Goal: Transaction & Acquisition: Purchase product/service

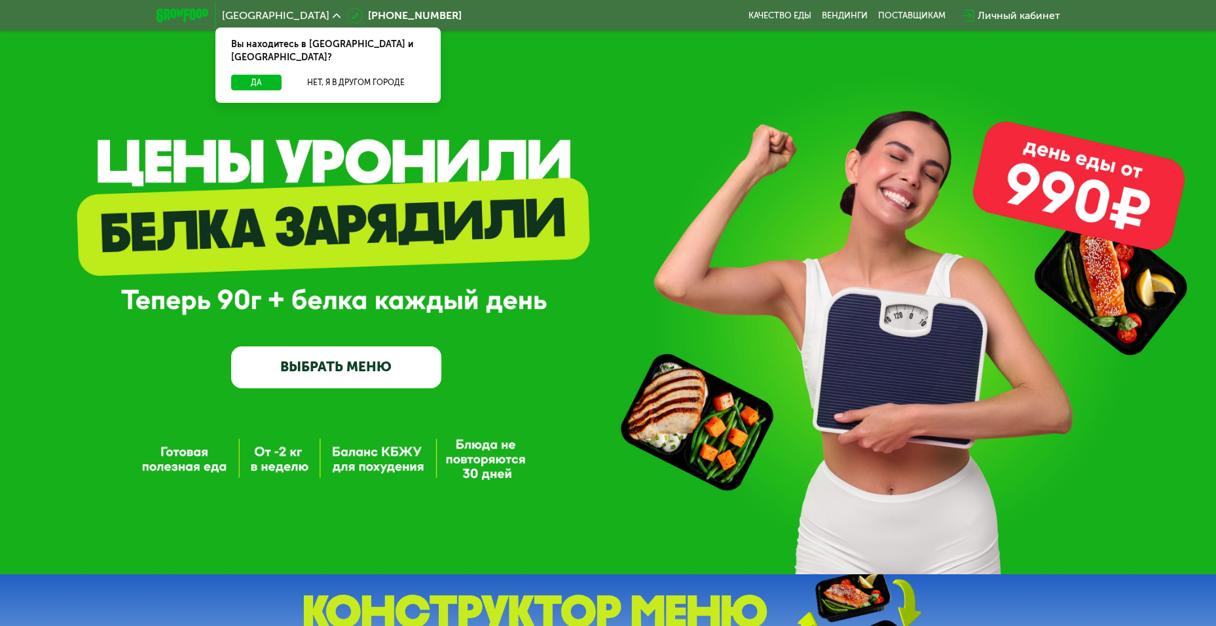
click at [349, 366] on link "ВЫБРАТЬ МЕНЮ" at bounding box center [336, 368] width 210 height 42
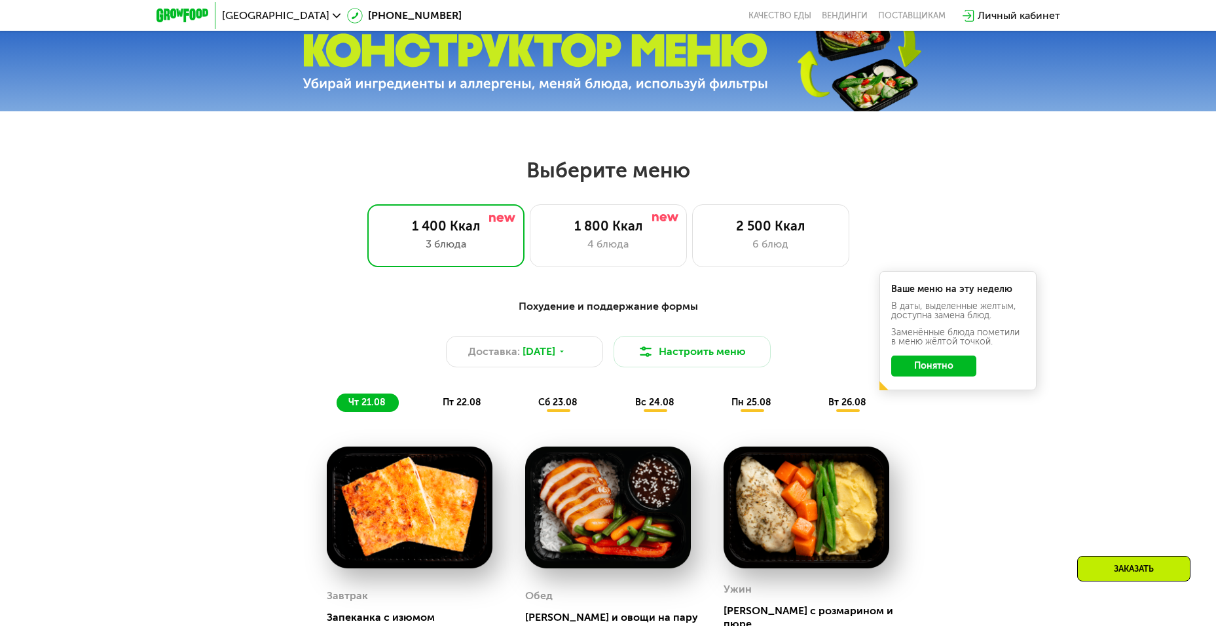
scroll to position [627, 0]
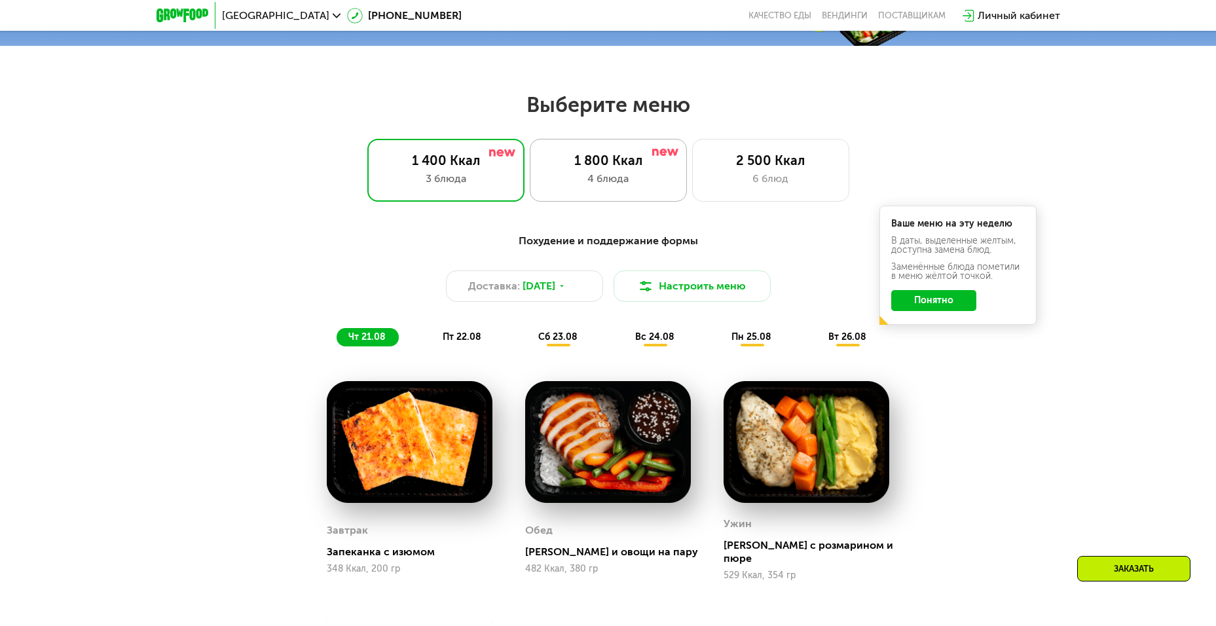
click at [605, 187] on div "4 блюда" at bounding box center [609, 179] width 130 height 16
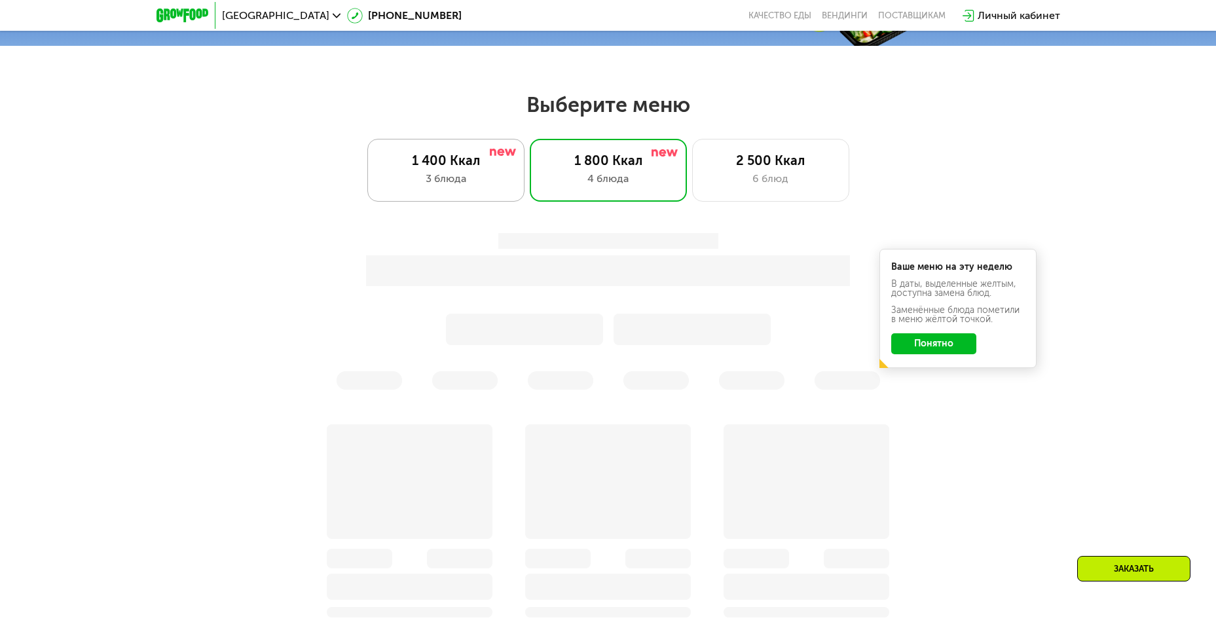
click at [530, 174] on div "1 400 Ккал 3 блюда" at bounding box center [608, 170] width 157 height 63
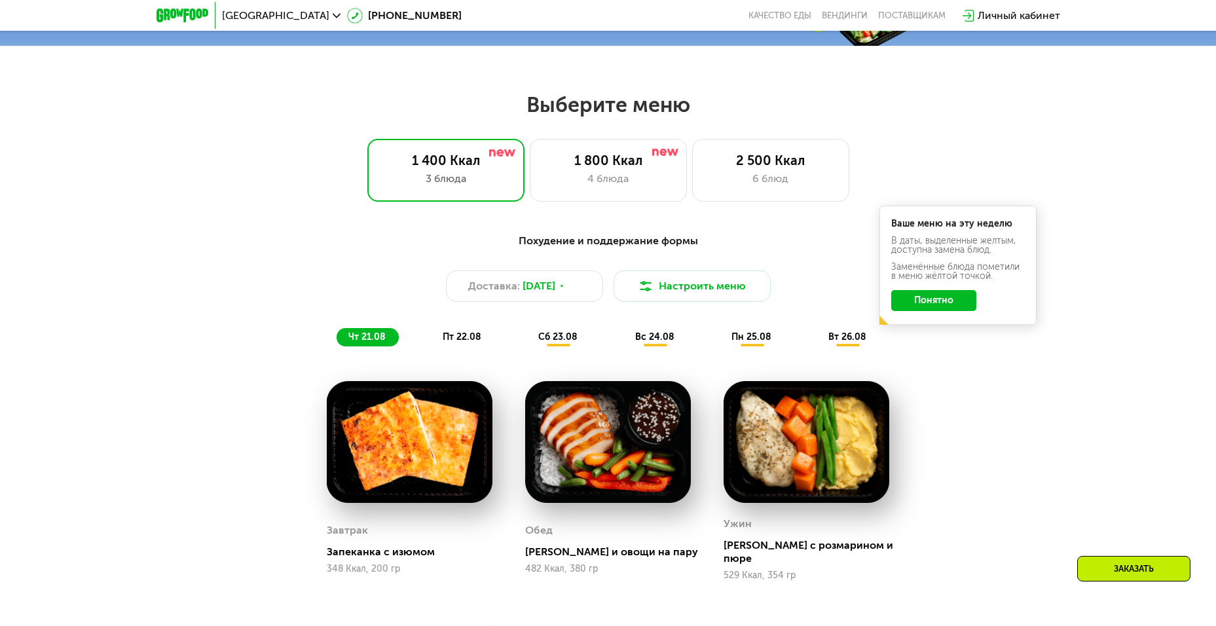
click at [997, 379] on div "Похудение и поддержание формы Доставка: 20 авг, ср Настроить меню чт 21.08 пт 2…" at bounding box center [608, 503] width 807 height 557
click at [951, 311] on button "Понятно" at bounding box center [934, 300] width 85 height 21
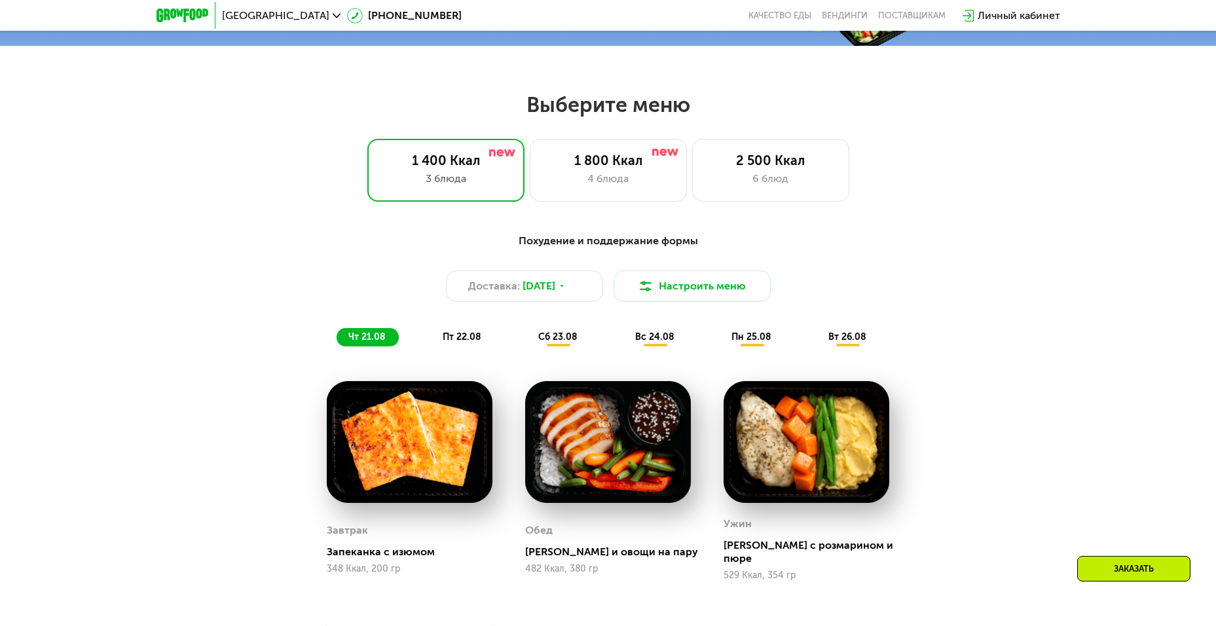
scroll to position [692, 0]
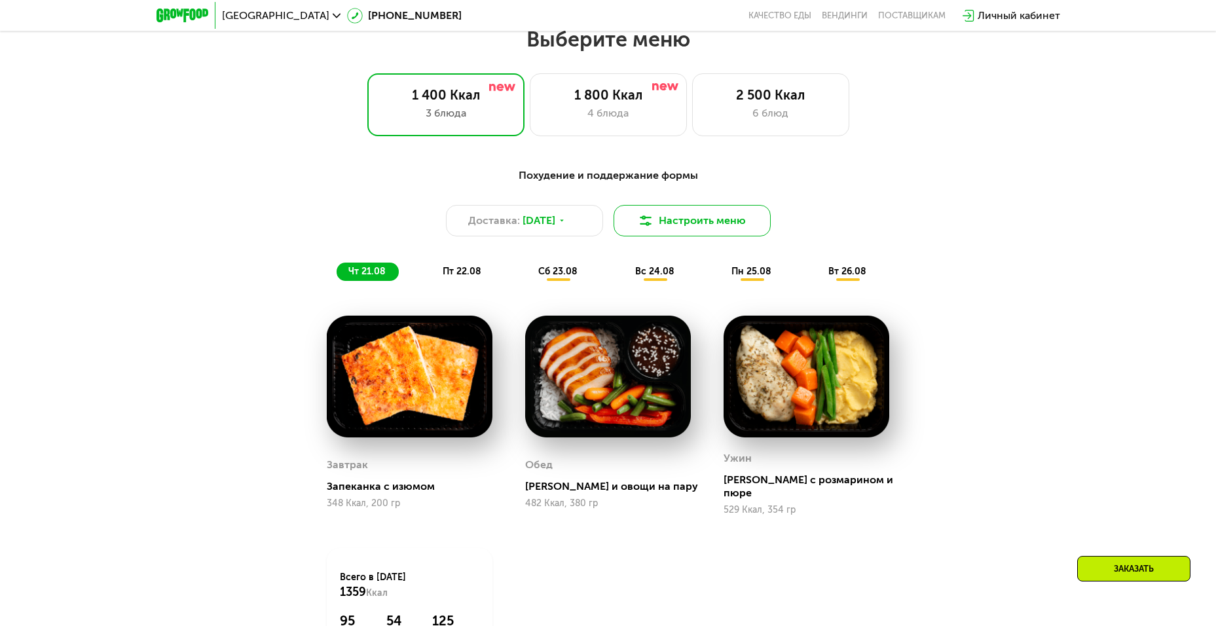
click at [707, 235] on button "Настроить меню" at bounding box center [692, 220] width 157 height 31
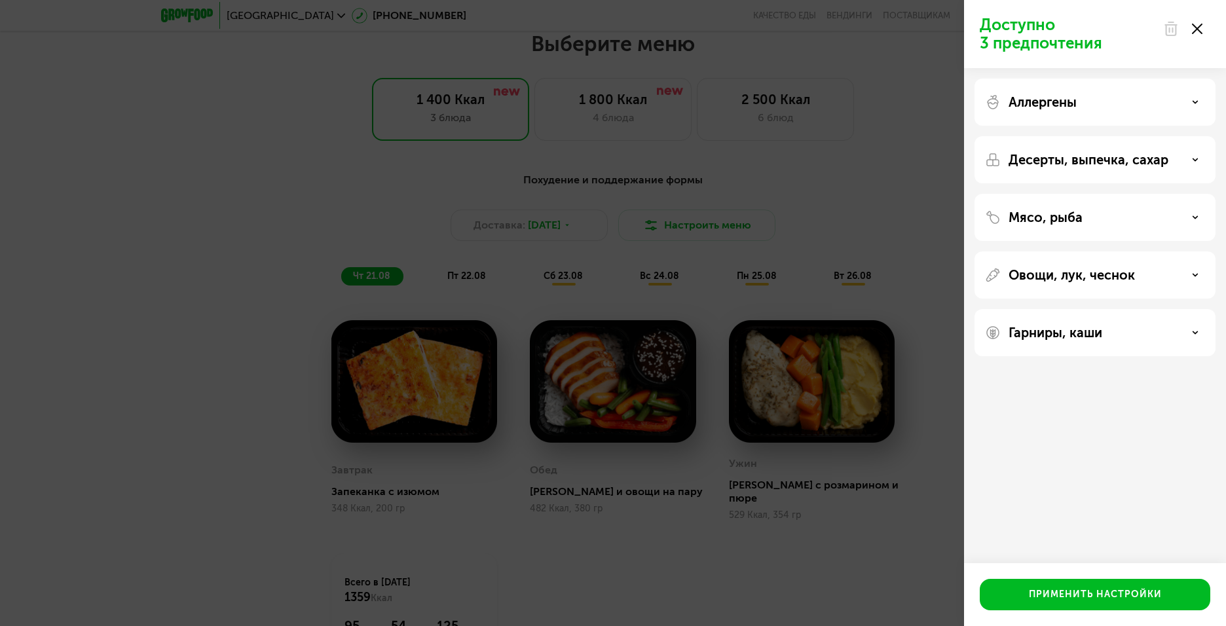
click at [926, 171] on div "Доступно 3 предпочтения Аллергены Десерты, выпечка, сахар Мясо, рыба Овощи, лук…" at bounding box center [613, 313] width 1226 height 626
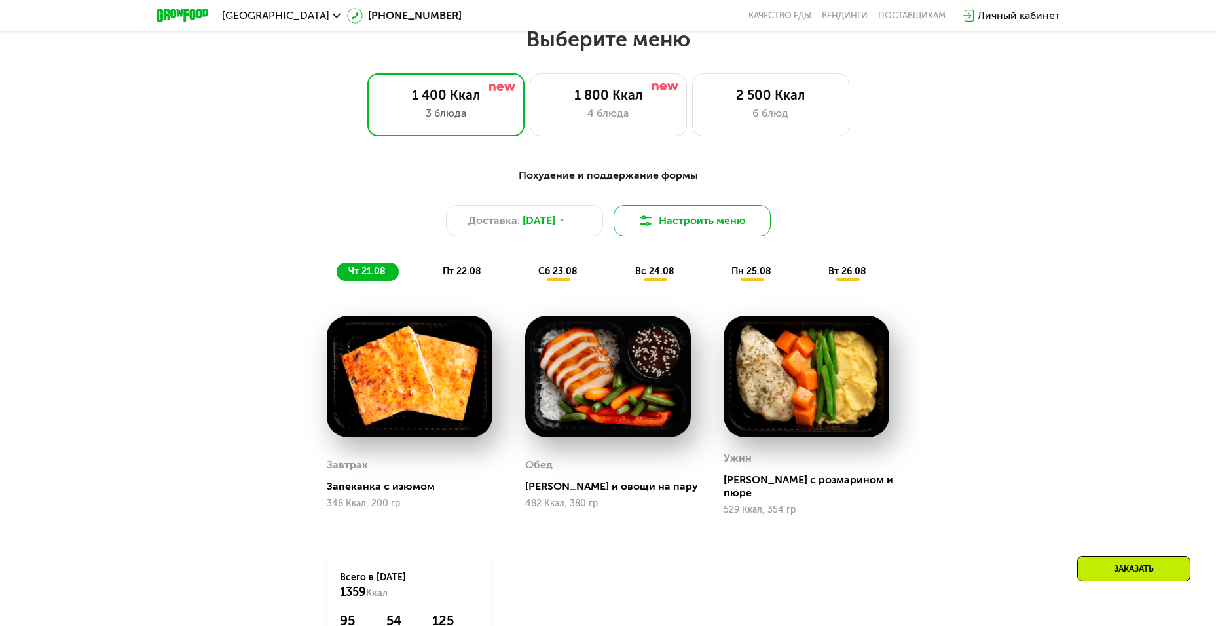
click at [697, 236] on button "Настроить меню" at bounding box center [692, 220] width 157 height 31
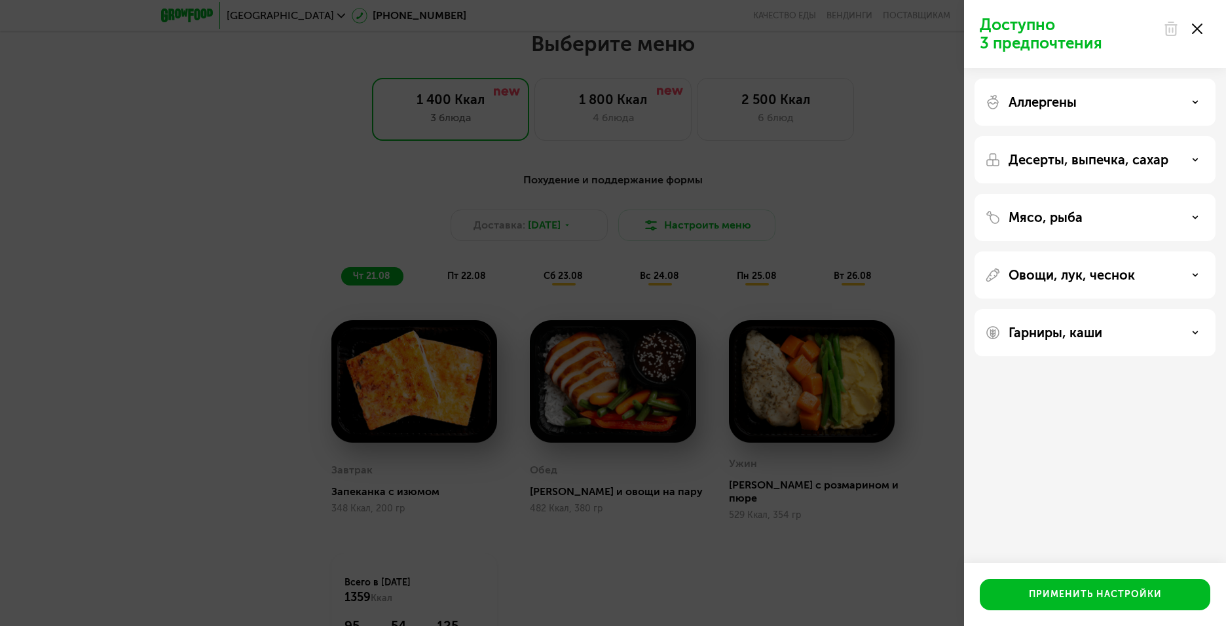
click at [1108, 104] on div "Аллергены" at bounding box center [1095, 102] width 220 height 16
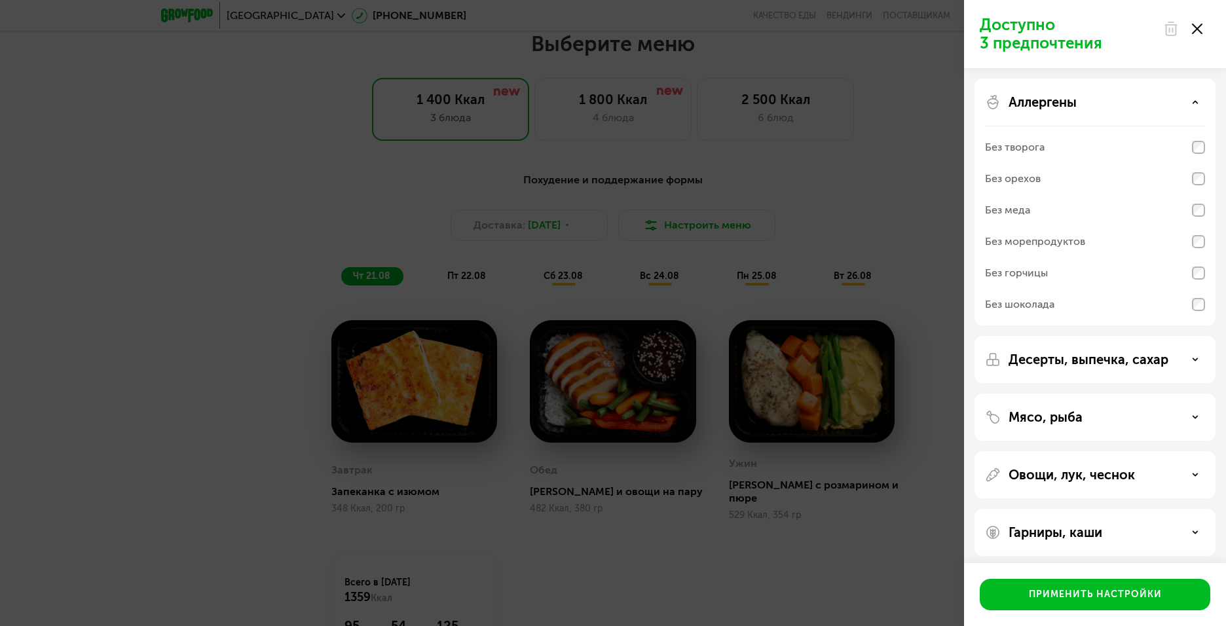
click at [1108, 104] on div "Аллергены" at bounding box center [1095, 102] width 220 height 16
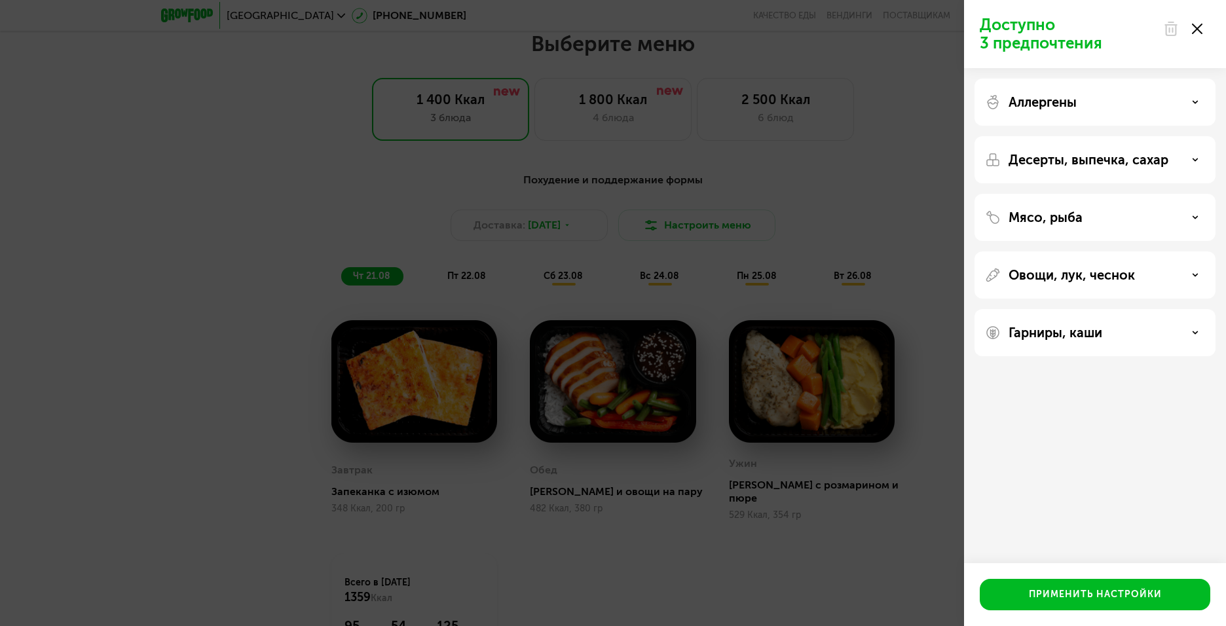
click at [1112, 163] on p "Десерты, выпечка, сахар" at bounding box center [1089, 160] width 160 height 16
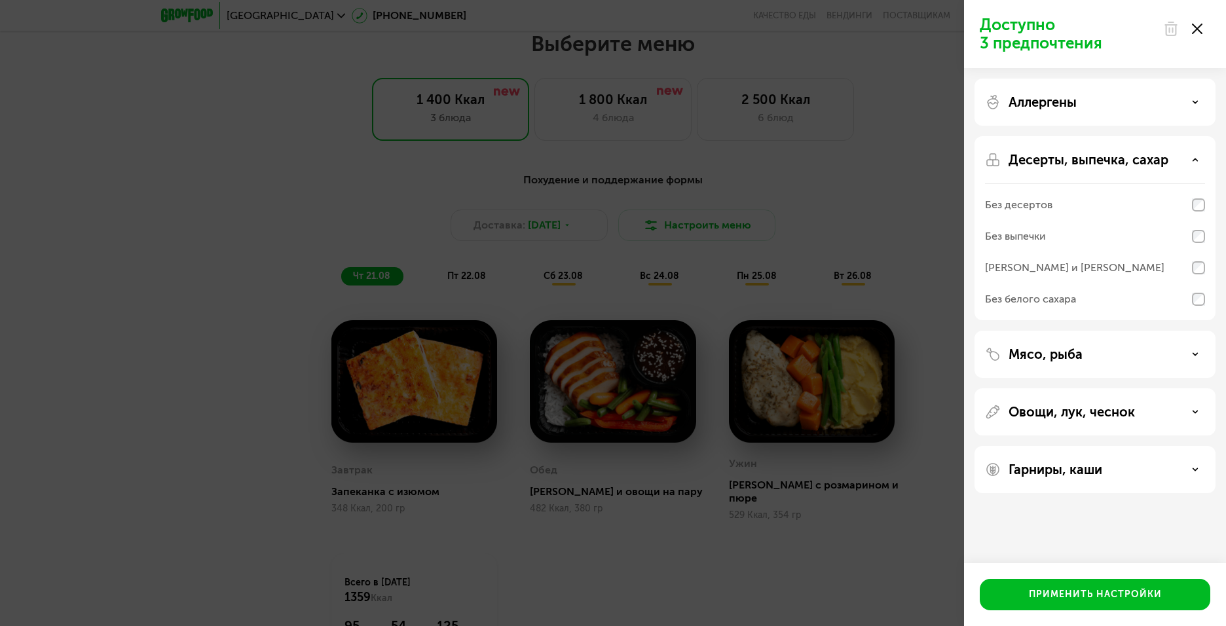
click at [1112, 163] on p "Десерты, выпечка, сахар" at bounding box center [1089, 160] width 160 height 16
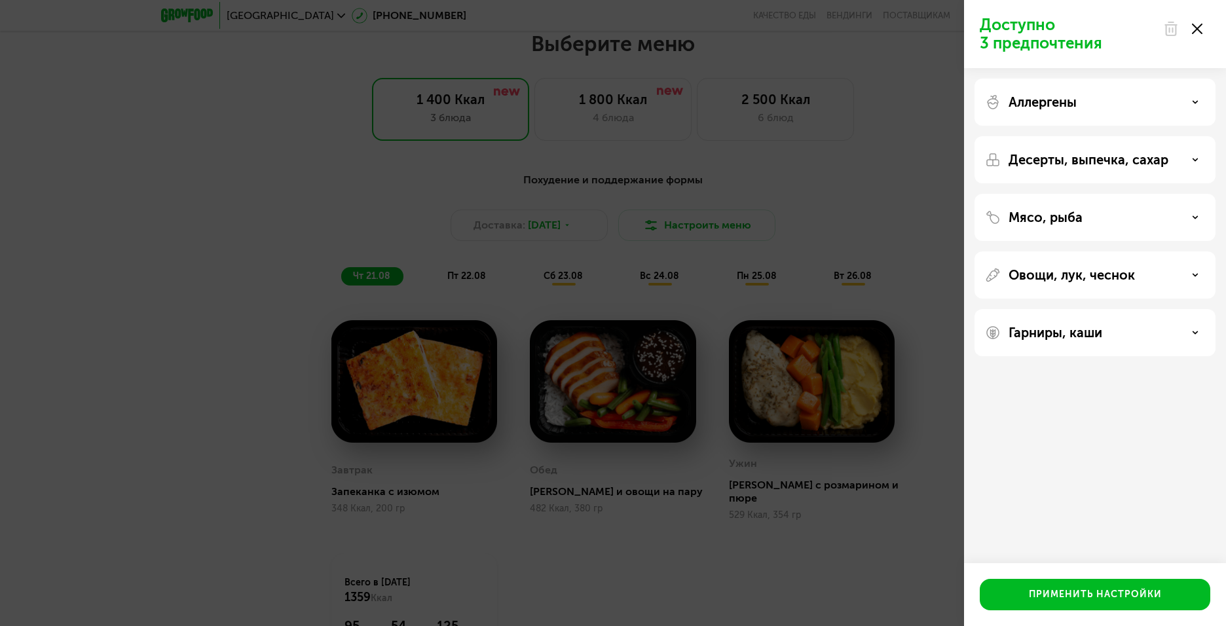
click at [958, 195] on div "Доступно 3 предпочтения Аллергены Десерты, выпечка, сахар Мясо, рыба Овощи, лук…" at bounding box center [613, 313] width 1226 height 626
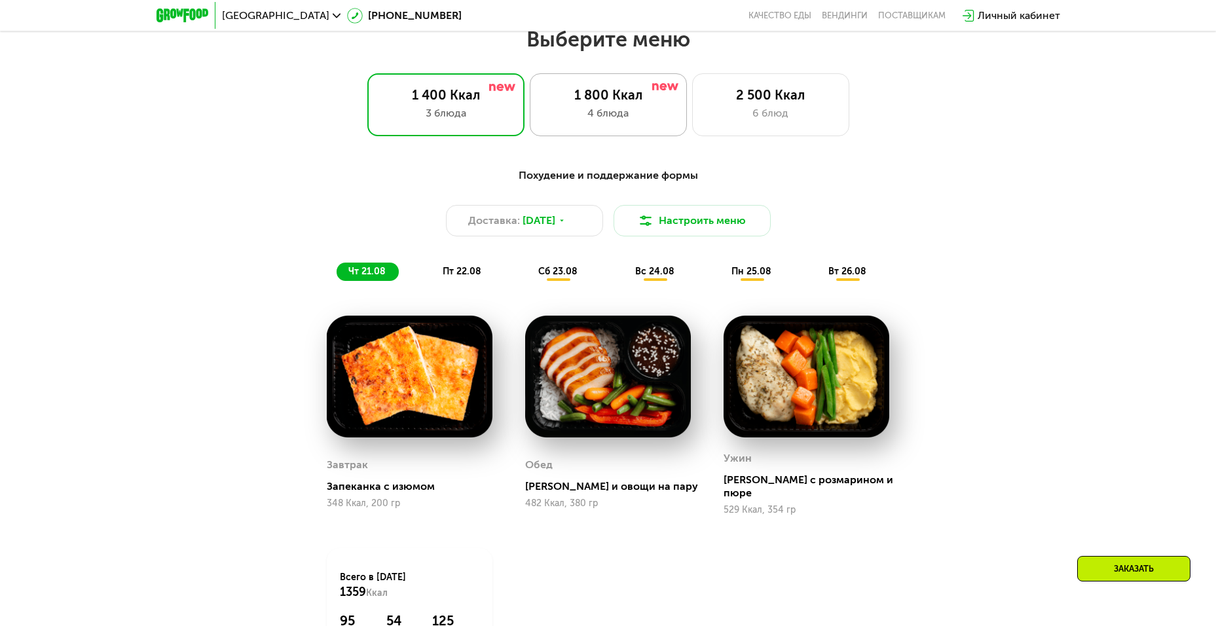
click at [622, 111] on div "4 блюда" at bounding box center [609, 113] width 130 height 16
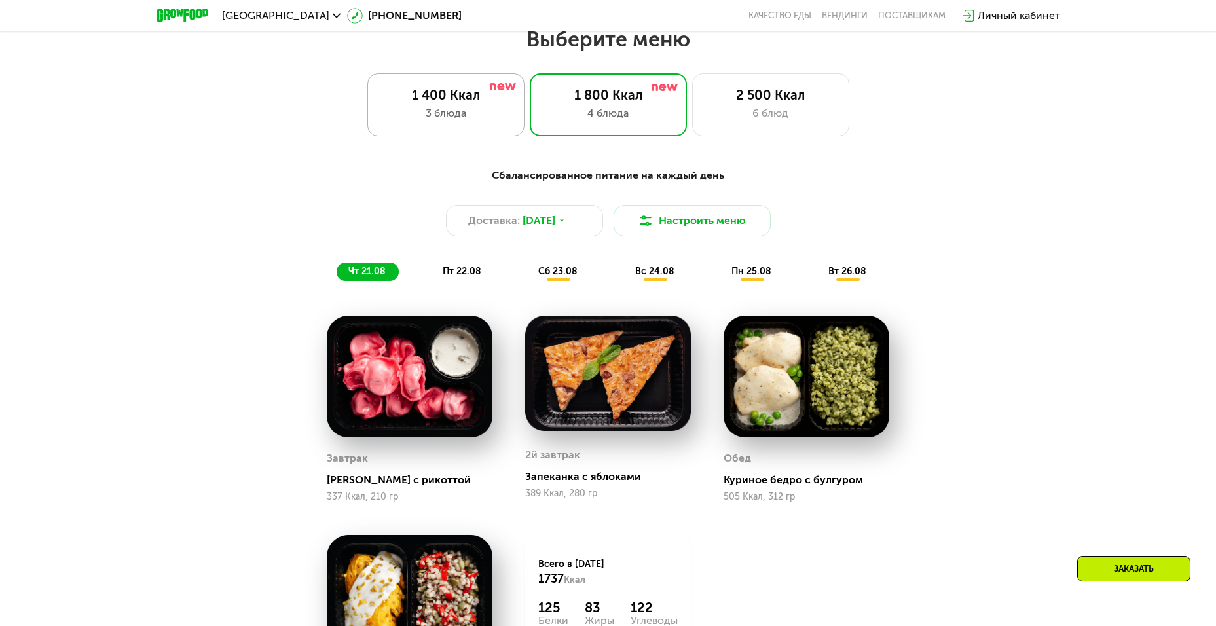
click at [433, 97] on div "1 400 Ккал" at bounding box center [446, 95] width 130 height 16
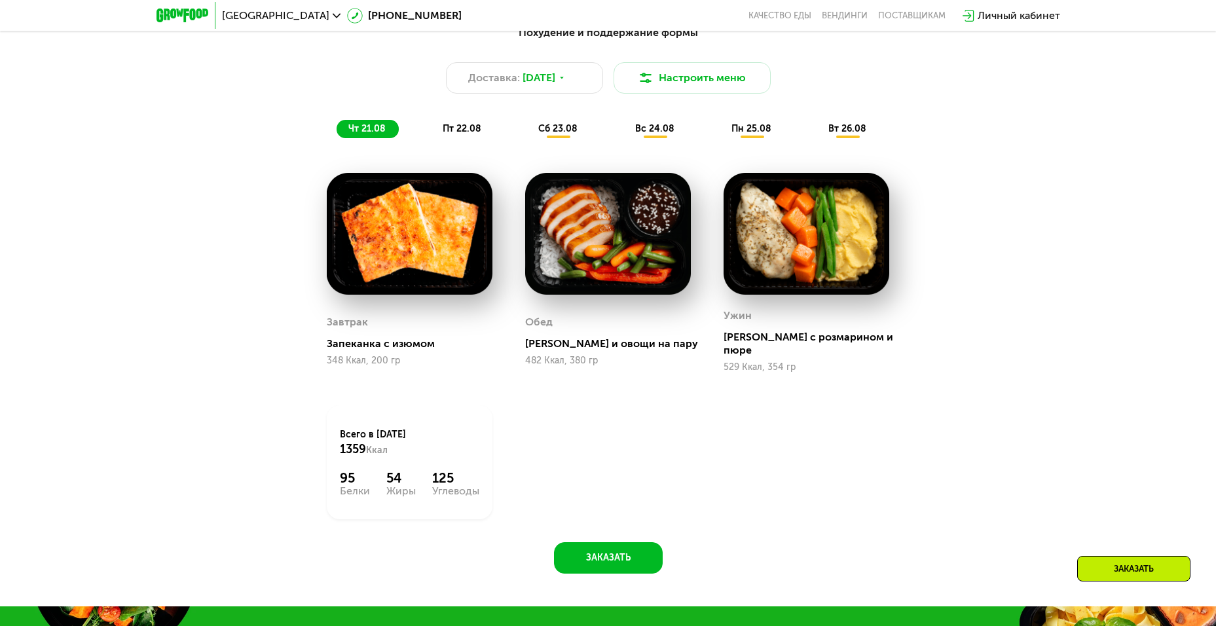
scroll to position [823, 0]
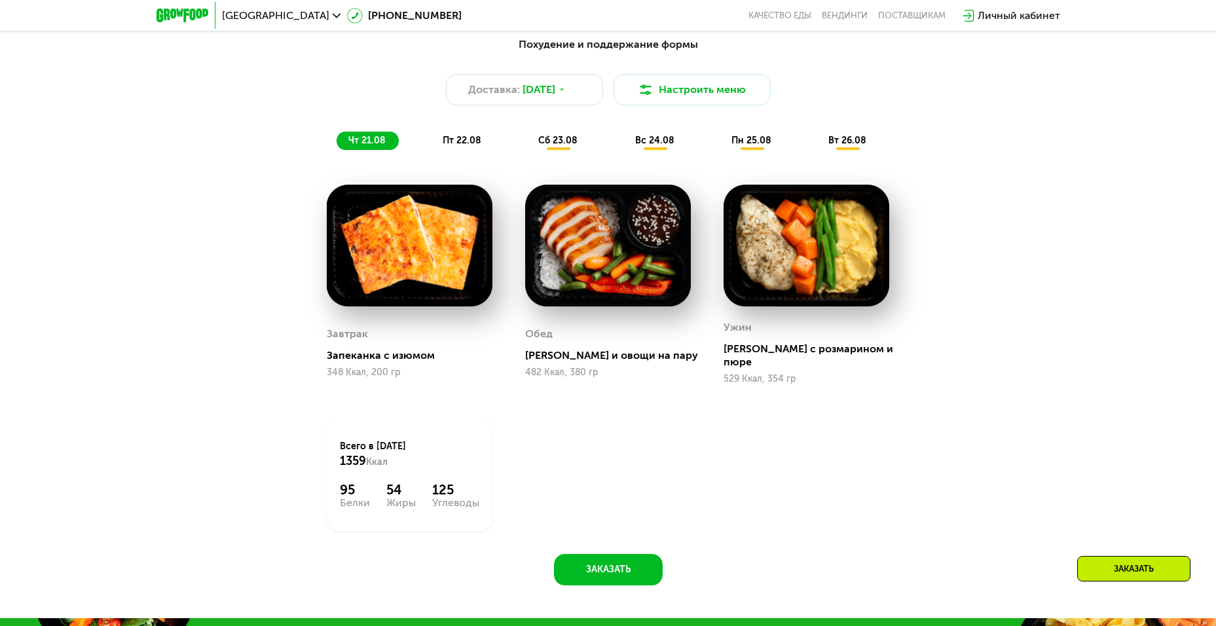
click at [466, 146] on span "пт 22.08" at bounding box center [462, 140] width 39 height 11
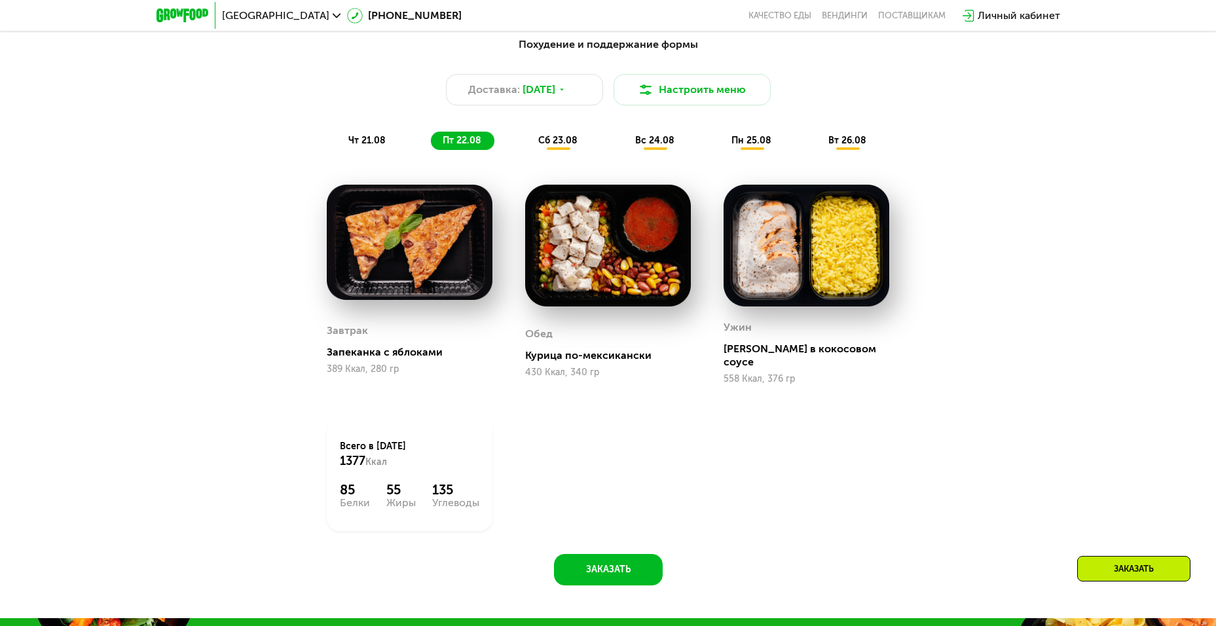
click at [574, 144] on span "сб 23.08" at bounding box center [557, 140] width 39 height 11
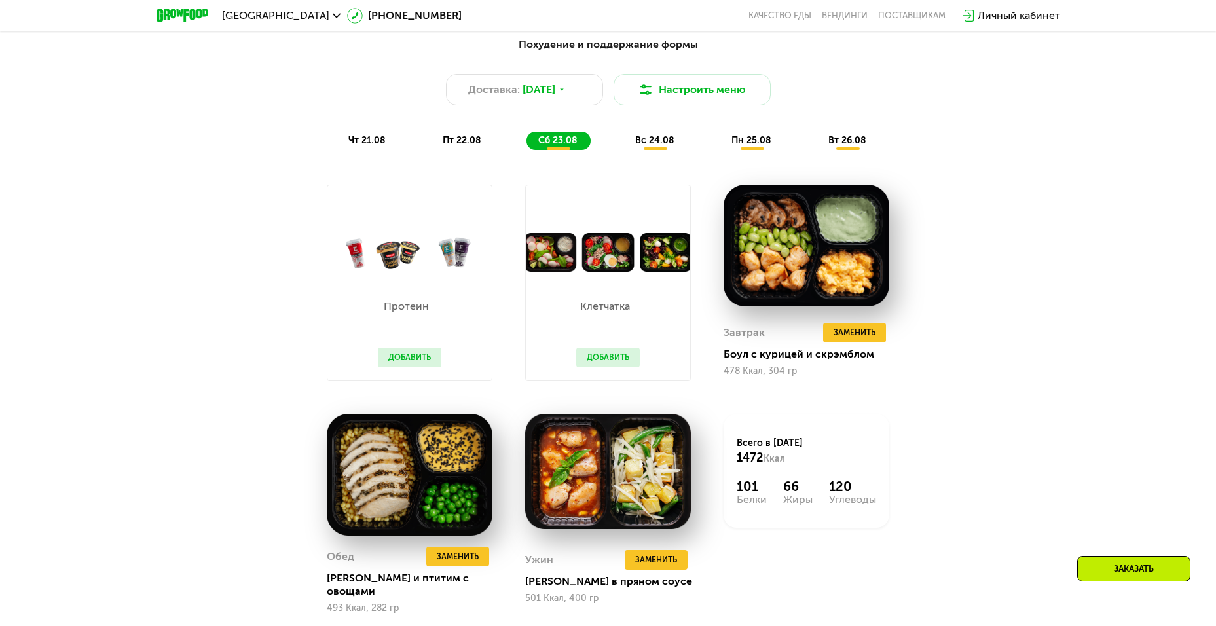
click at [652, 143] on span "вс 24.08" at bounding box center [654, 140] width 39 height 11
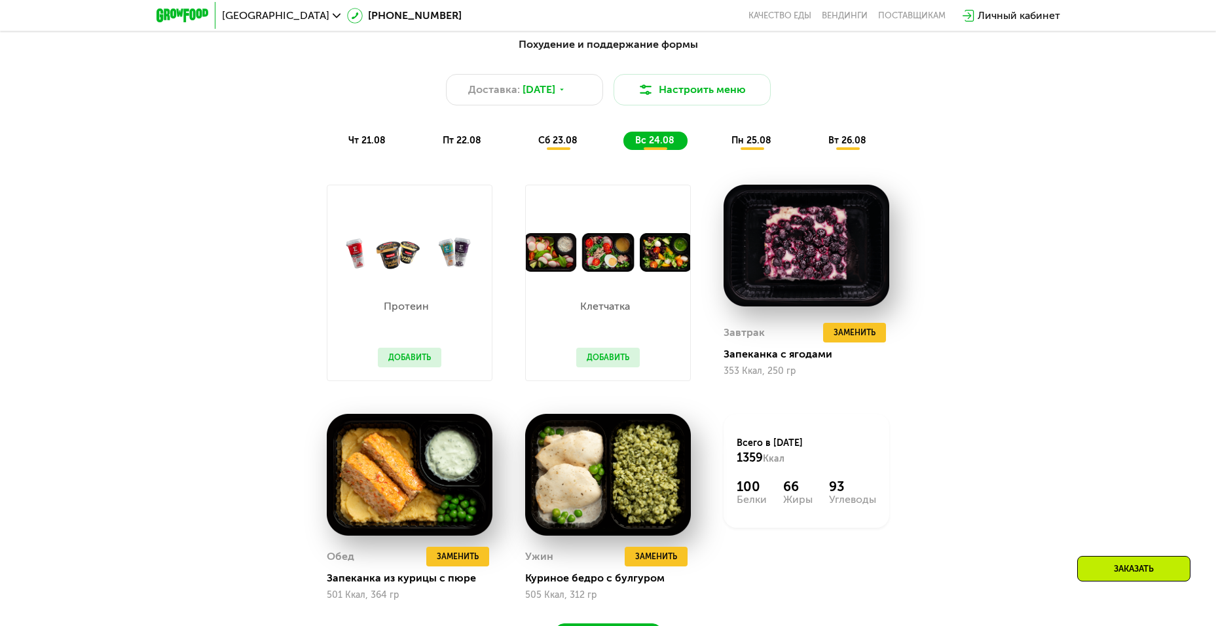
click at [817, 150] on div "пн 25.08" at bounding box center [848, 141] width 63 height 18
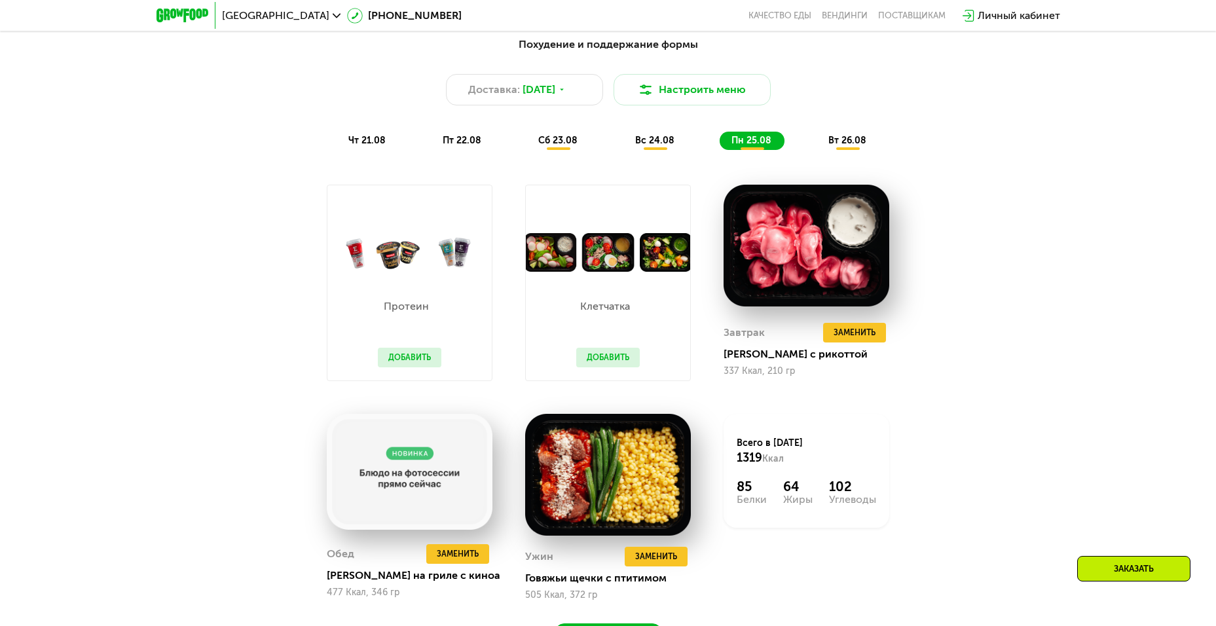
click at [863, 143] on span "вт 26.08" at bounding box center [848, 140] width 38 height 11
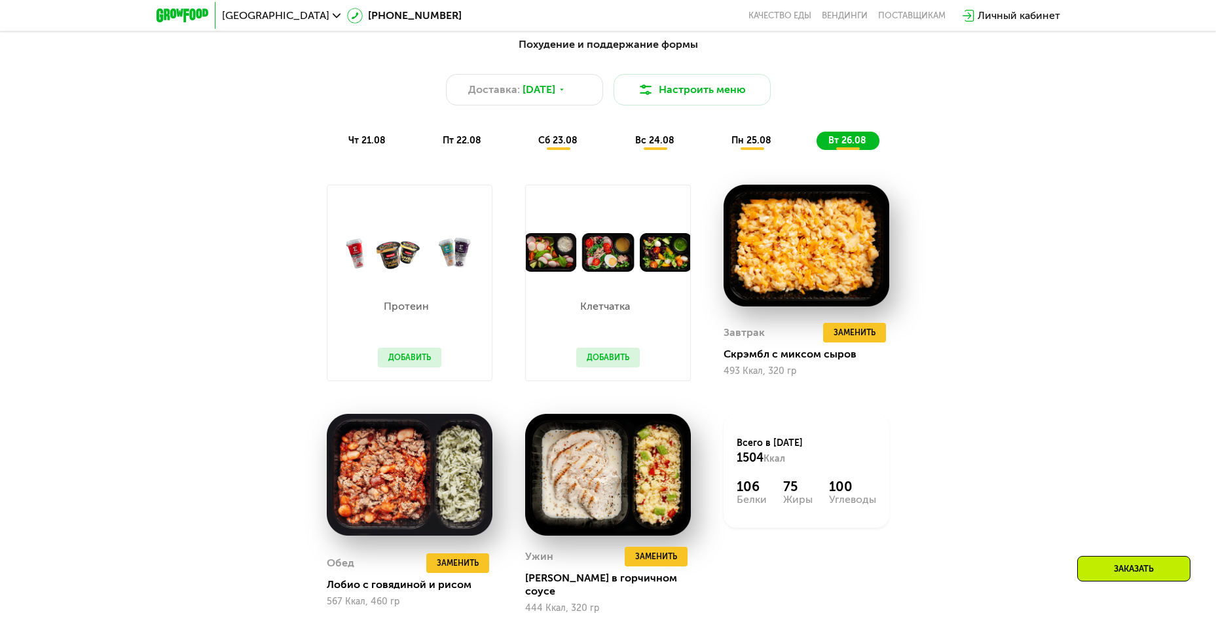
click at [748, 145] on span "пн 25.08" at bounding box center [752, 140] width 40 height 11
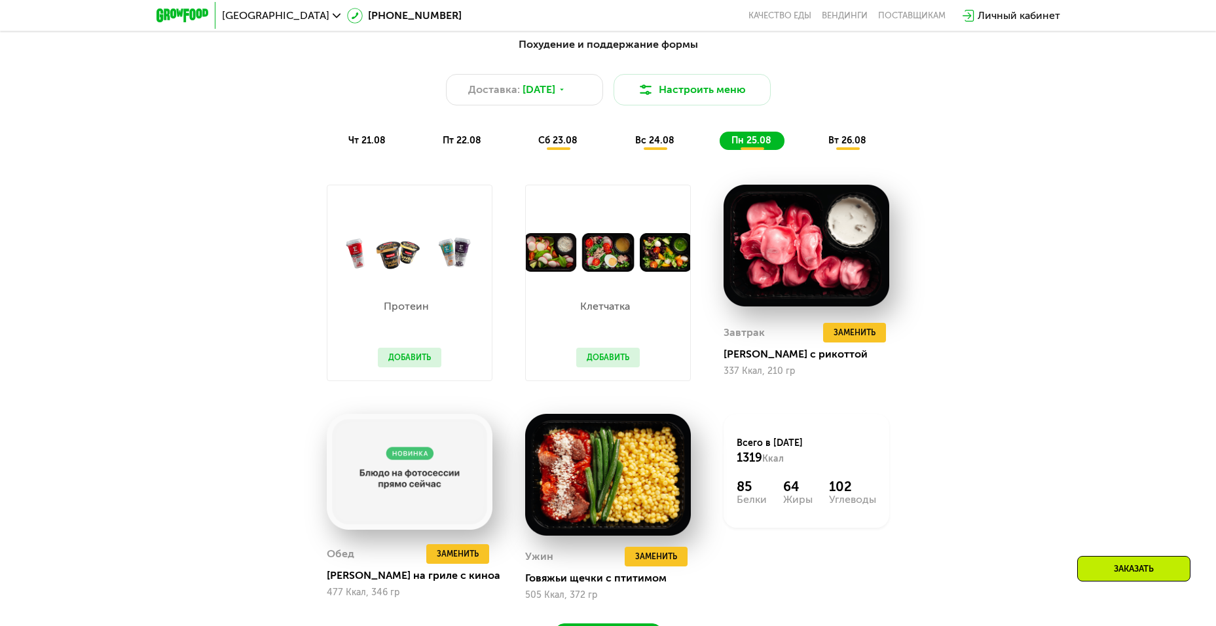
click at [1045, 240] on div "Похудение и поддержание формы Доставка: 20 авг, ср Настроить меню чт 21.08 пт 2…" at bounding box center [608, 353] width 1216 height 670
click at [607, 360] on button "Добавить" at bounding box center [608, 358] width 64 height 20
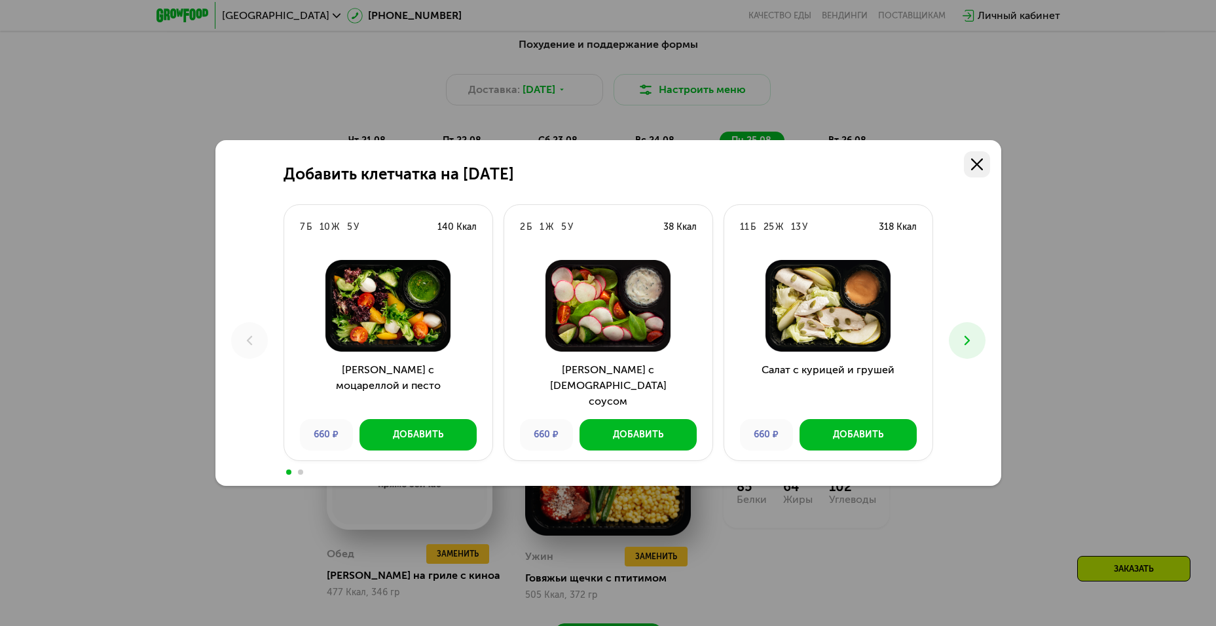
click at [974, 170] on link at bounding box center [977, 164] width 26 height 26
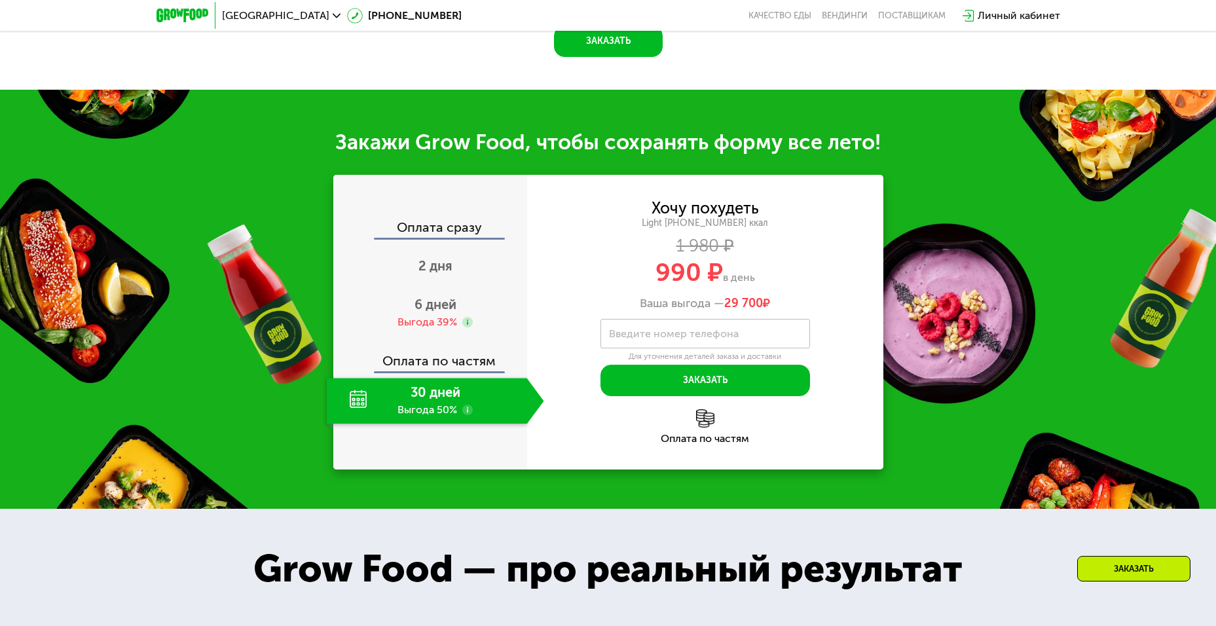
scroll to position [1347, 0]
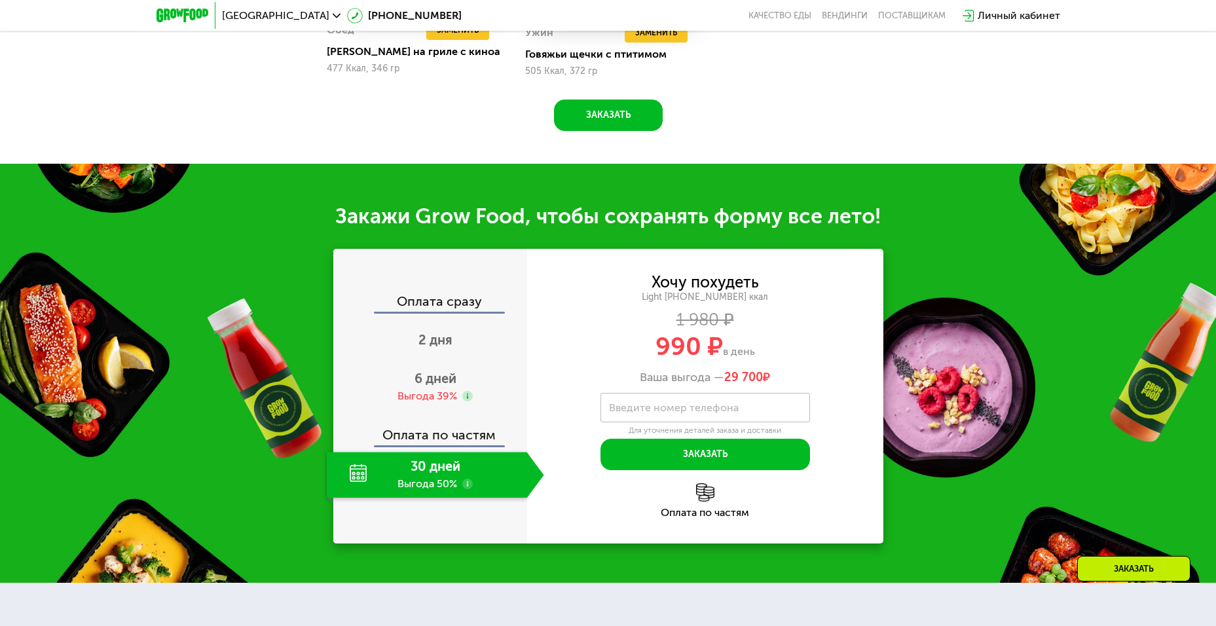
click at [730, 378] on span "29 700" at bounding box center [744, 377] width 39 height 14
drag, startPoint x: 728, startPoint y: 383, endPoint x: 790, endPoint y: 383, distance: 62.2
click at [790, 383] on div "Ваша выгода — 29 700 ₽" at bounding box center [705, 378] width 356 height 14
click at [610, 404] on div "Введите номер телефона" at bounding box center [706, 407] width 210 height 29
click at [439, 346] on span "2 дня" at bounding box center [436, 340] width 34 height 16
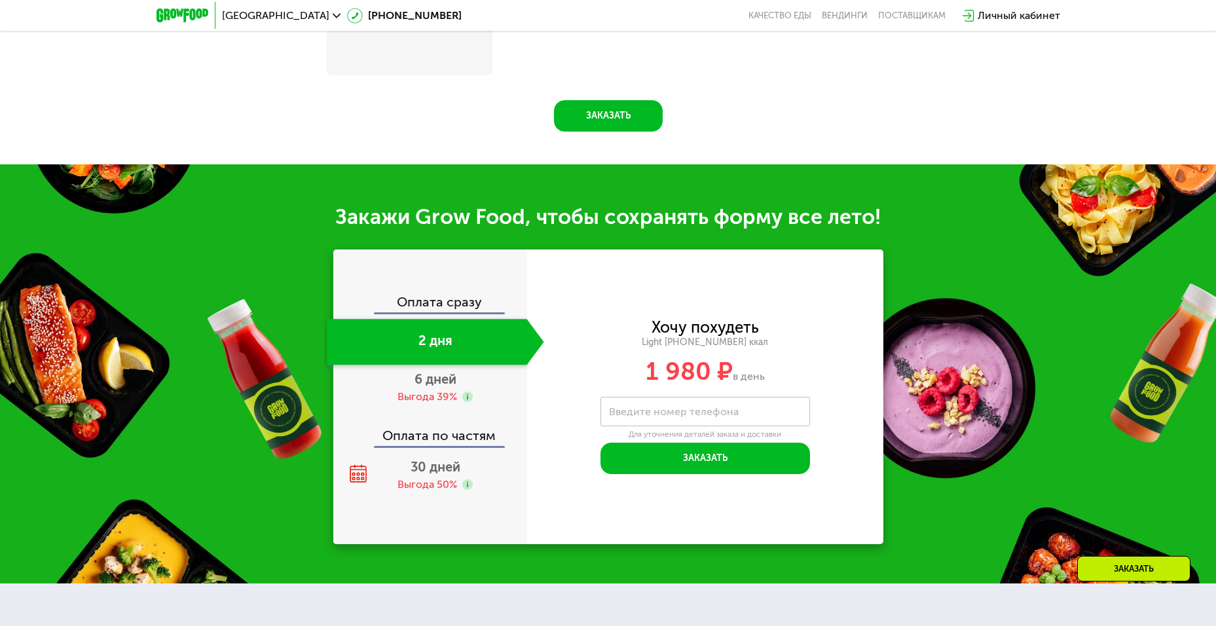
scroll to position [1265, 0]
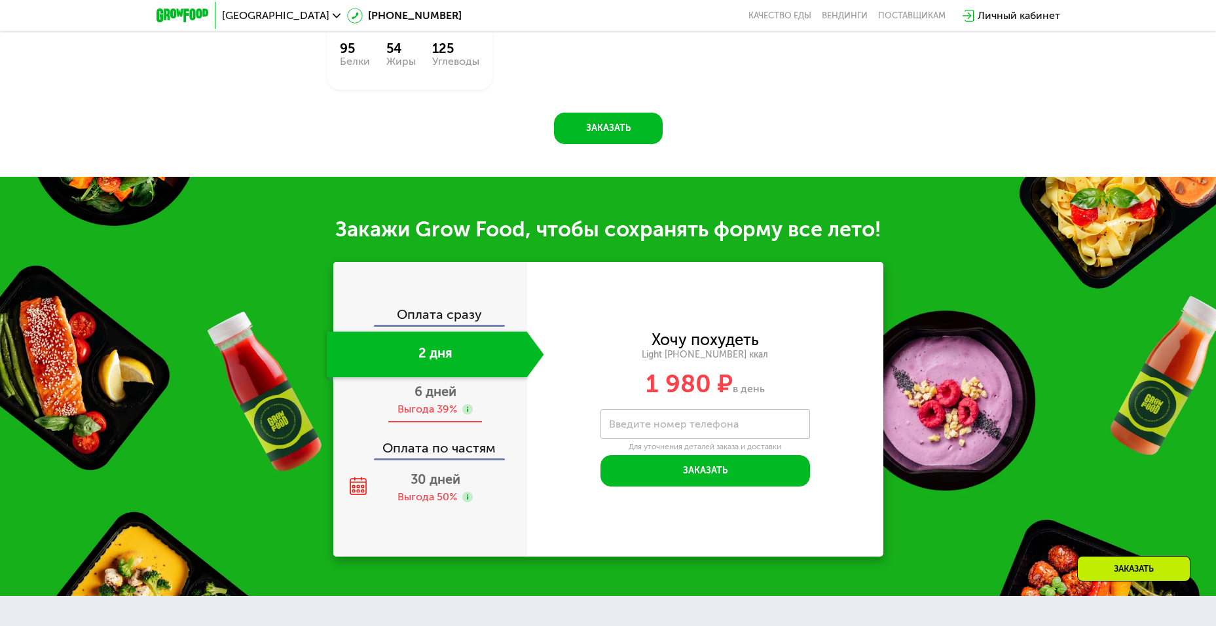
click at [439, 384] on span "6 дней" at bounding box center [436, 392] width 42 height 16
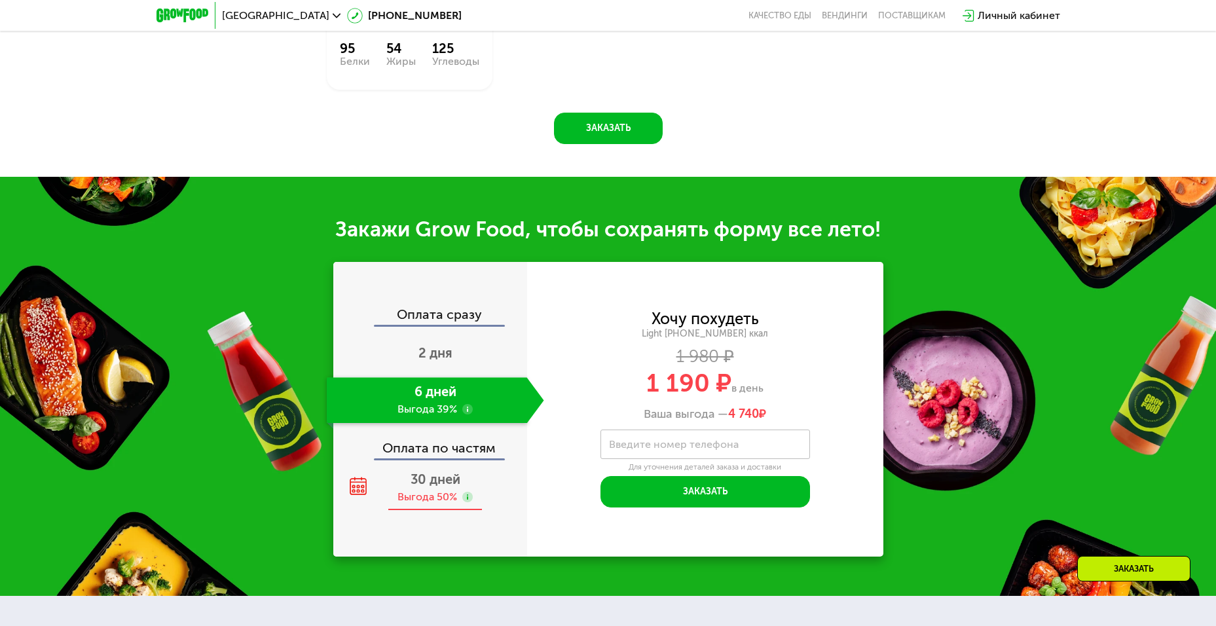
click at [428, 472] on span "30 дней" at bounding box center [436, 480] width 50 height 16
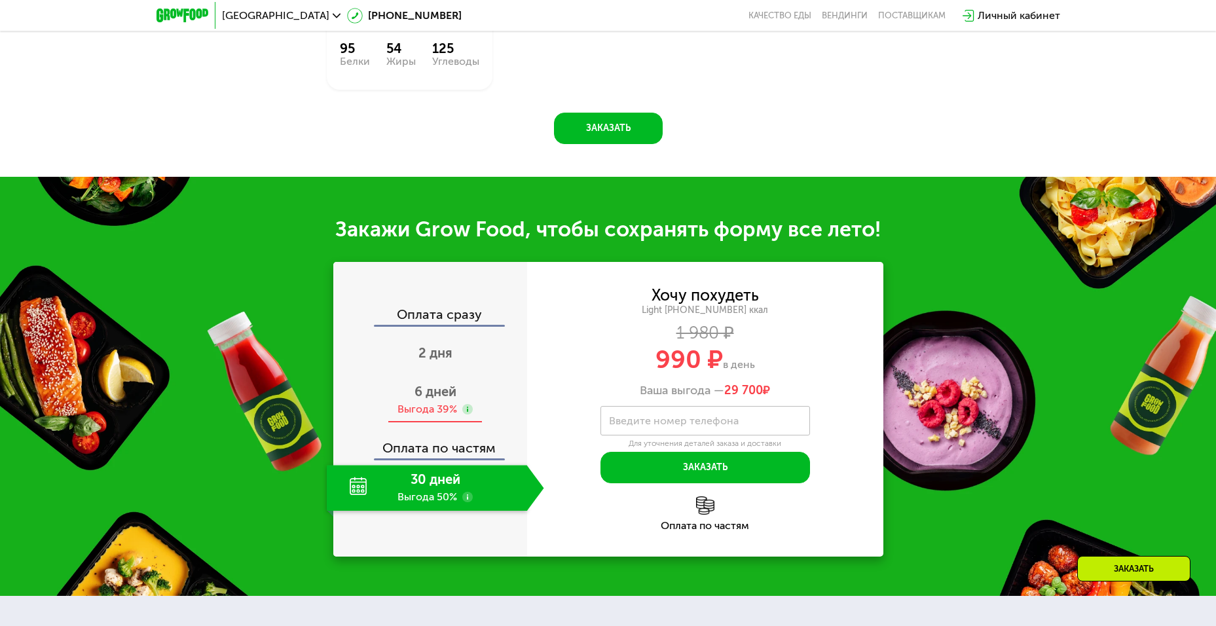
click at [430, 384] on span "6 дней" at bounding box center [436, 392] width 42 height 16
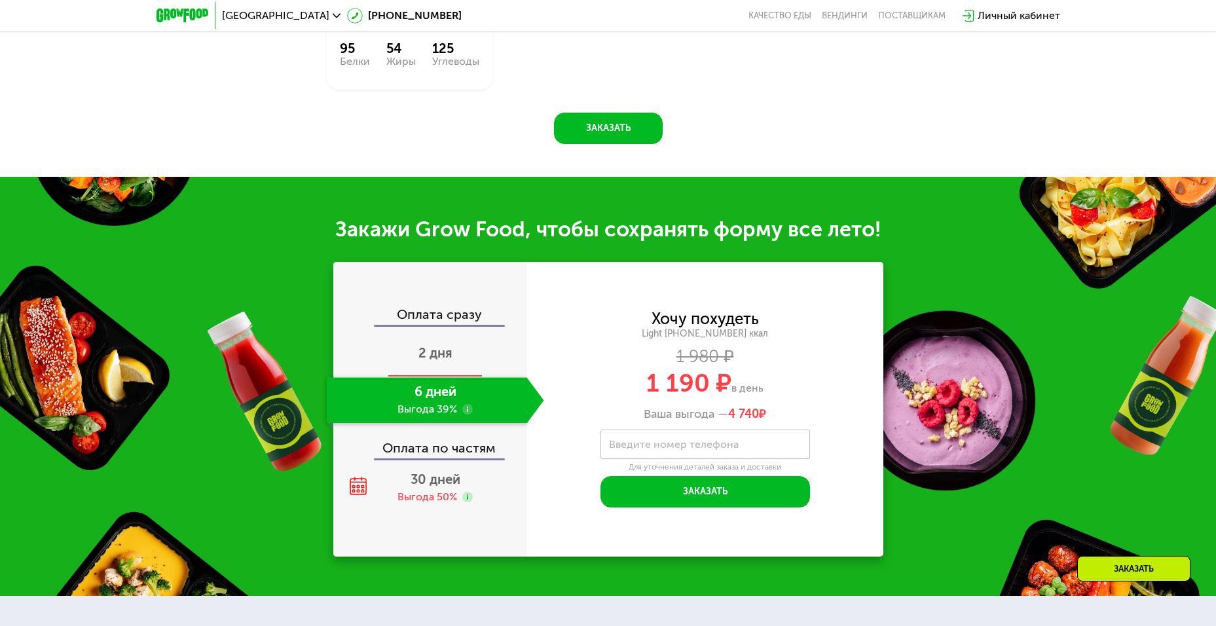
click at [440, 345] on span "2 дня" at bounding box center [436, 353] width 34 height 16
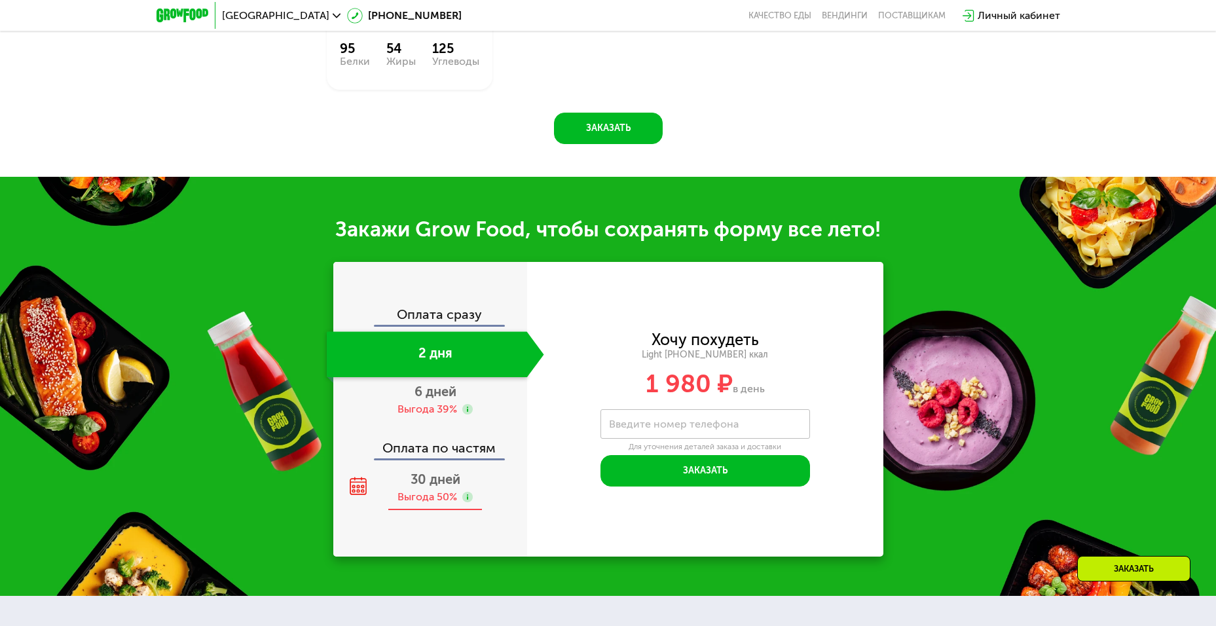
click at [426, 472] on span "30 дней" at bounding box center [436, 480] width 50 height 16
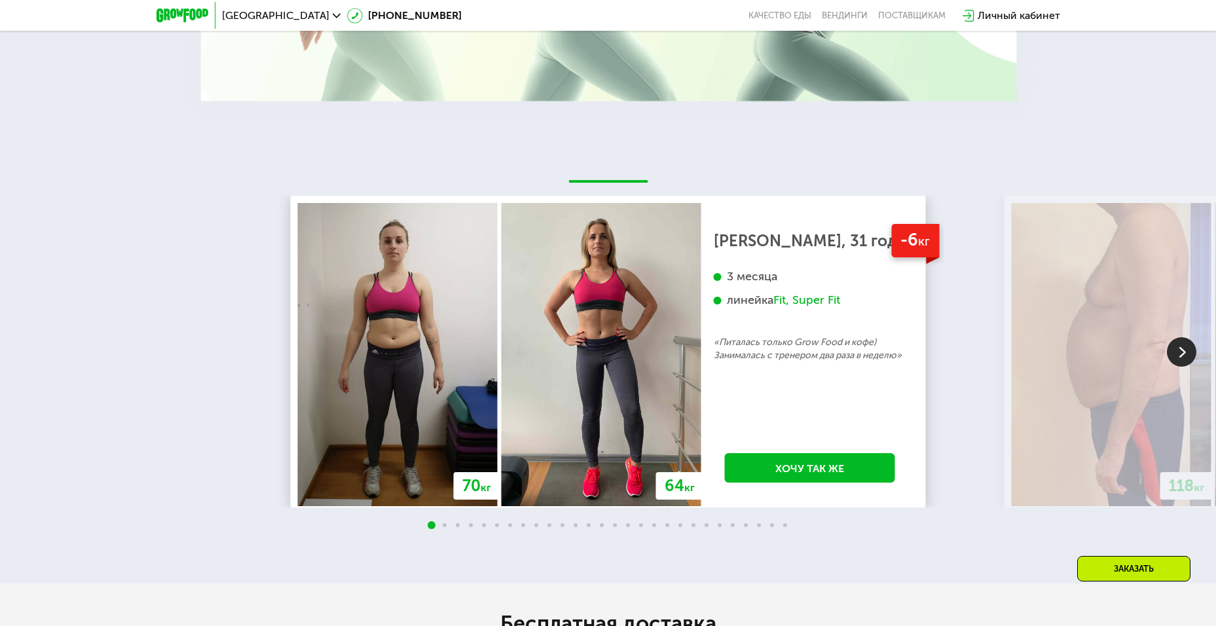
scroll to position [2379, 0]
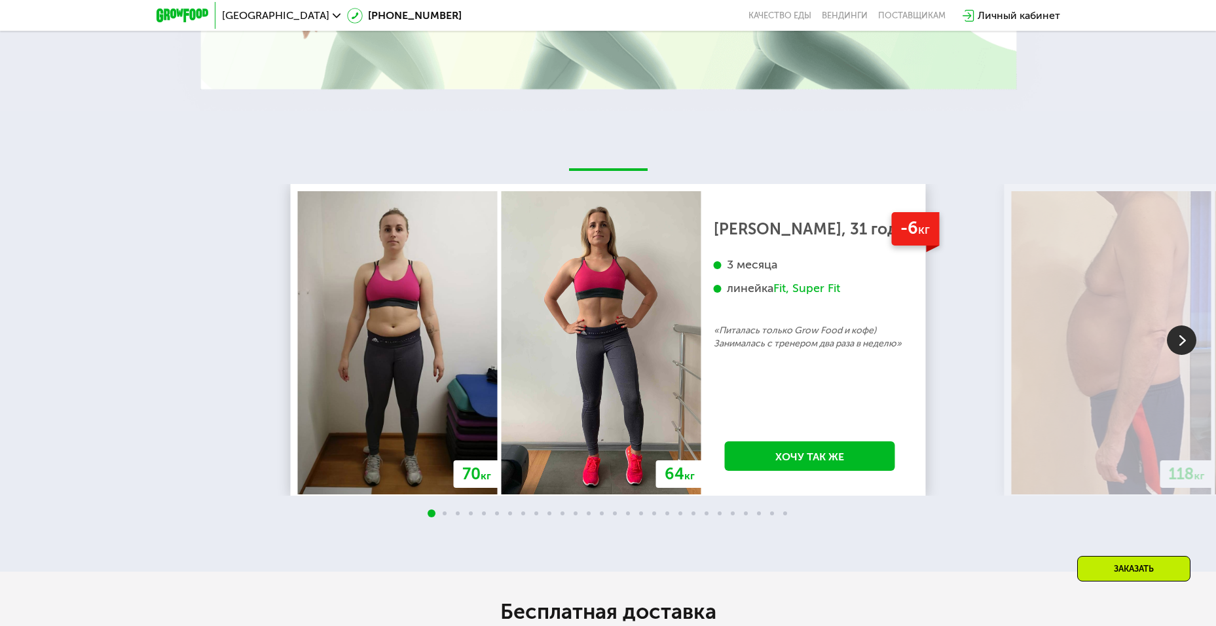
click at [1188, 333] on img at bounding box center [1181, 340] width 29 height 29
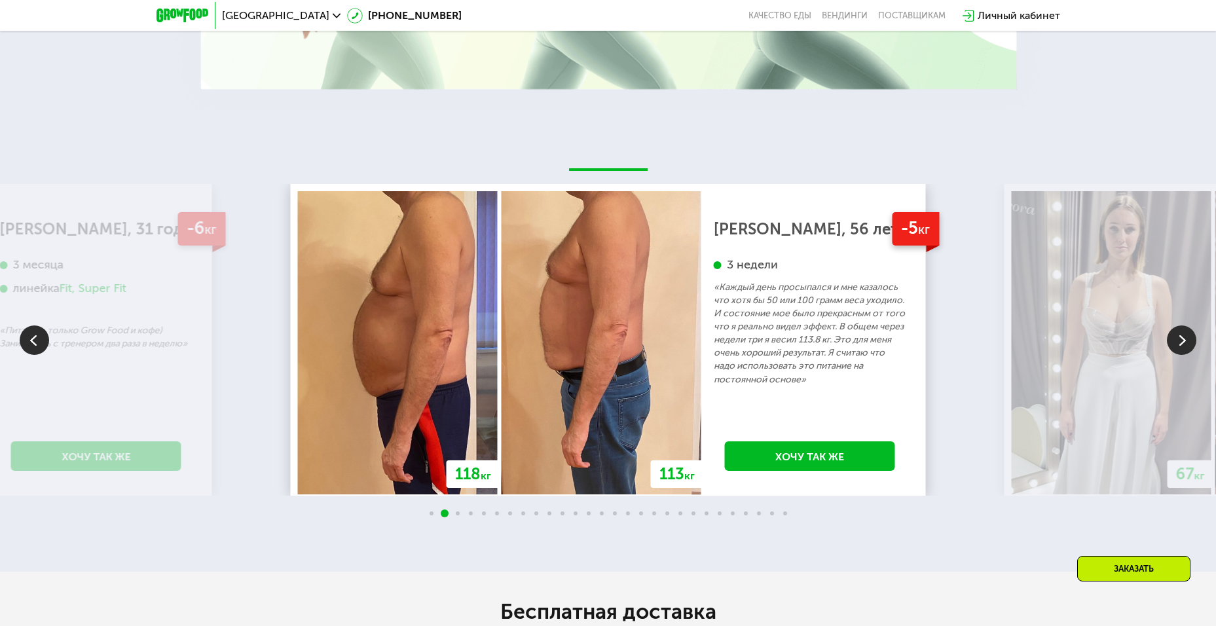
click at [1187, 333] on img at bounding box center [1181, 340] width 29 height 29
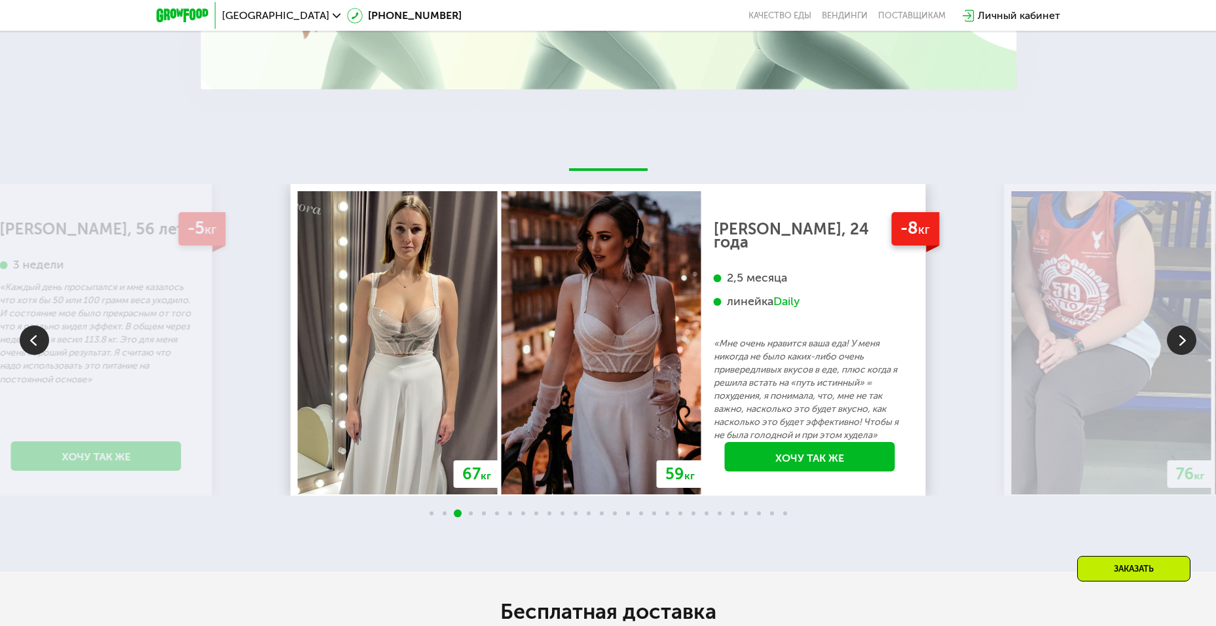
click at [1187, 333] on img at bounding box center [1181, 340] width 29 height 29
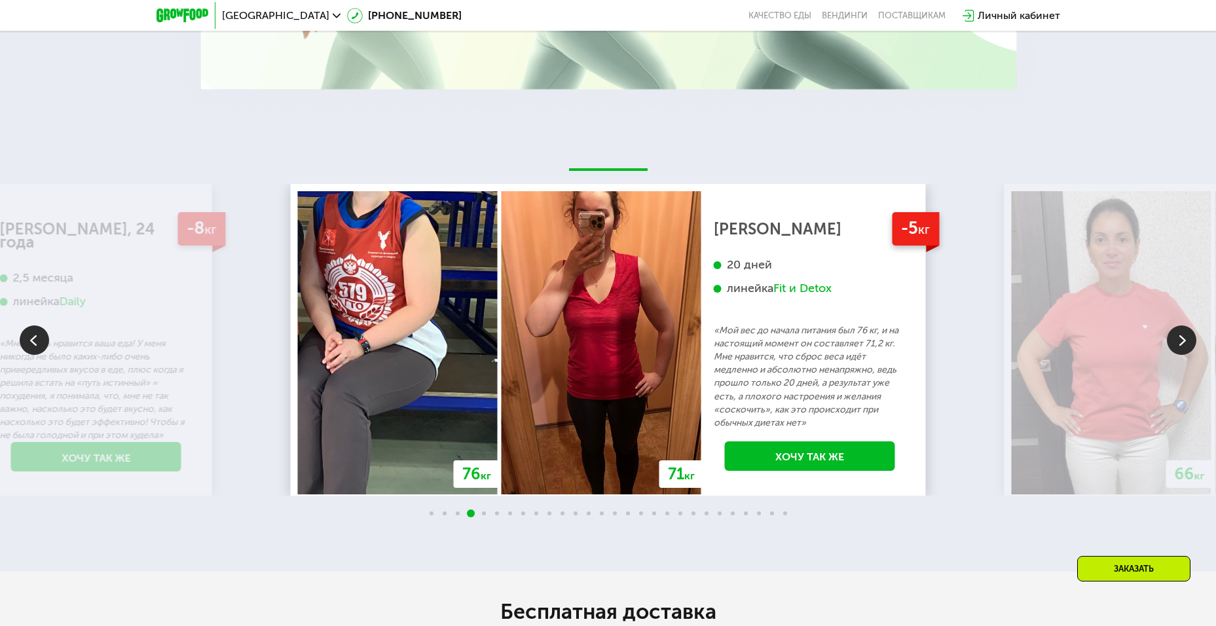
click at [29, 329] on img at bounding box center [34, 340] width 29 height 29
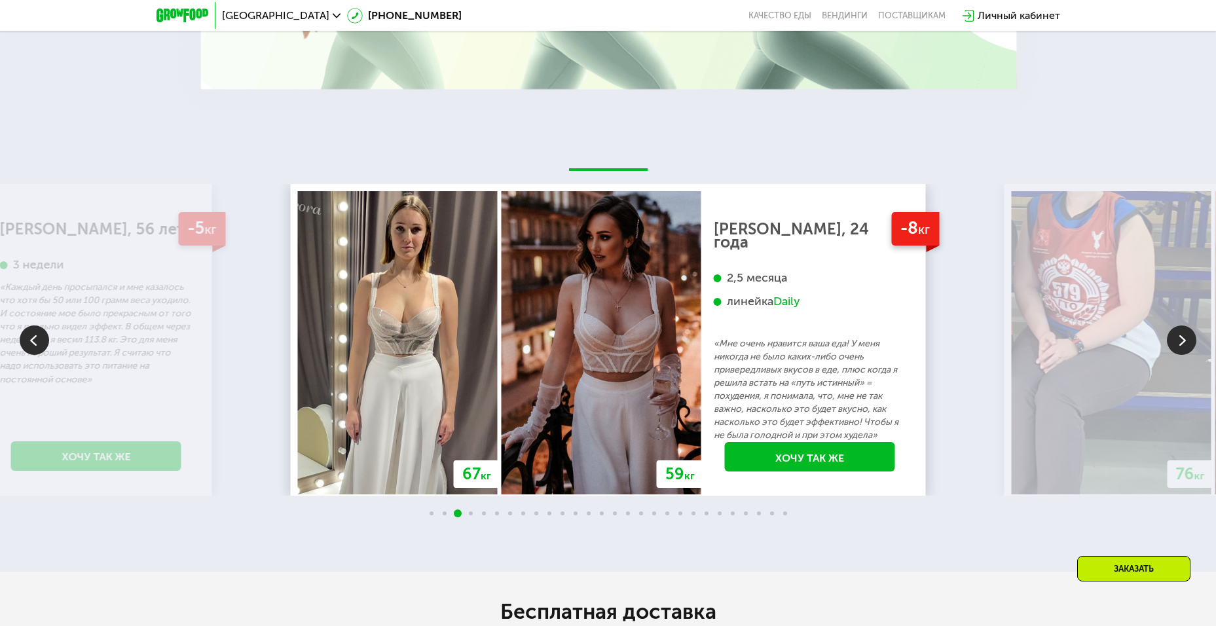
click at [1179, 337] on img at bounding box center [1181, 340] width 29 height 29
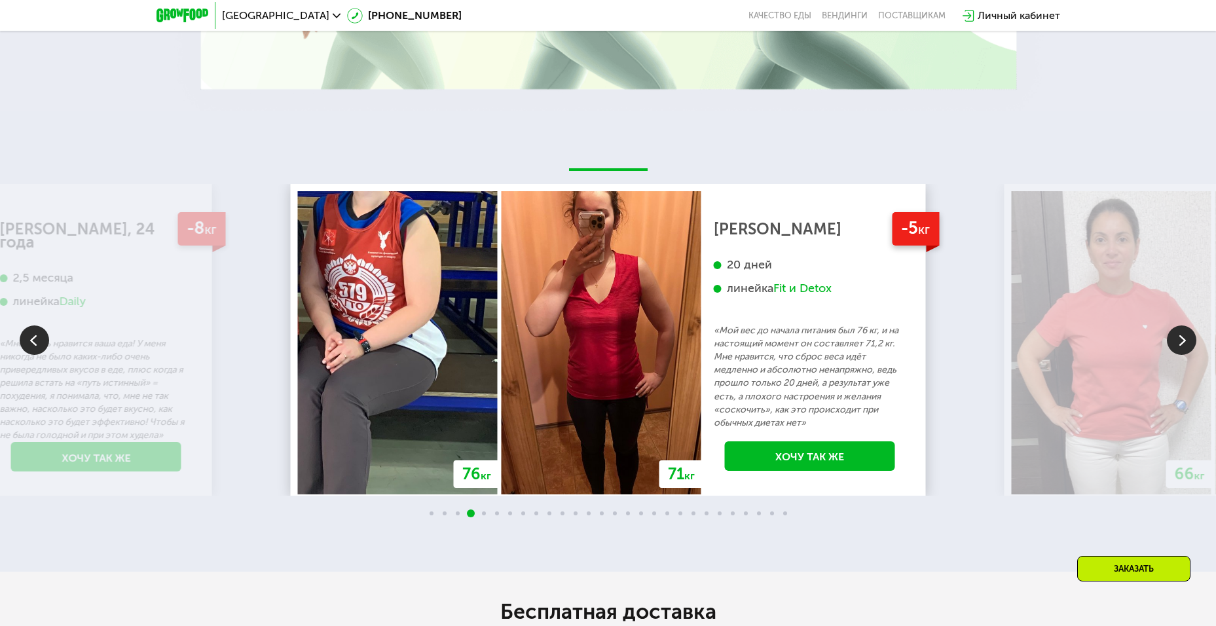
click at [1179, 337] on img at bounding box center [1181, 340] width 29 height 29
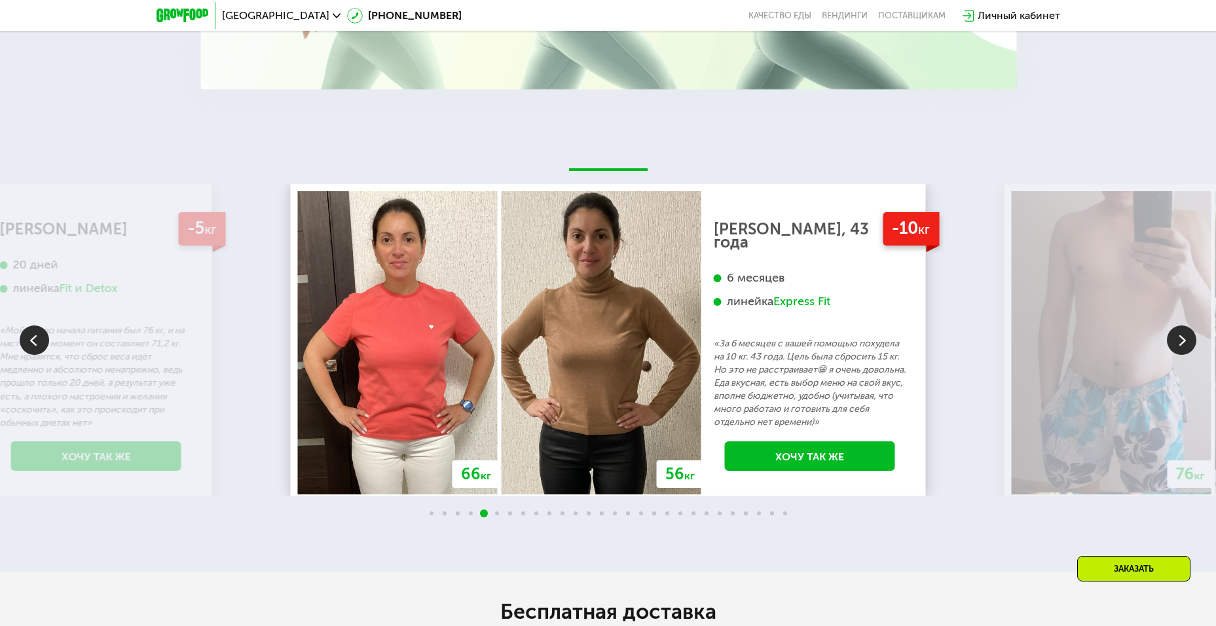
click at [1179, 337] on img at bounding box center [1181, 340] width 29 height 29
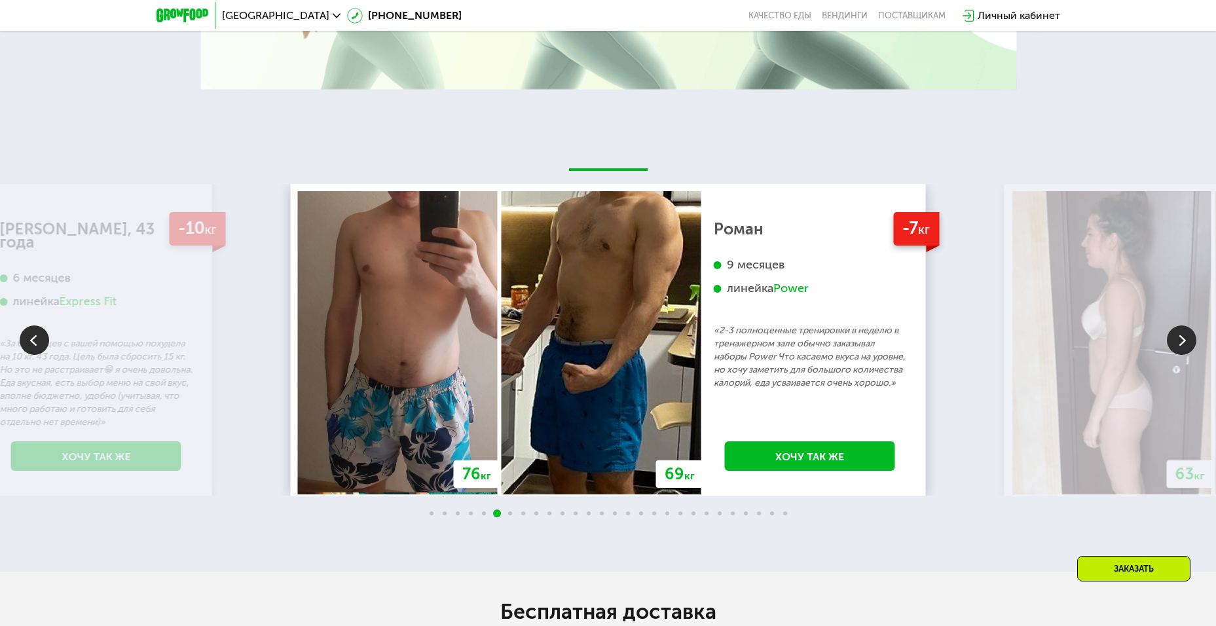
click at [1179, 337] on img at bounding box center [1181, 340] width 29 height 29
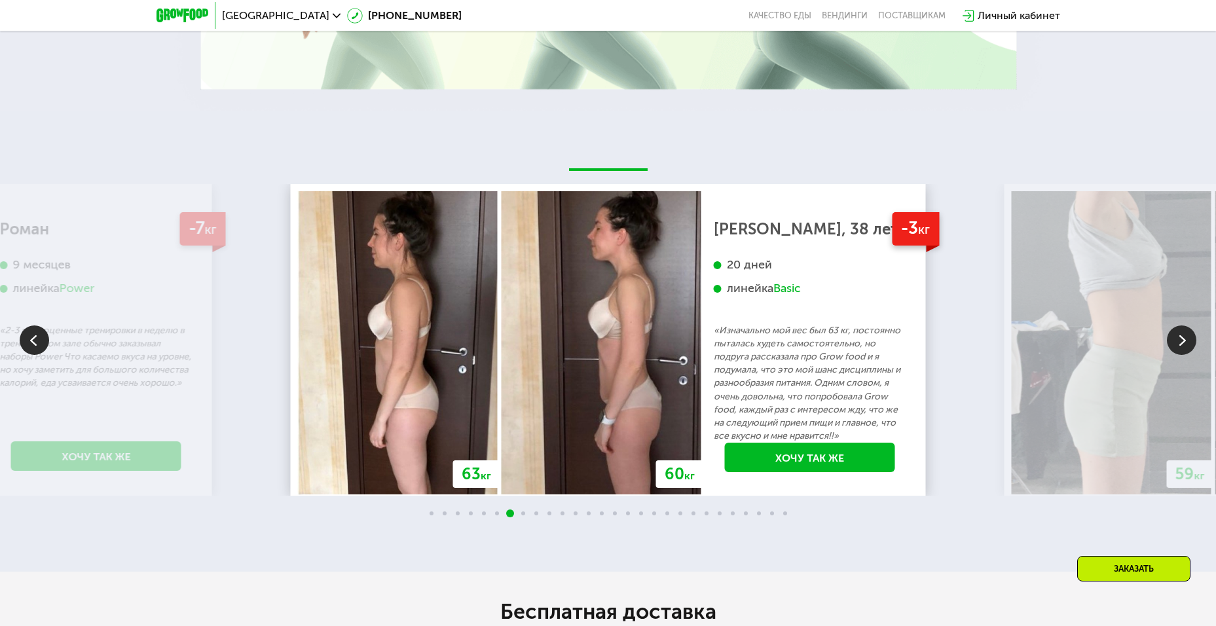
click at [1179, 337] on img at bounding box center [1181, 340] width 29 height 29
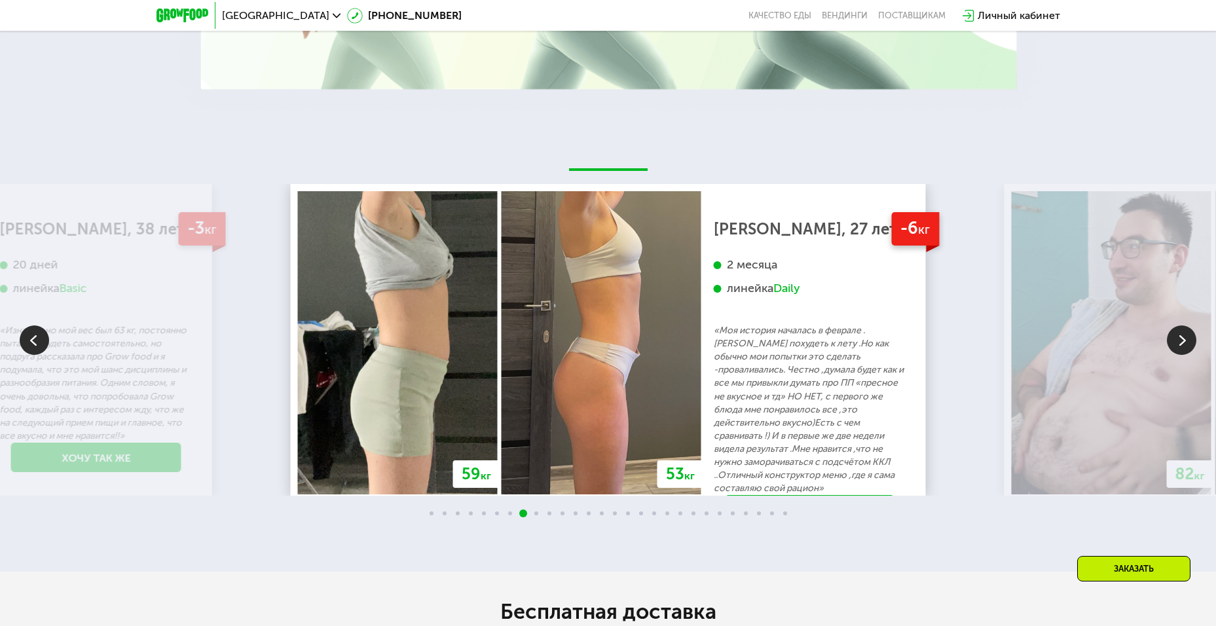
click at [1179, 337] on img at bounding box center [1181, 340] width 29 height 29
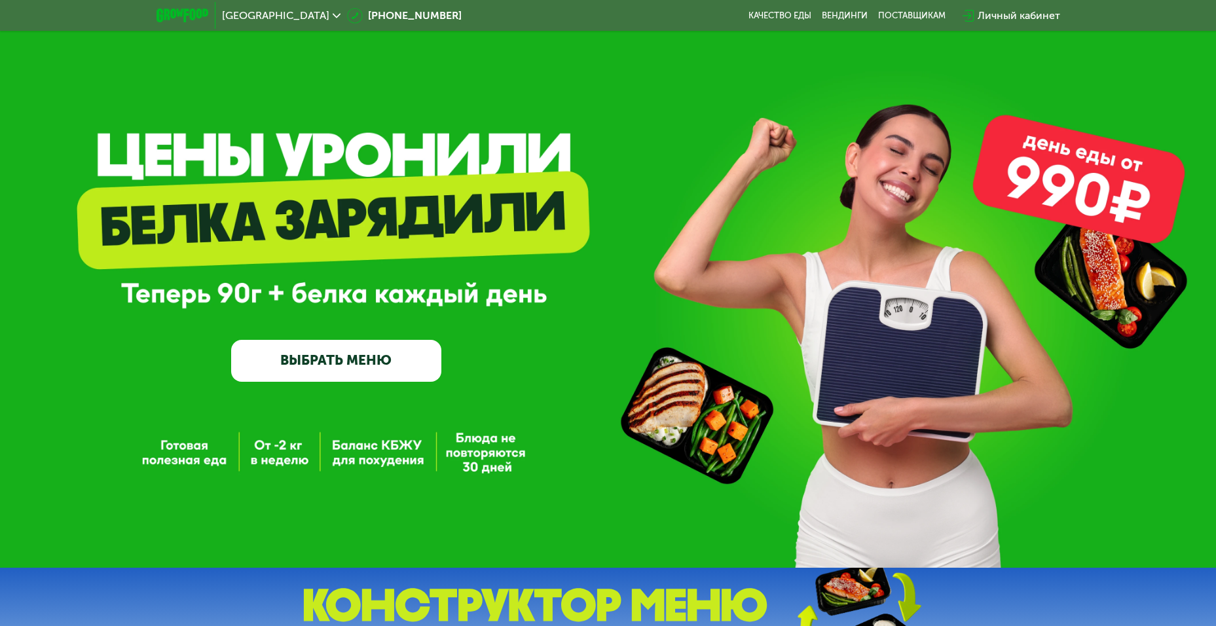
scroll to position [0, 0]
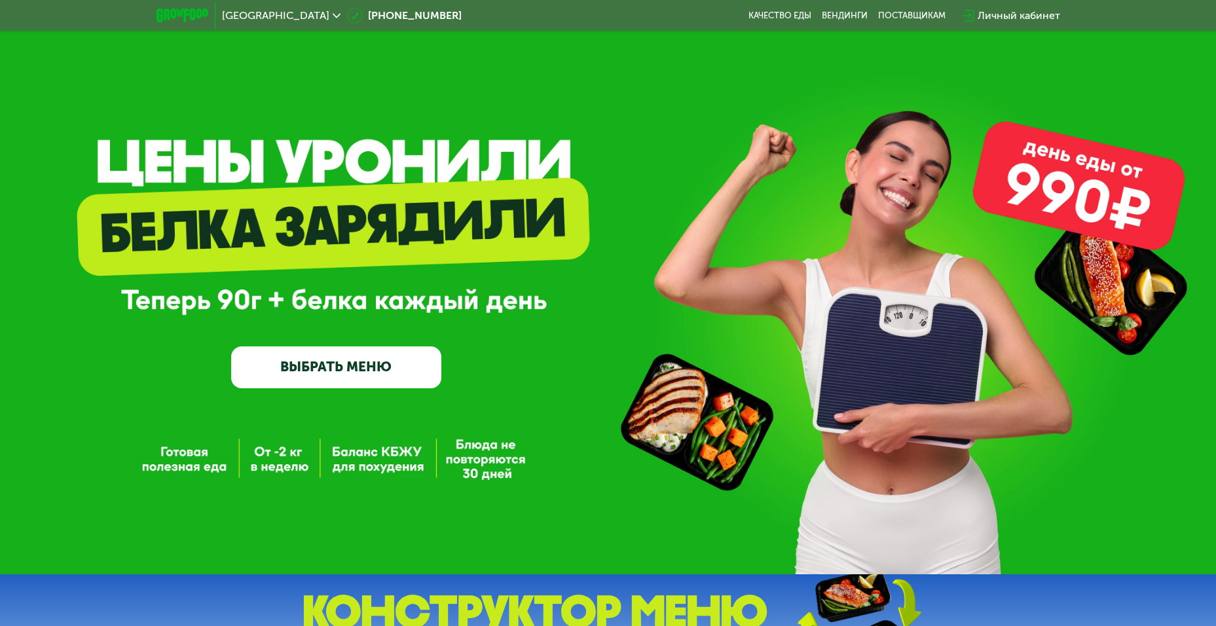
click at [271, 14] on span "[GEOGRAPHIC_DATA]" at bounding box center [275, 15] width 107 height 10
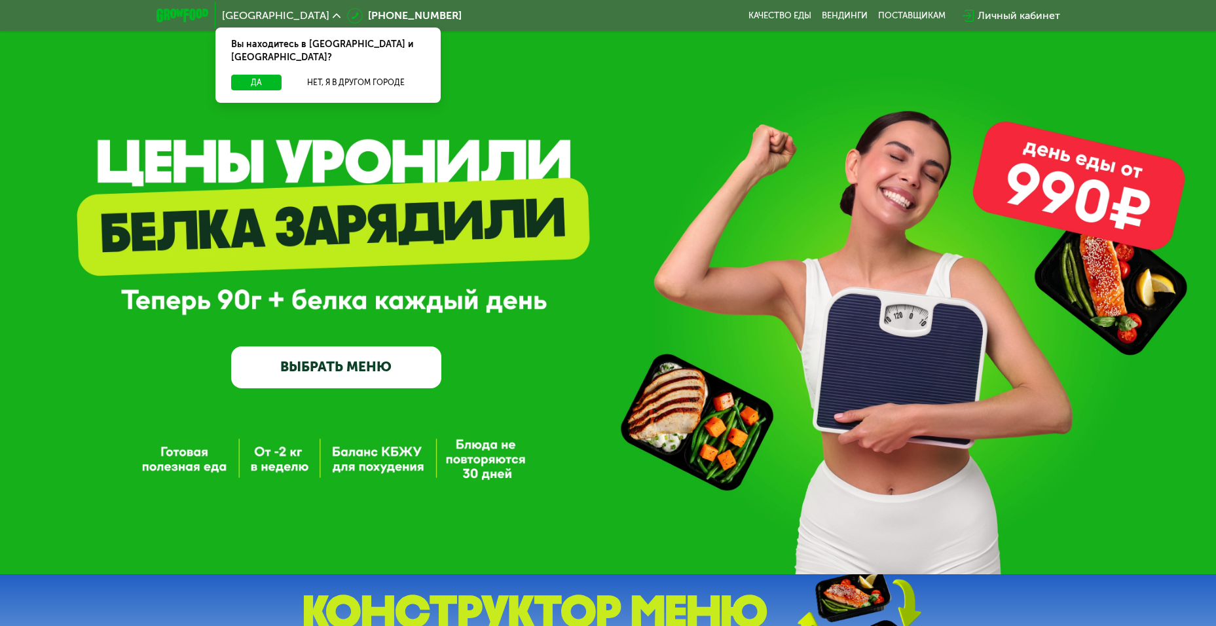
click at [271, 14] on span "[GEOGRAPHIC_DATA]" at bounding box center [275, 15] width 107 height 10
click at [187, 16] on img at bounding box center [183, 16] width 52 height 14
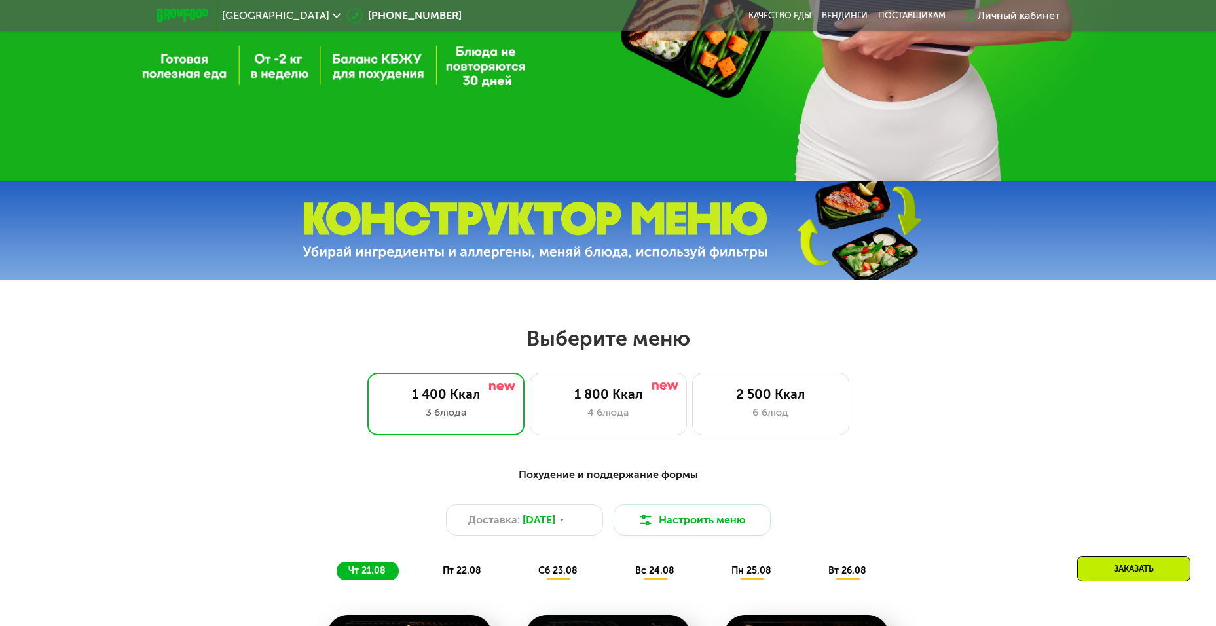
scroll to position [655, 0]
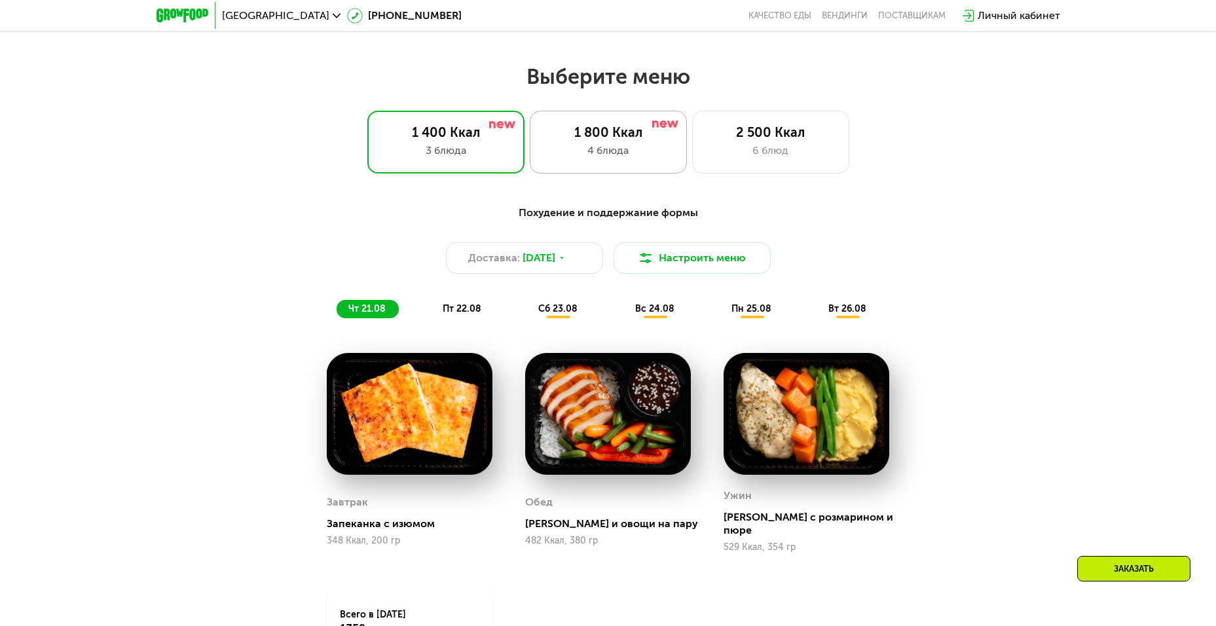
click at [580, 147] on div "4 блюда" at bounding box center [609, 151] width 130 height 16
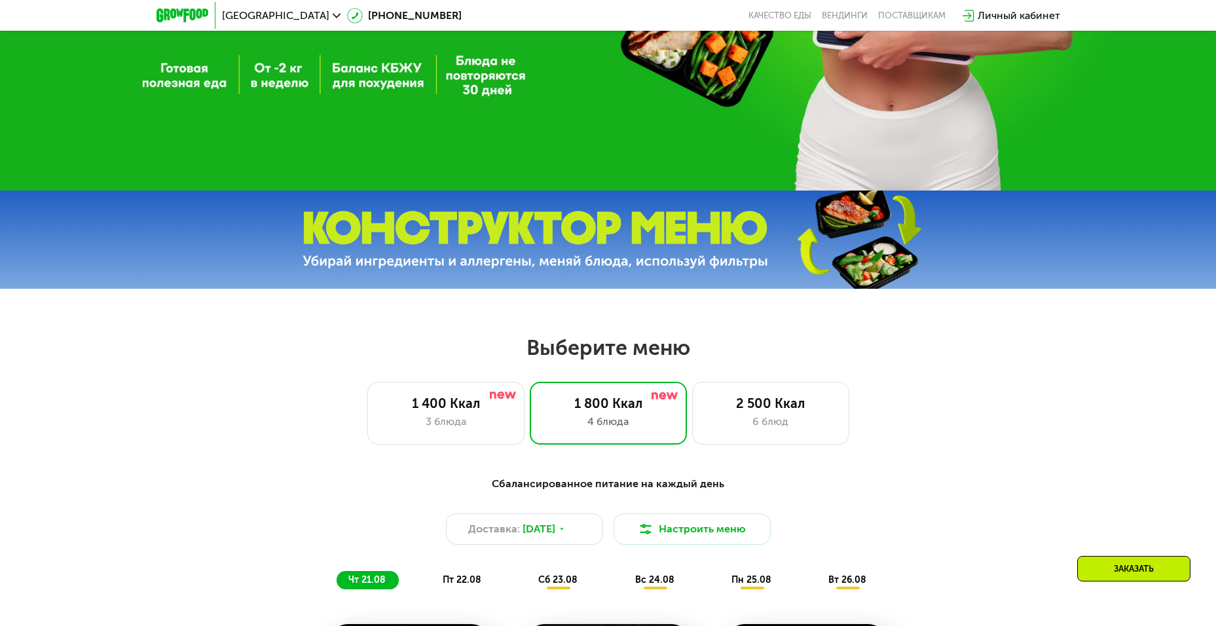
scroll to position [328, 0]
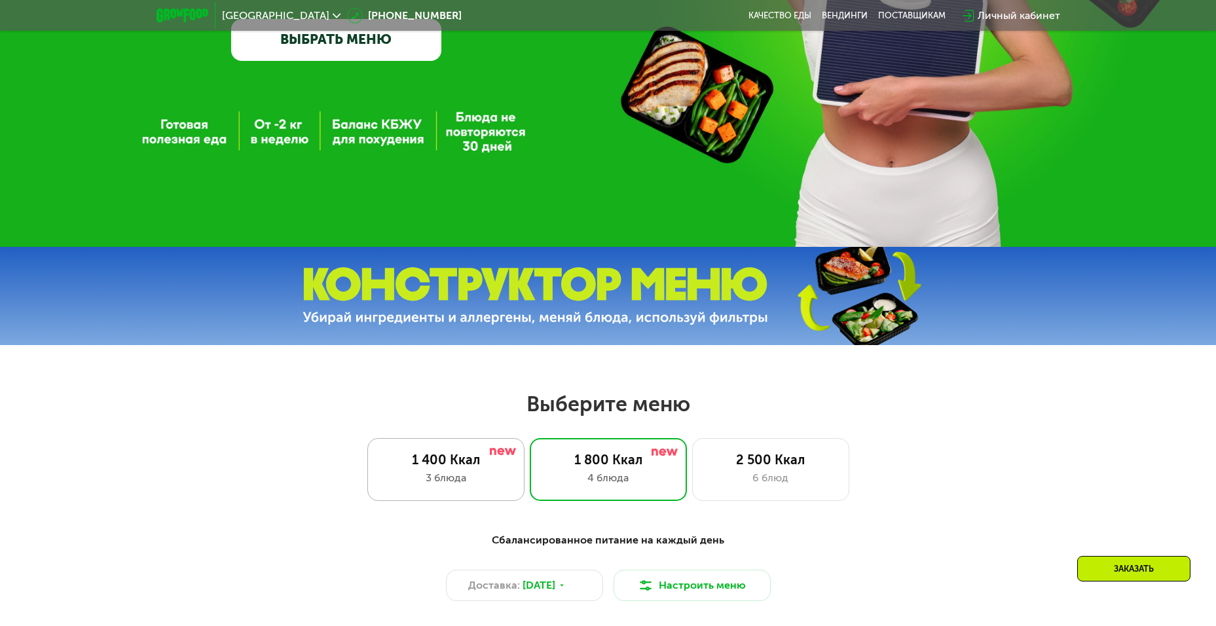
click at [437, 466] on div "1 400 Ккал" at bounding box center [446, 460] width 130 height 16
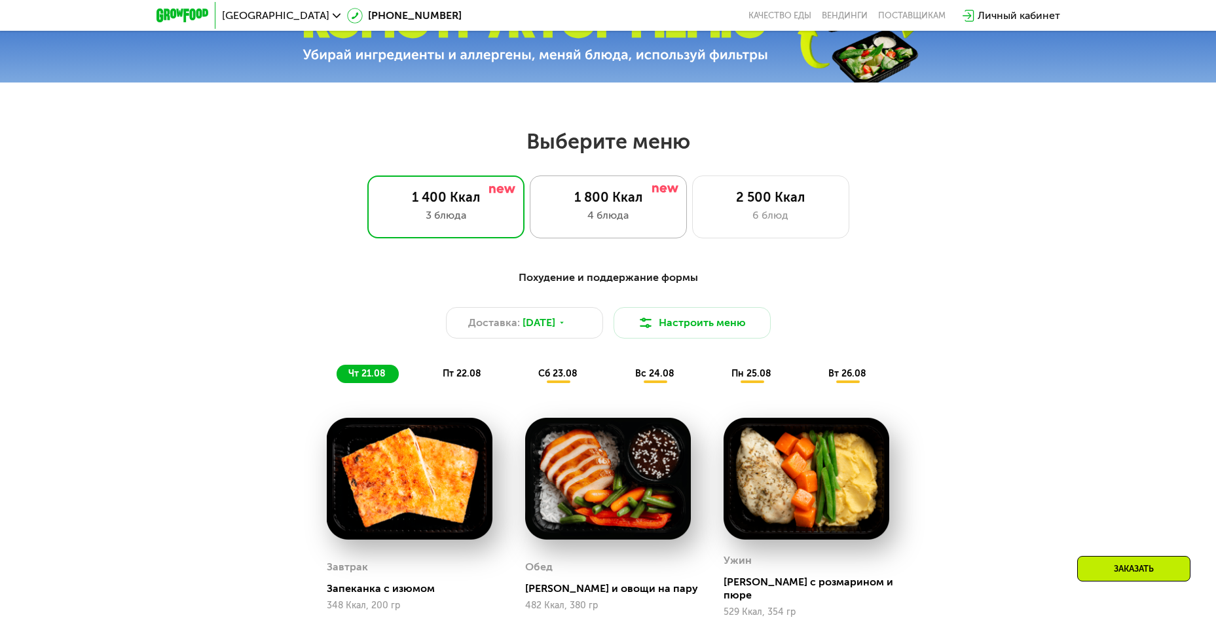
scroll to position [524, 0]
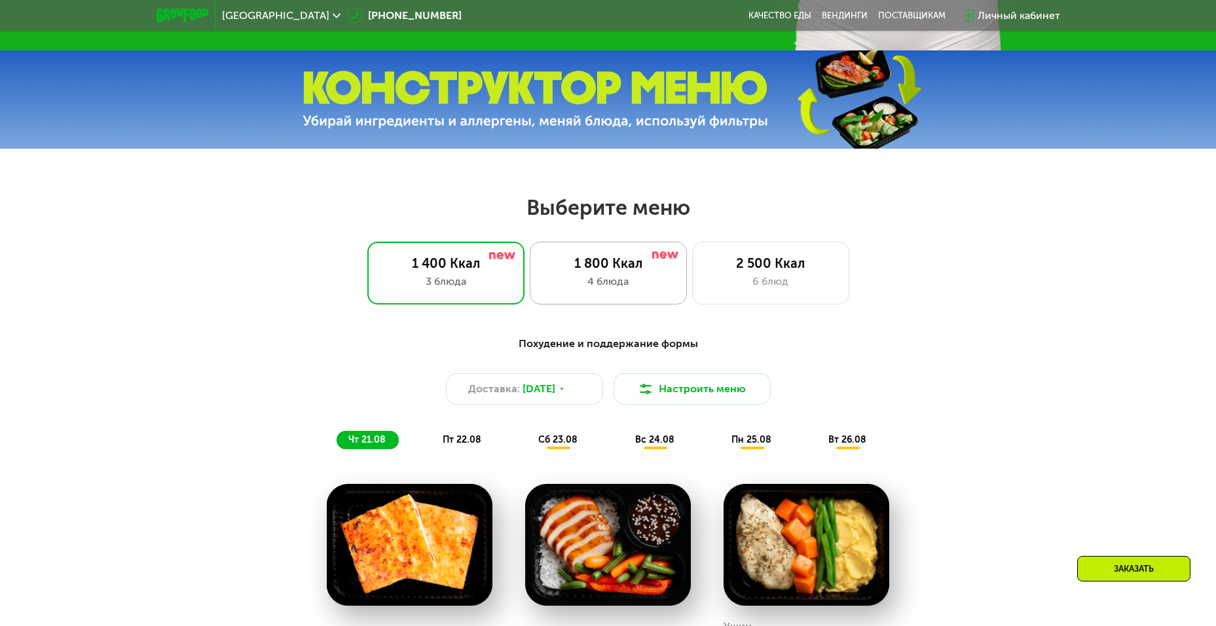
click at [610, 271] on div "1 800 Ккал" at bounding box center [609, 263] width 130 height 16
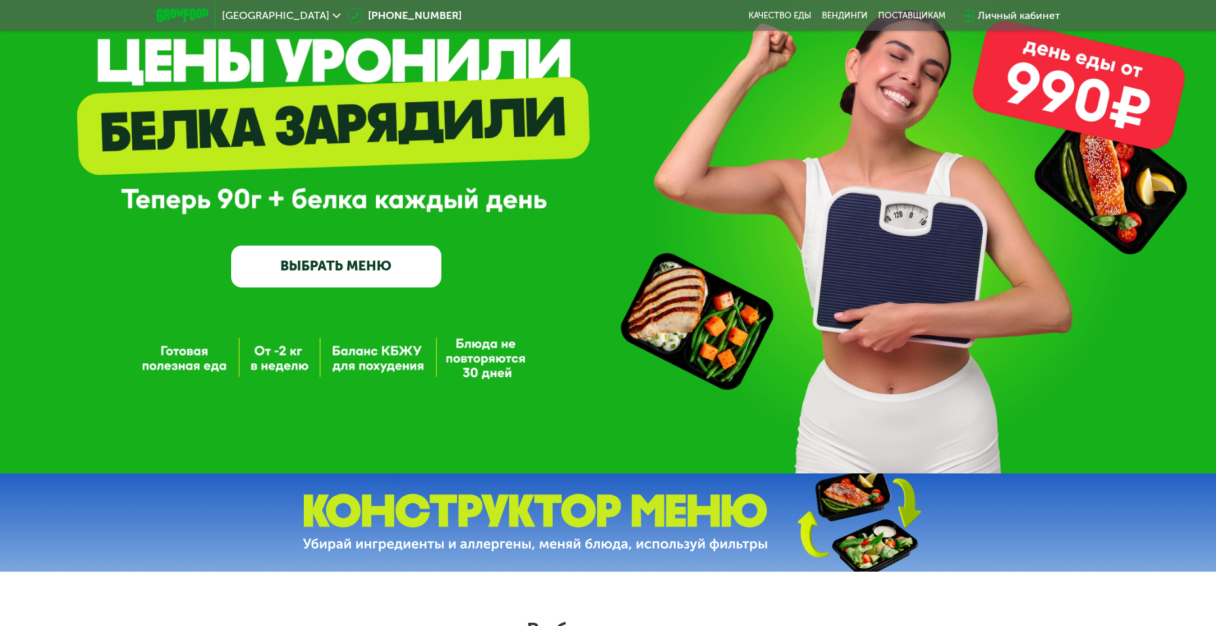
scroll to position [0, 0]
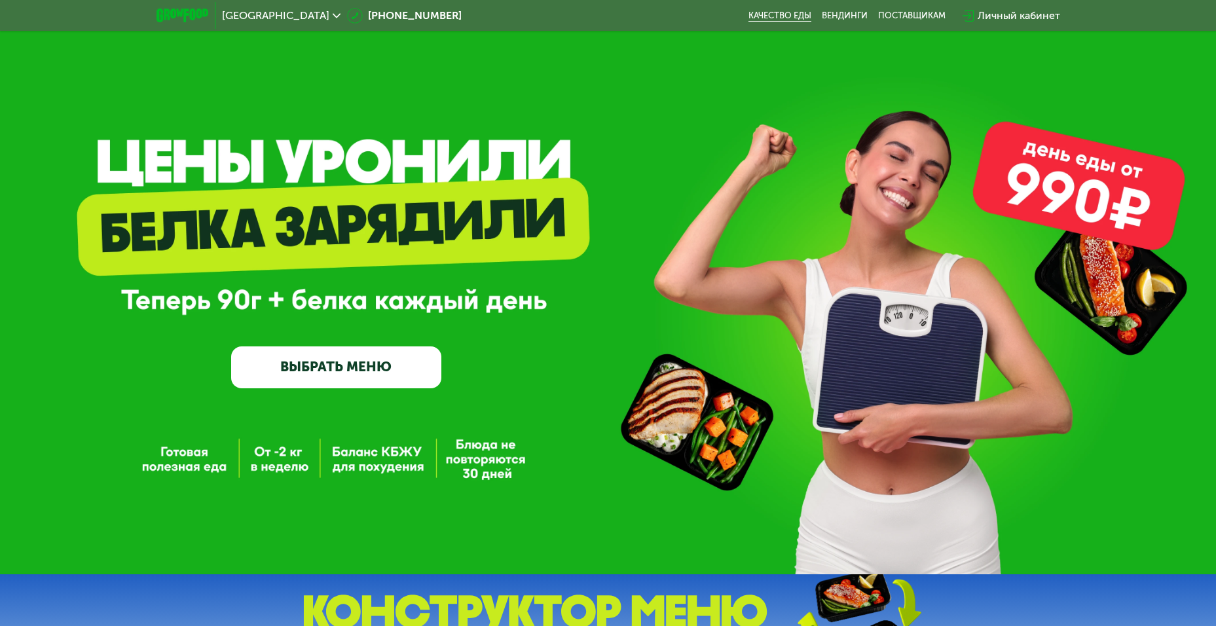
click at [796, 10] on link "Качество еды" at bounding box center [780, 15] width 63 height 10
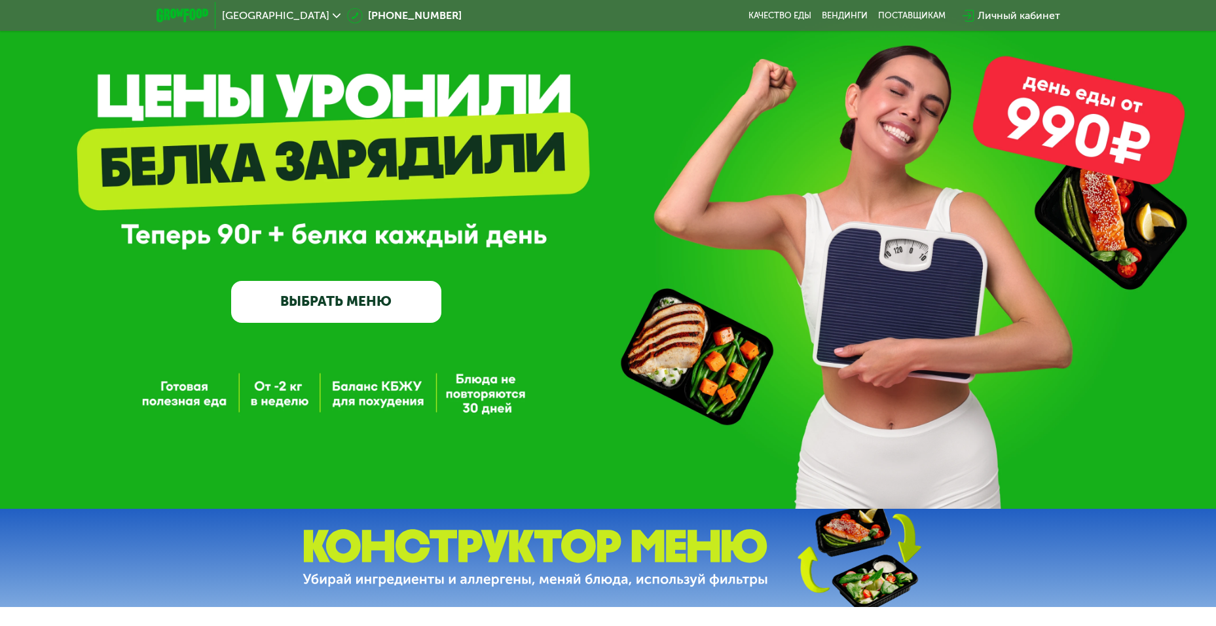
click at [341, 312] on link "ВЫБРАТЬ МЕНЮ" at bounding box center [336, 302] width 210 height 42
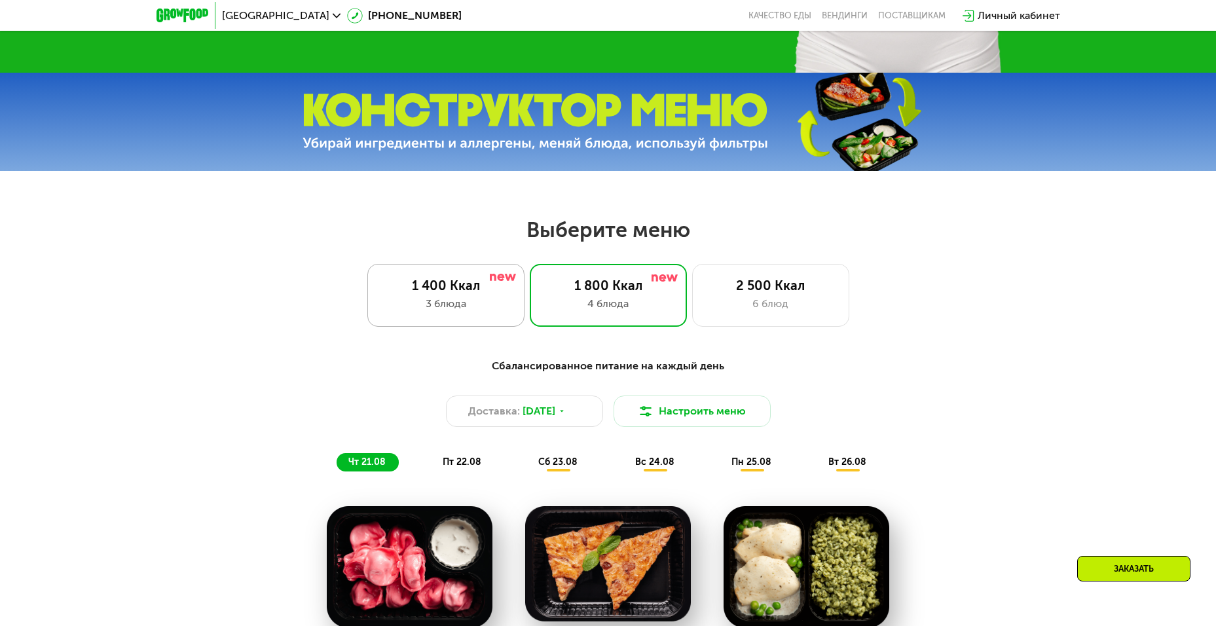
scroll to position [496, 0]
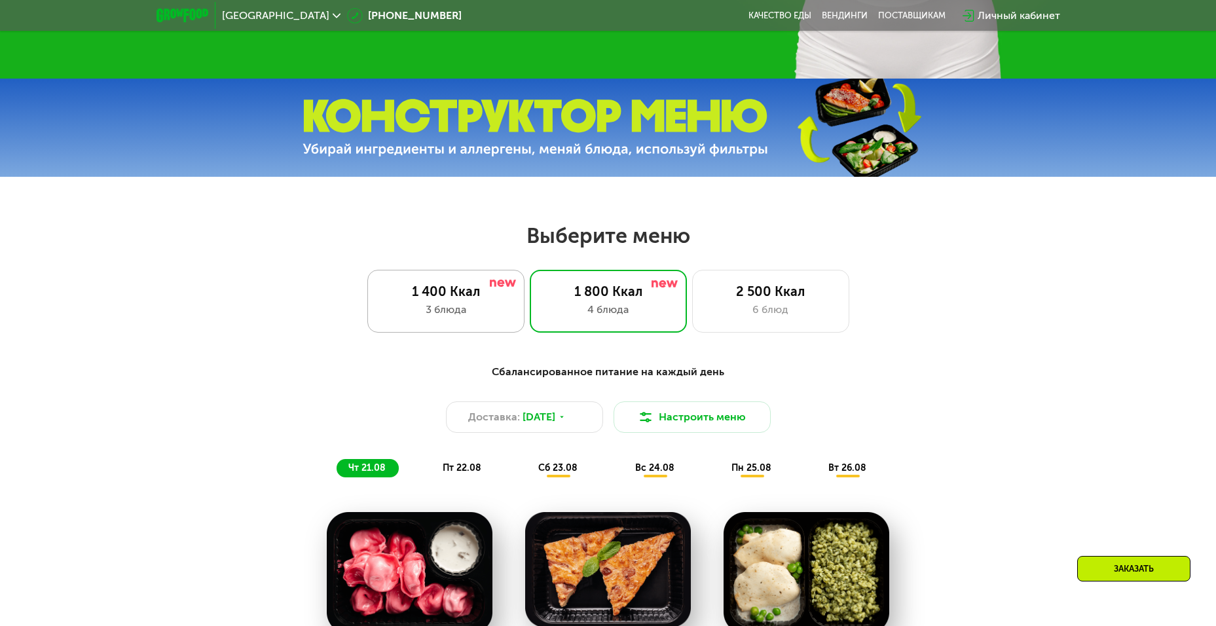
click at [404, 293] on div "1 400 Ккал" at bounding box center [446, 292] width 130 height 16
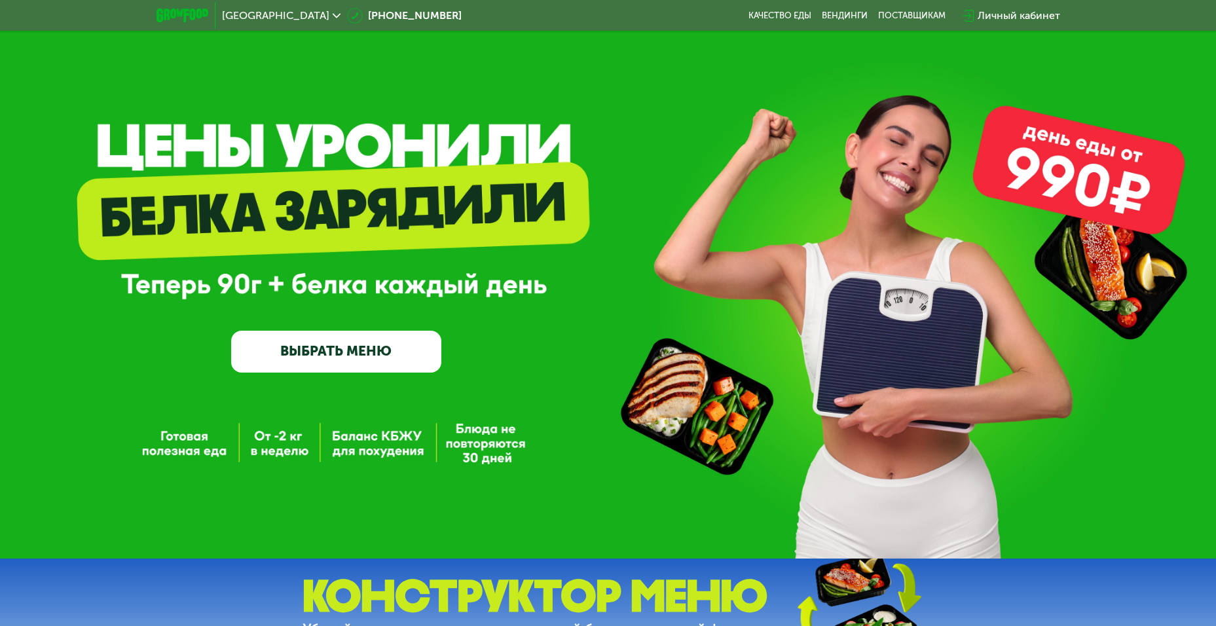
scroll to position [0, 0]
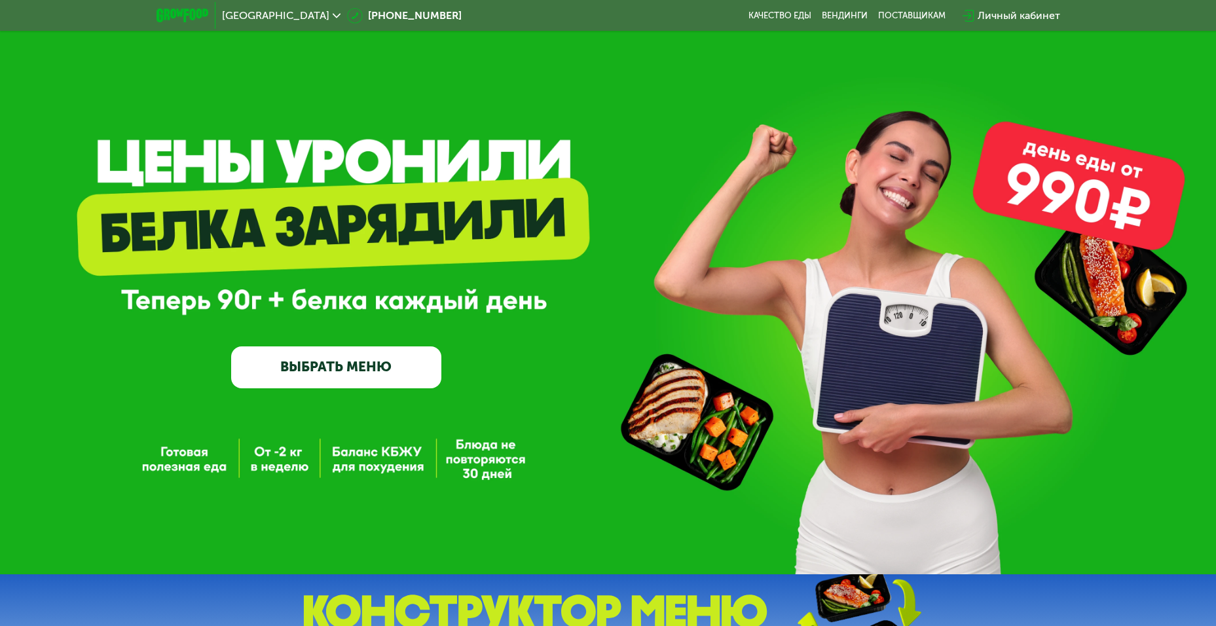
click at [170, 457] on div "GrowFood — доставка правильного питания ВЫБРАТЬ МЕНЮ" at bounding box center [608, 287] width 1216 height 575
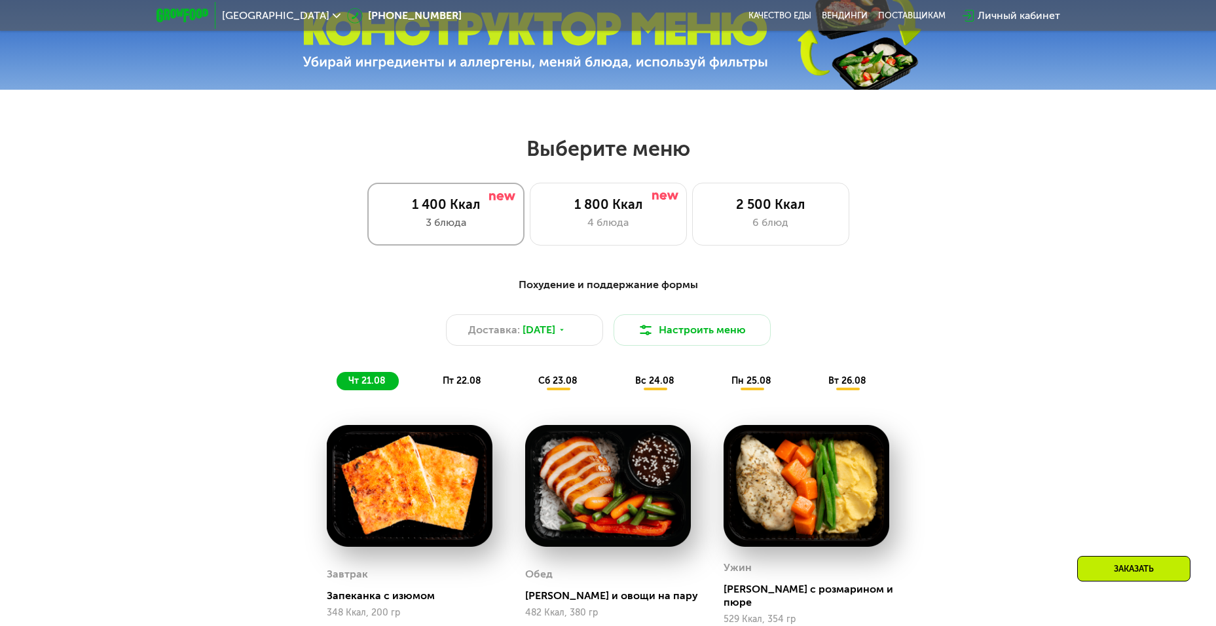
scroll to position [590, 0]
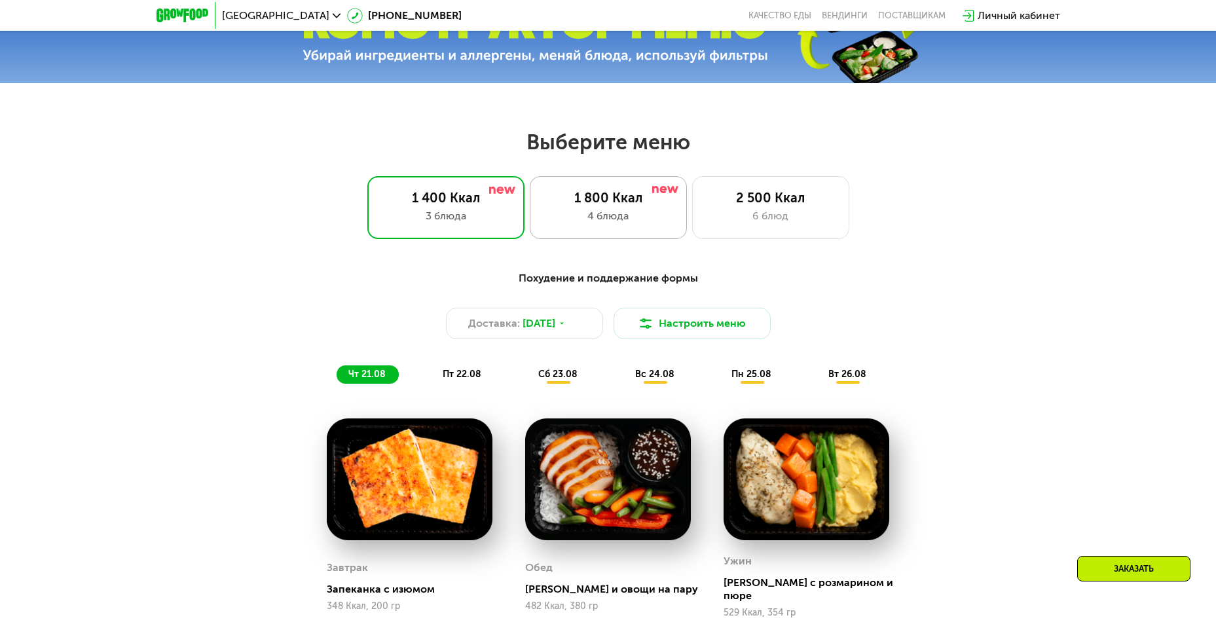
click at [613, 217] on div "4 блюда" at bounding box center [609, 216] width 130 height 16
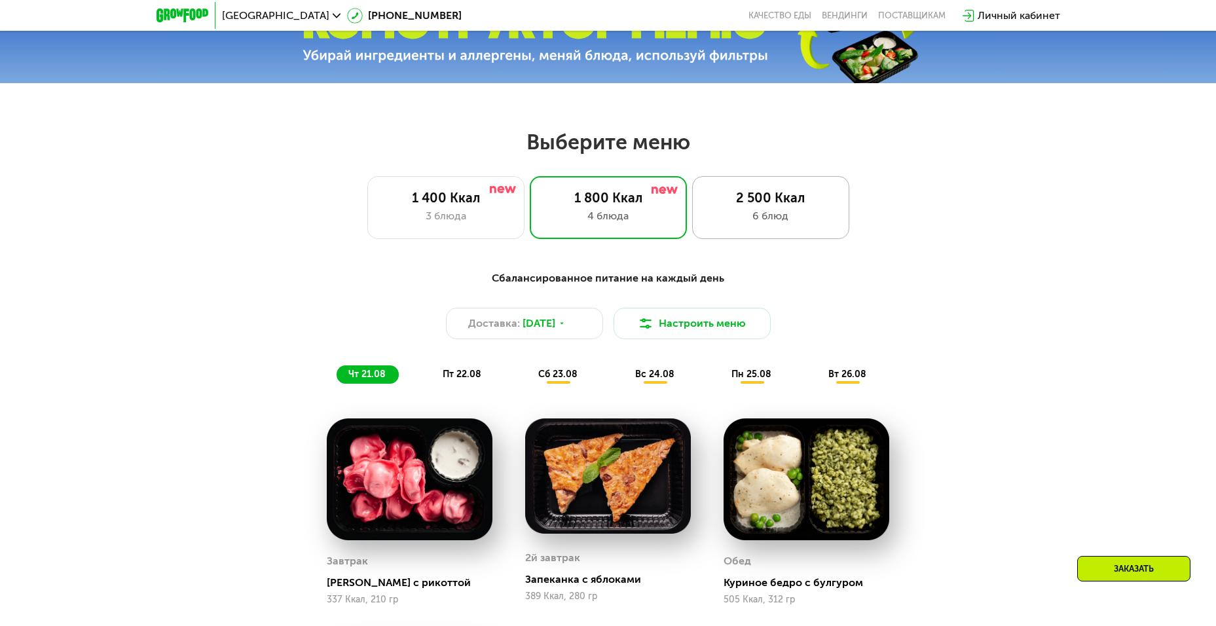
click at [838, 221] on div "2 500 Ккал 6 блюд" at bounding box center [770, 207] width 157 height 63
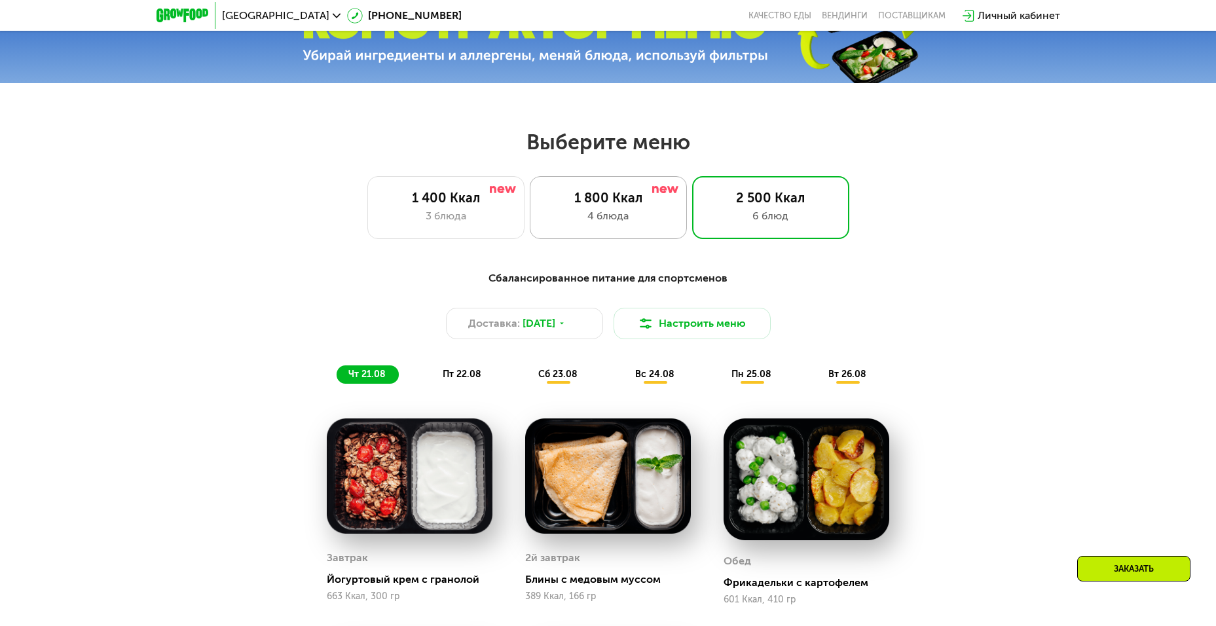
click at [600, 206] on div "1 800 Ккал" at bounding box center [609, 198] width 130 height 16
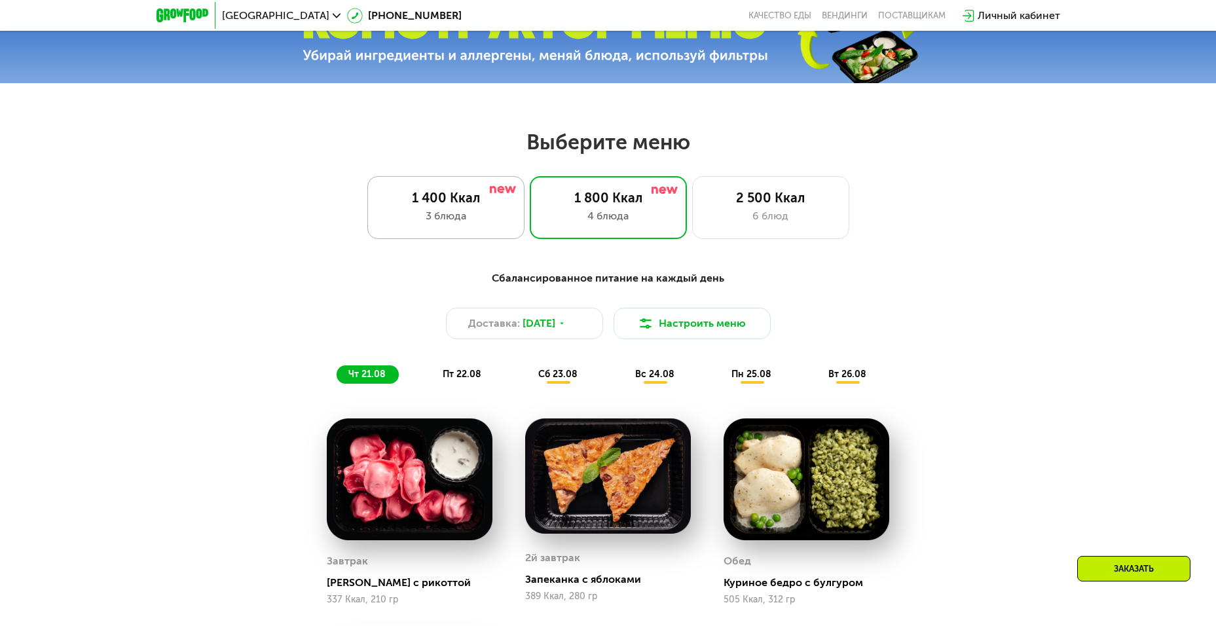
click at [438, 198] on div "1 400 Ккал" at bounding box center [446, 198] width 130 height 16
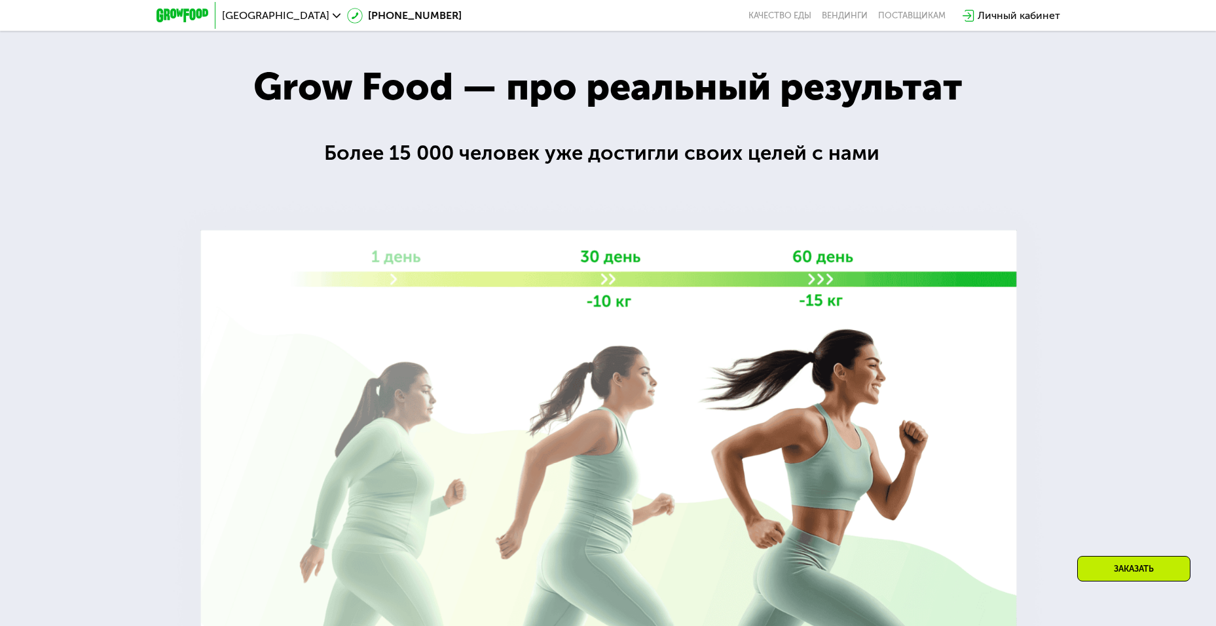
scroll to position [2358, 0]
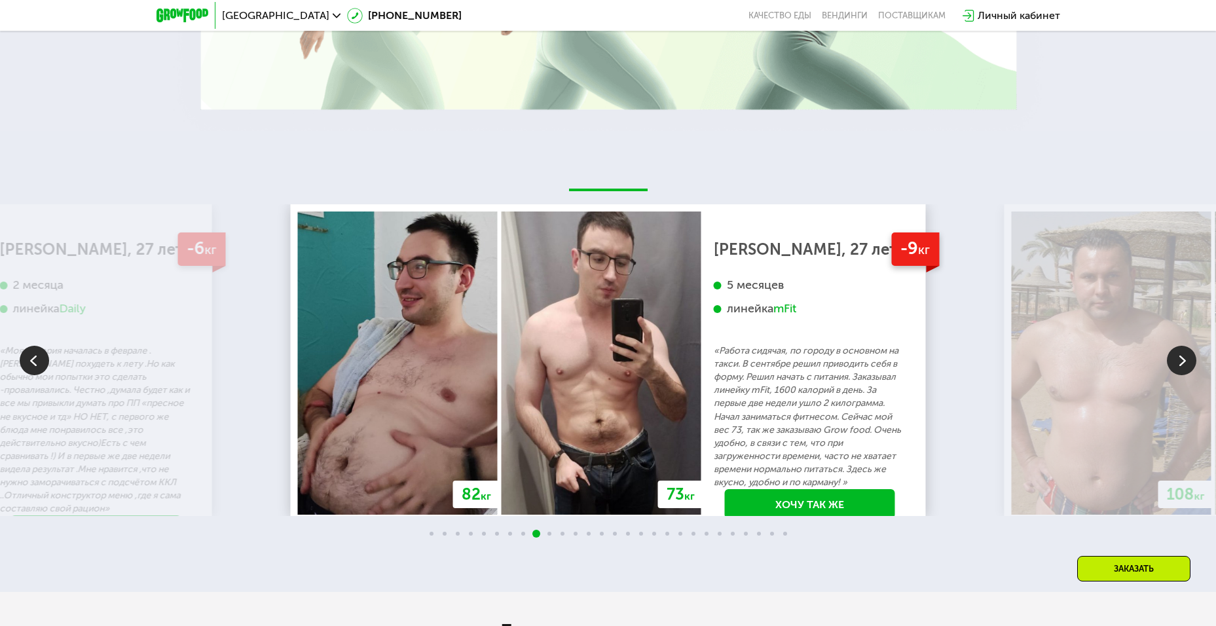
click at [27, 356] on img at bounding box center [34, 360] width 29 height 29
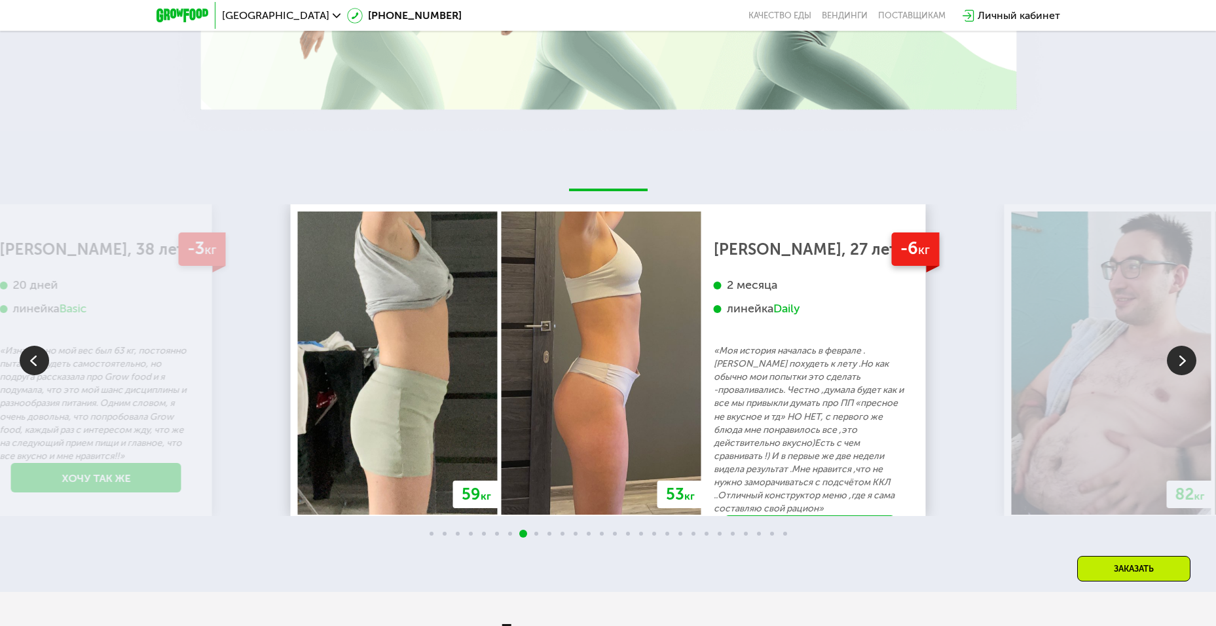
click at [27, 356] on img at bounding box center [34, 360] width 29 height 29
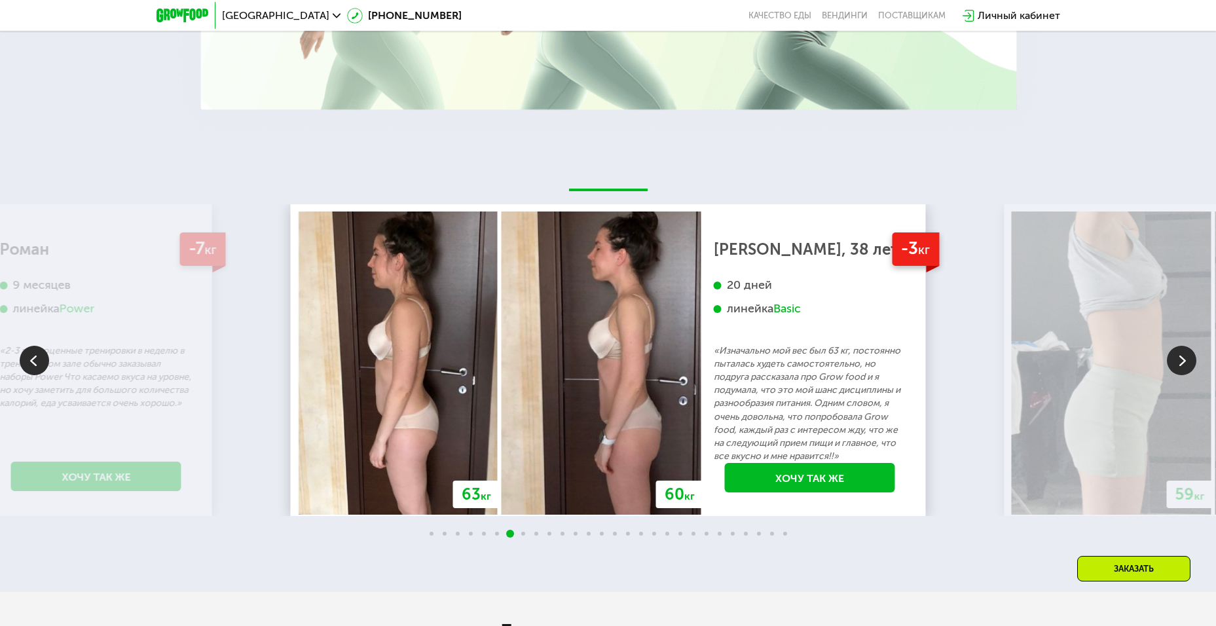
click at [27, 356] on img at bounding box center [34, 360] width 29 height 29
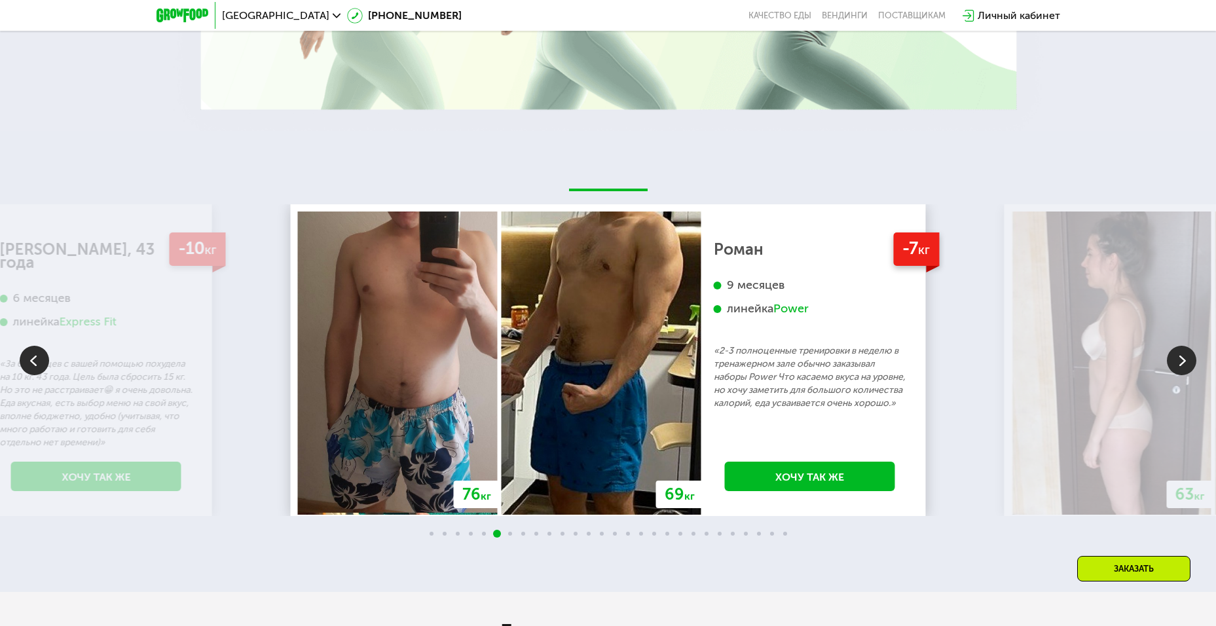
click at [38, 352] on img at bounding box center [34, 360] width 29 height 29
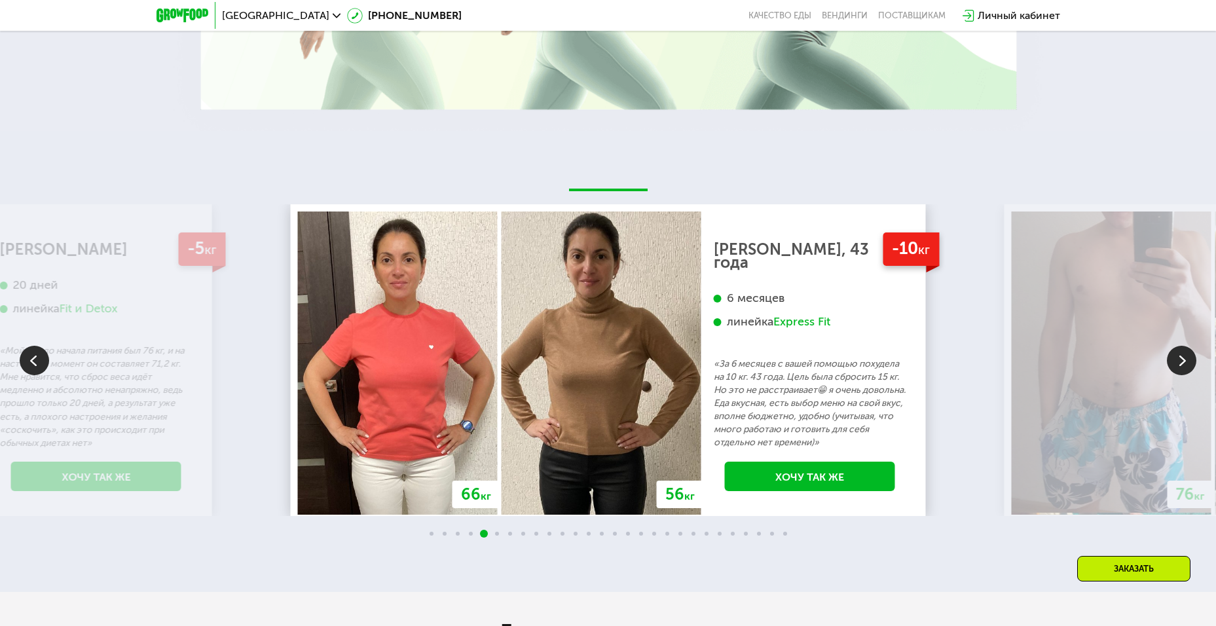
click at [797, 314] on div "Express Fit" at bounding box center [802, 321] width 57 height 15
click at [821, 314] on div "Express Fit" at bounding box center [802, 321] width 57 height 15
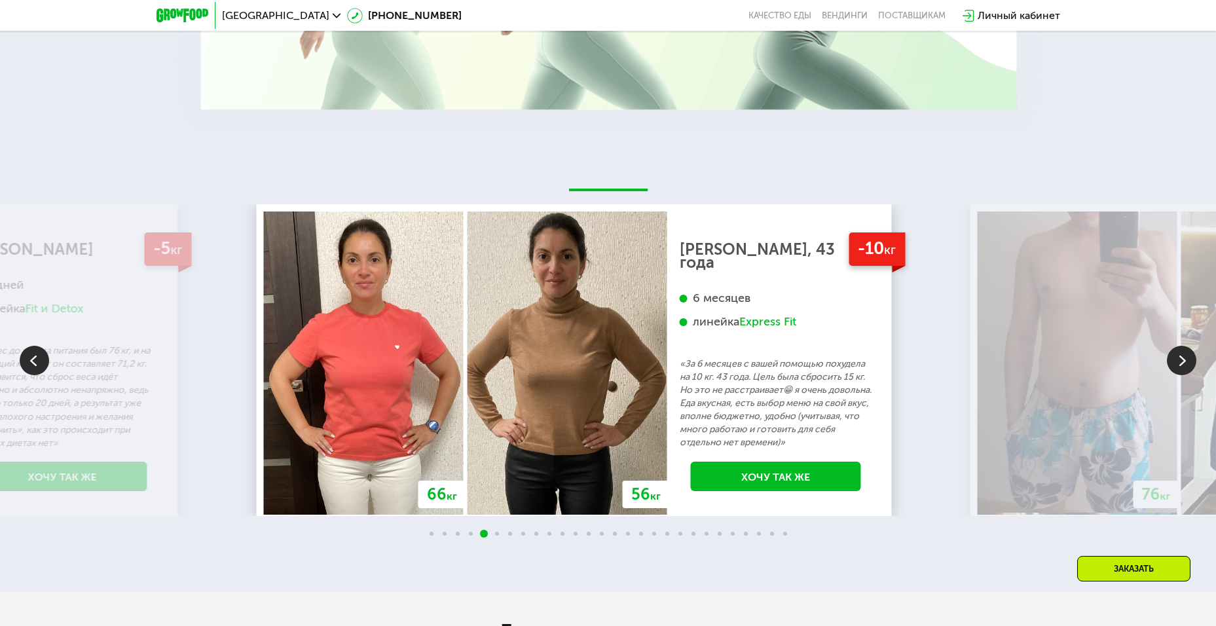
click at [786, 314] on div "Express Fit" at bounding box center [768, 321] width 57 height 15
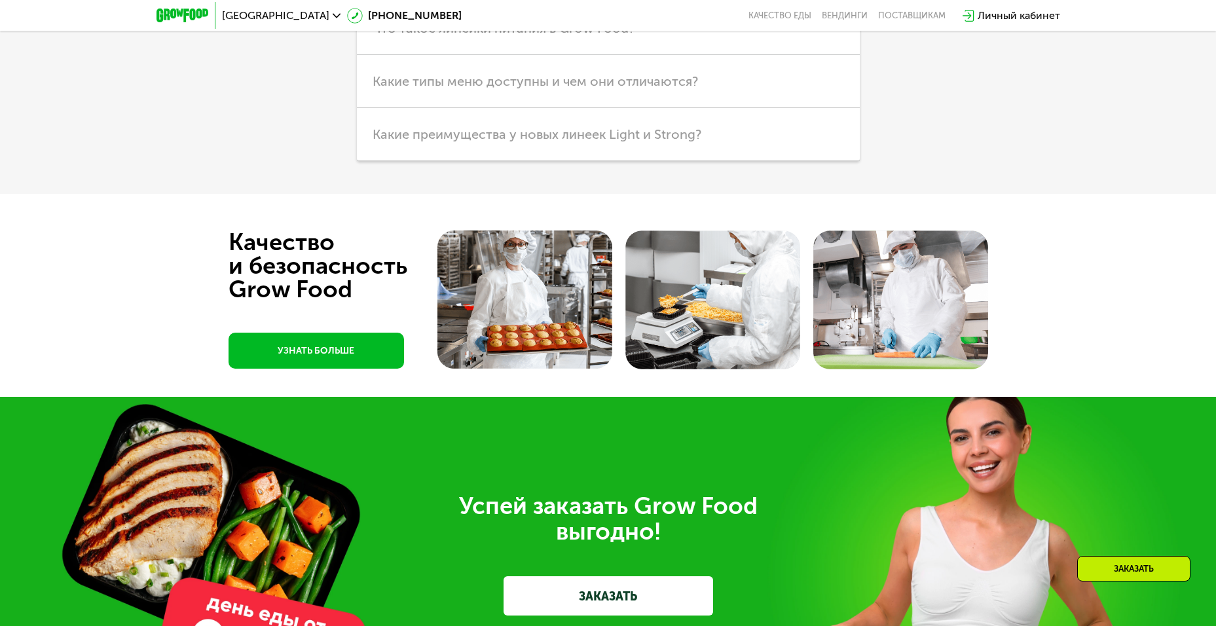
scroll to position [3341, 0]
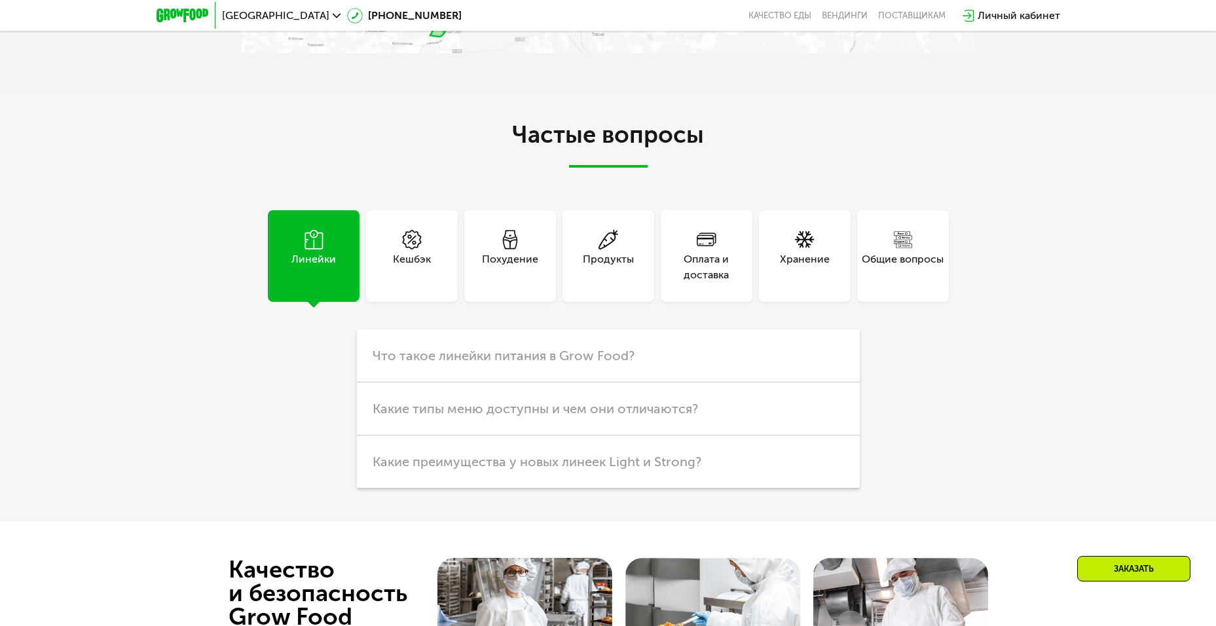
click at [521, 267] on div "Похудение" at bounding box center [510, 267] width 56 height 31
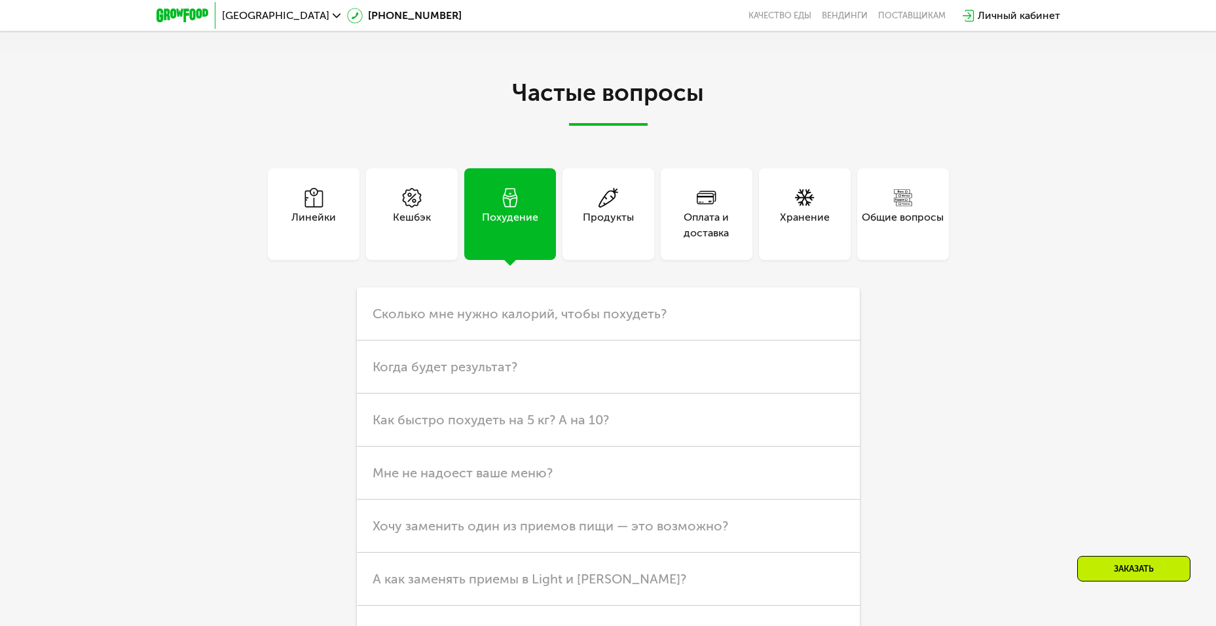
scroll to position [3406, 0]
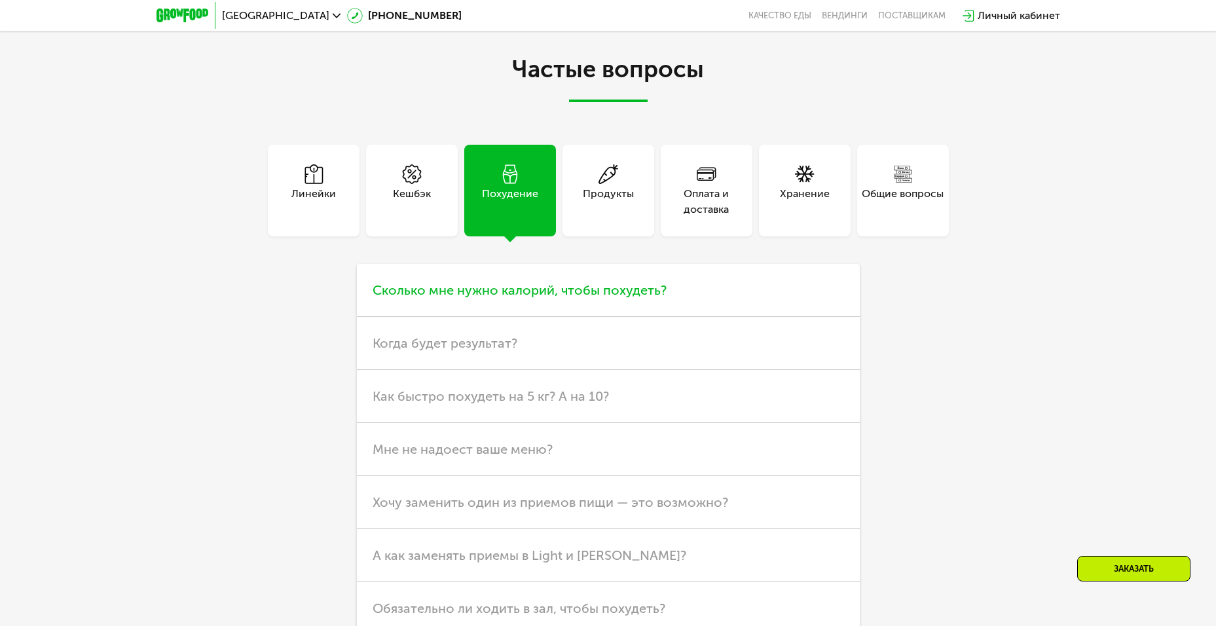
click at [547, 282] on span "Сколько мне нужно калорий, чтобы похудеть?" at bounding box center [520, 290] width 294 height 16
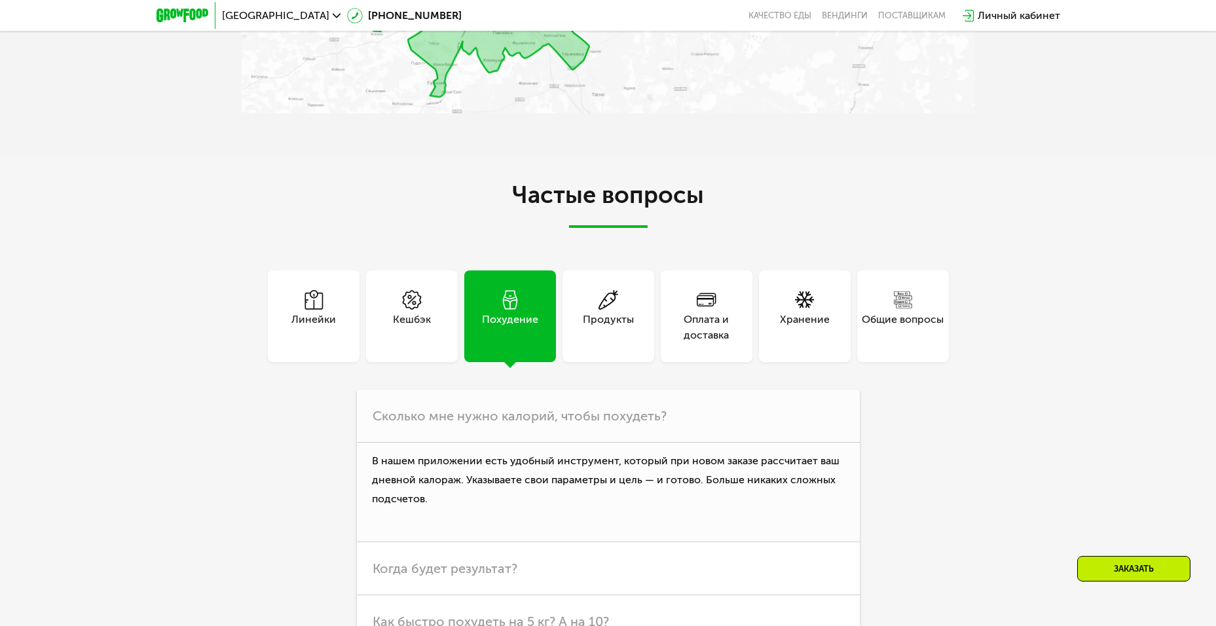
scroll to position [3275, 0]
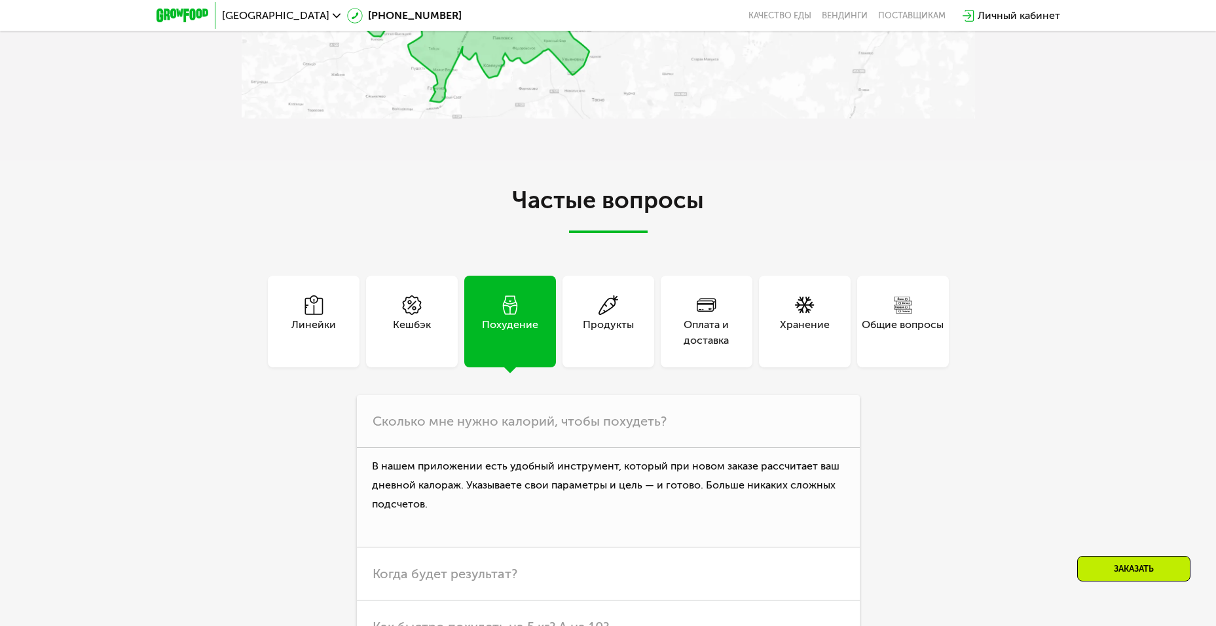
click at [1127, 563] on div "Заказать" at bounding box center [1134, 569] width 113 height 26
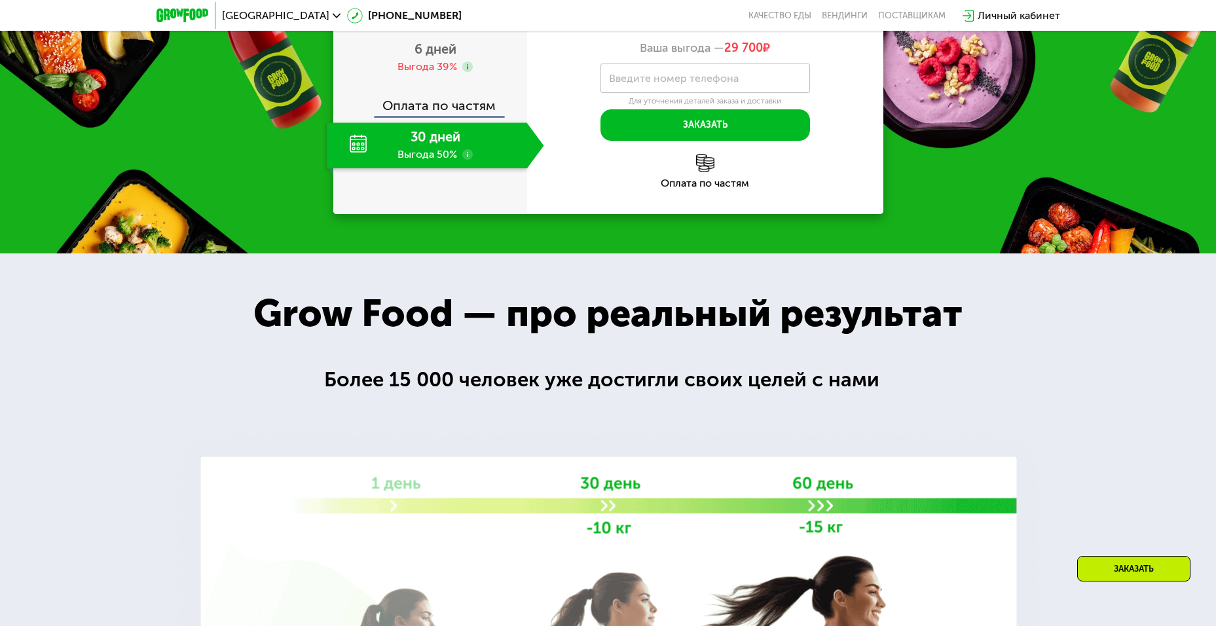
scroll to position [1434, 0]
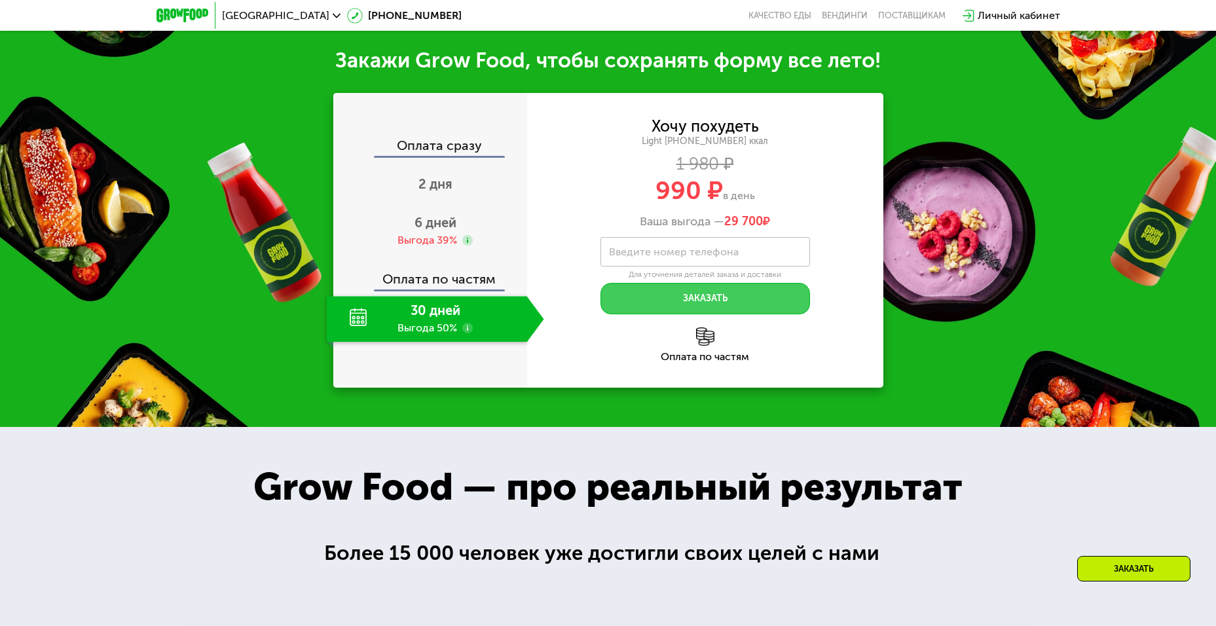
click at [641, 292] on button "Заказать" at bounding box center [706, 298] width 210 height 31
click at [358, 312] on div "30 дней Выгода 50%" at bounding box center [427, 319] width 200 height 46
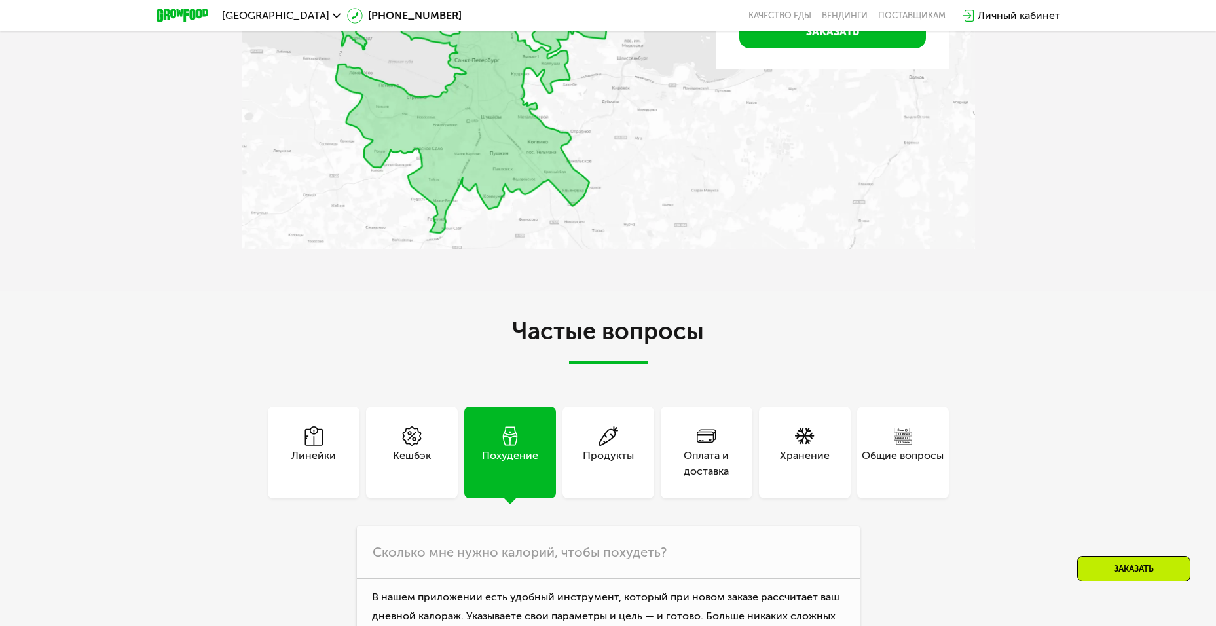
scroll to position [3472, 0]
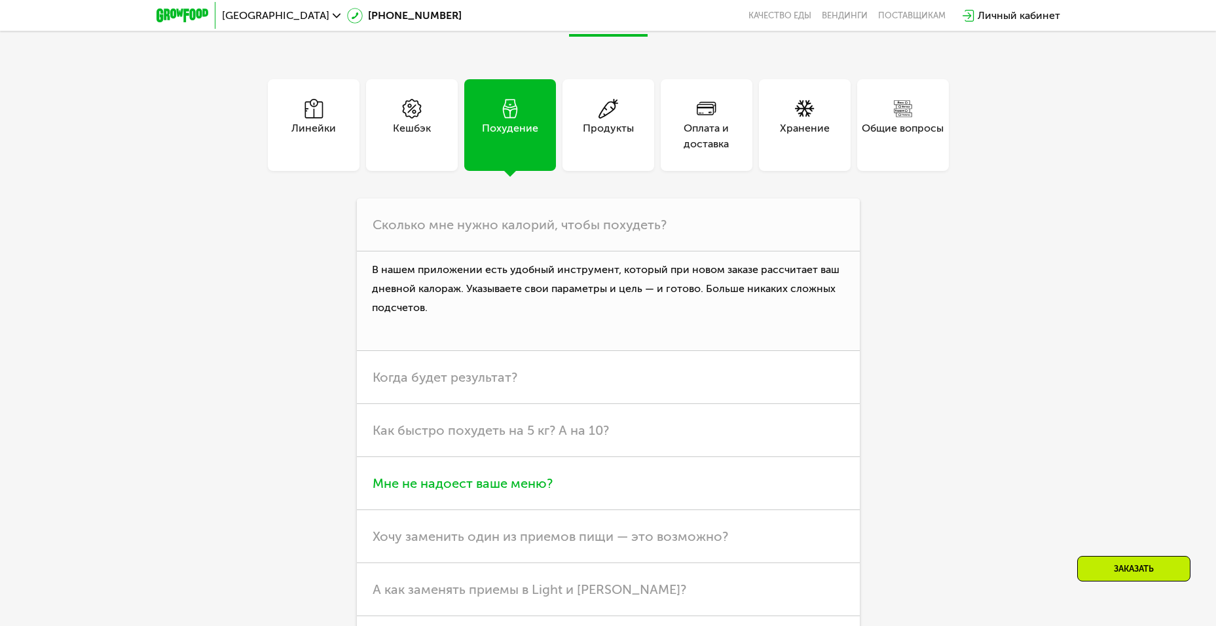
click at [560, 470] on h3 "Мне не надоест ваше меню?" at bounding box center [608, 483] width 503 height 53
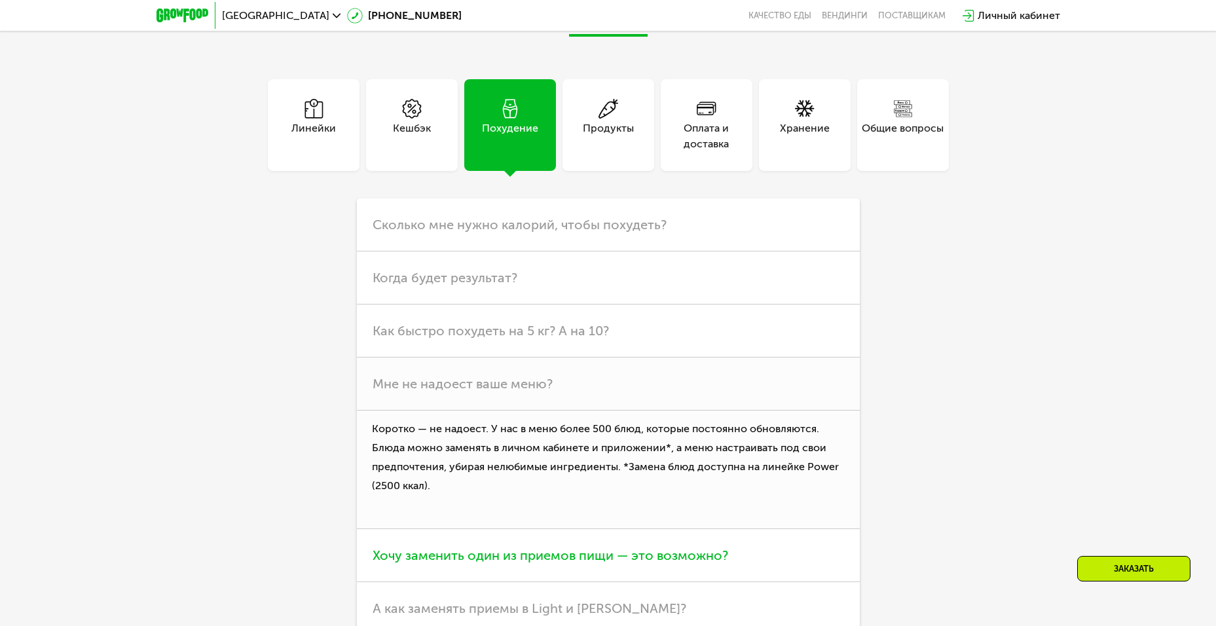
click at [705, 548] on span "Хочу заменить один из приемов пищи — это возможно?" at bounding box center [551, 556] width 356 height 16
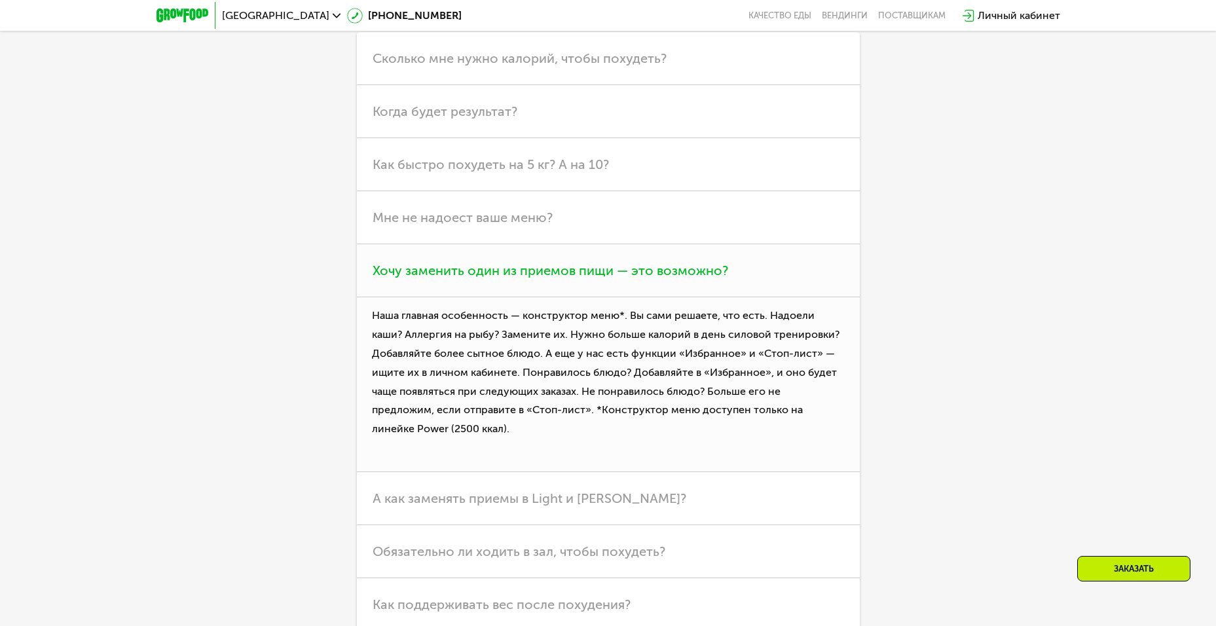
scroll to position [3668, 0]
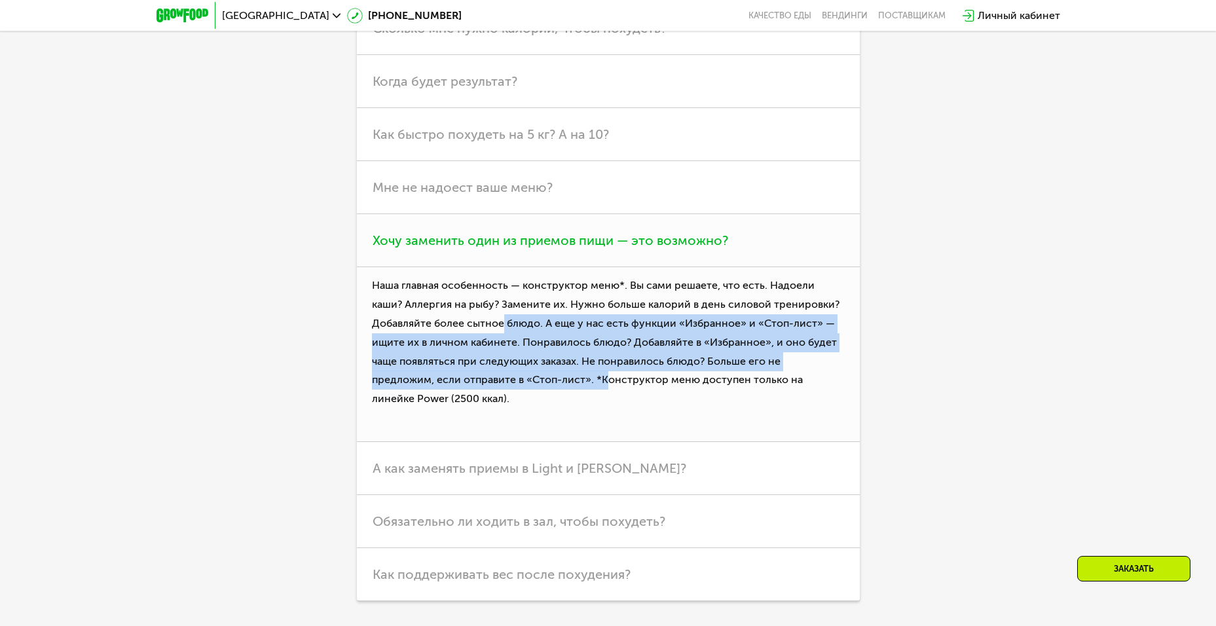
drag, startPoint x: 504, startPoint y: 307, endPoint x: 542, endPoint y: 367, distance: 71.8
click at [542, 367] on p "Наша главная особенность — конструктор меню*. Вы сами решаете, что есть. Надоел…" at bounding box center [608, 354] width 503 height 175
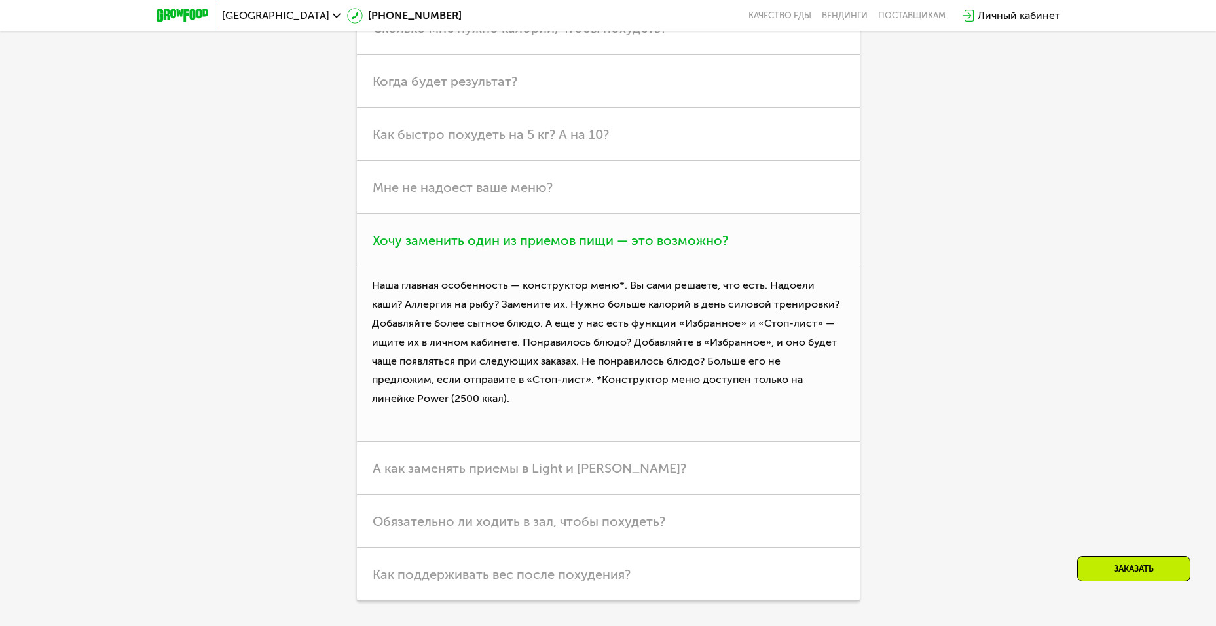
click at [751, 396] on p "Наша главная особенность — конструктор меню*. Вы сами решаете, что есть. Надоел…" at bounding box center [608, 354] width 503 height 175
drag, startPoint x: 433, startPoint y: 369, endPoint x: 523, endPoint y: 369, distance: 90.4
click at [523, 369] on p "Наша главная особенность — конструктор меню*. Вы сами решаете, что есть. Надоел…" at bounding box center [608, 354] width 503 height 175
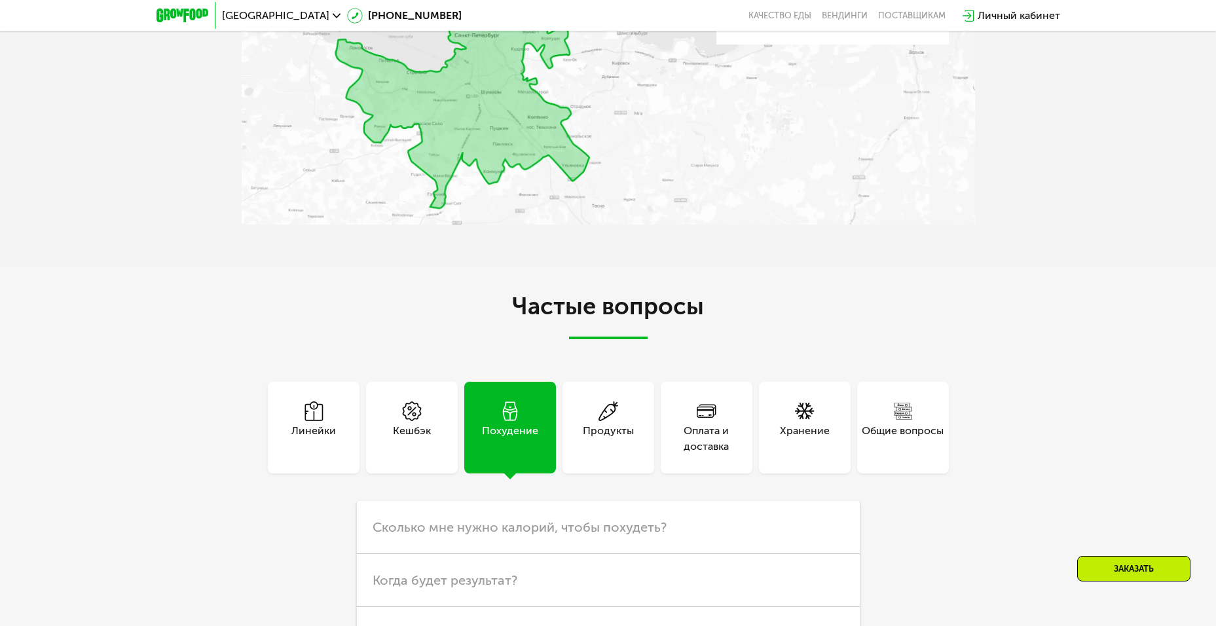
scroll to position [2882, 0]
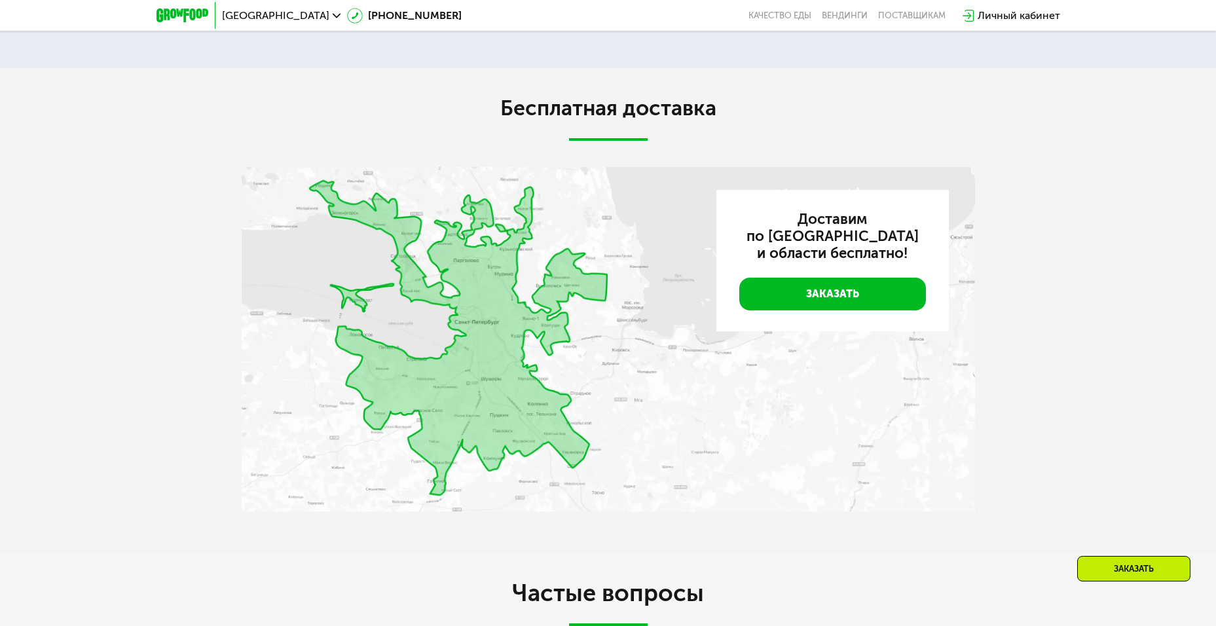
click at [996, 15] on div "Личный кабинет" at bounding box center [1019, 16] width 83 height 16
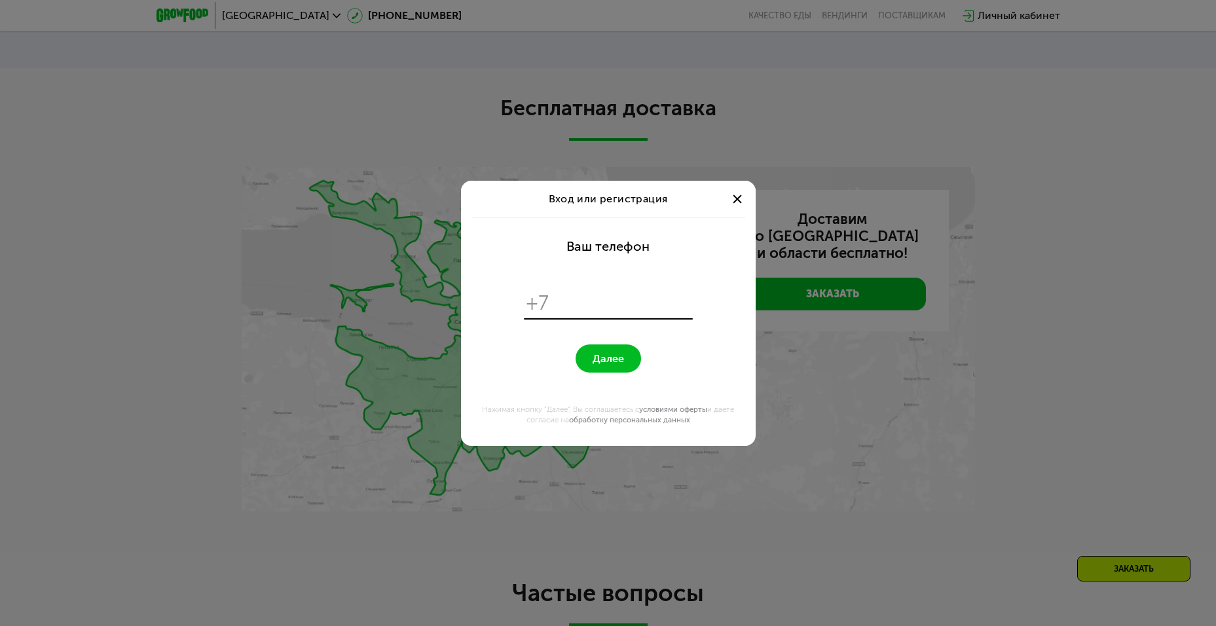
scroll to position [0, 0]
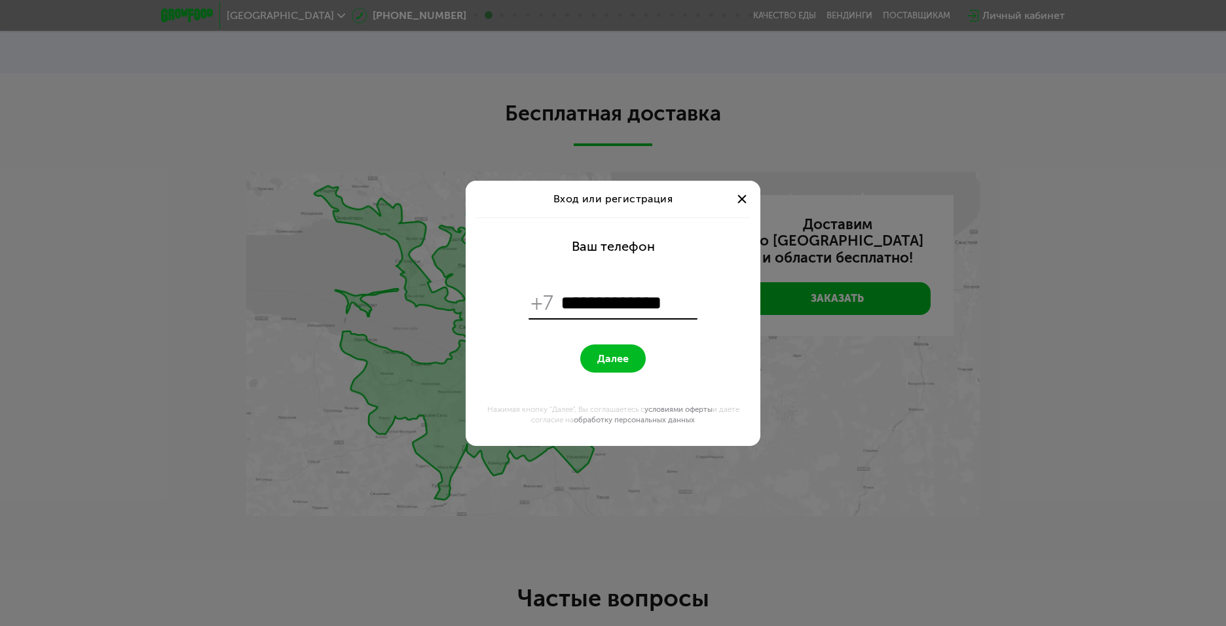
type input "**********"
click at [639, 348] on button "Далее" at bounding box center [613, 359] width 66 height 28
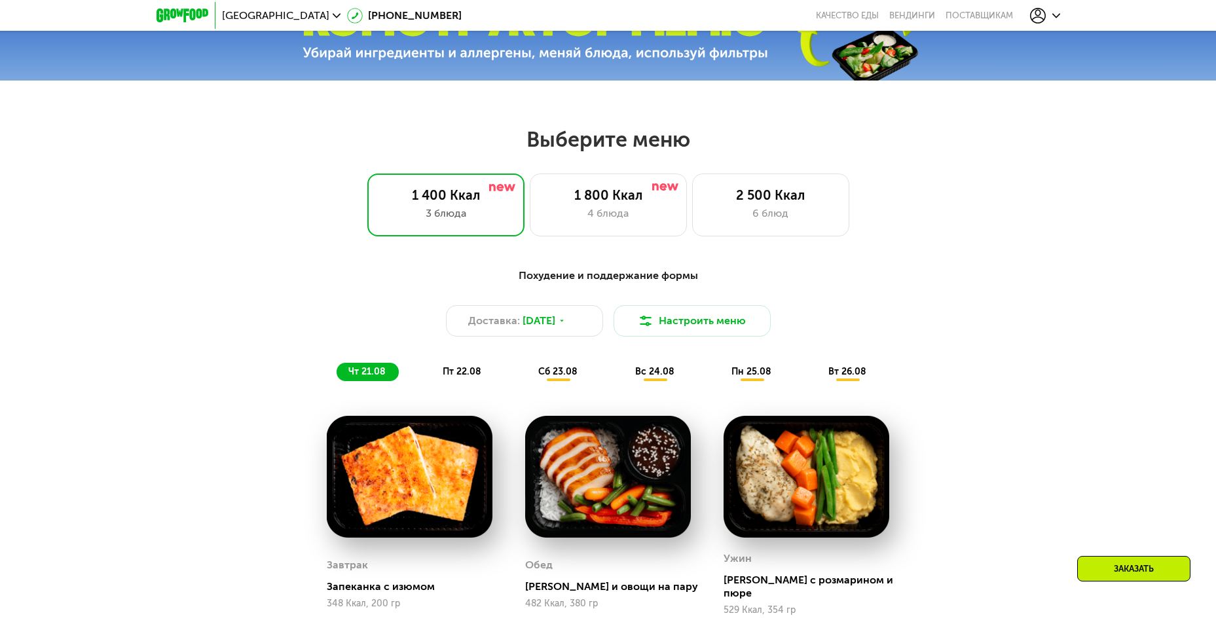
scroll to position [394, 0]
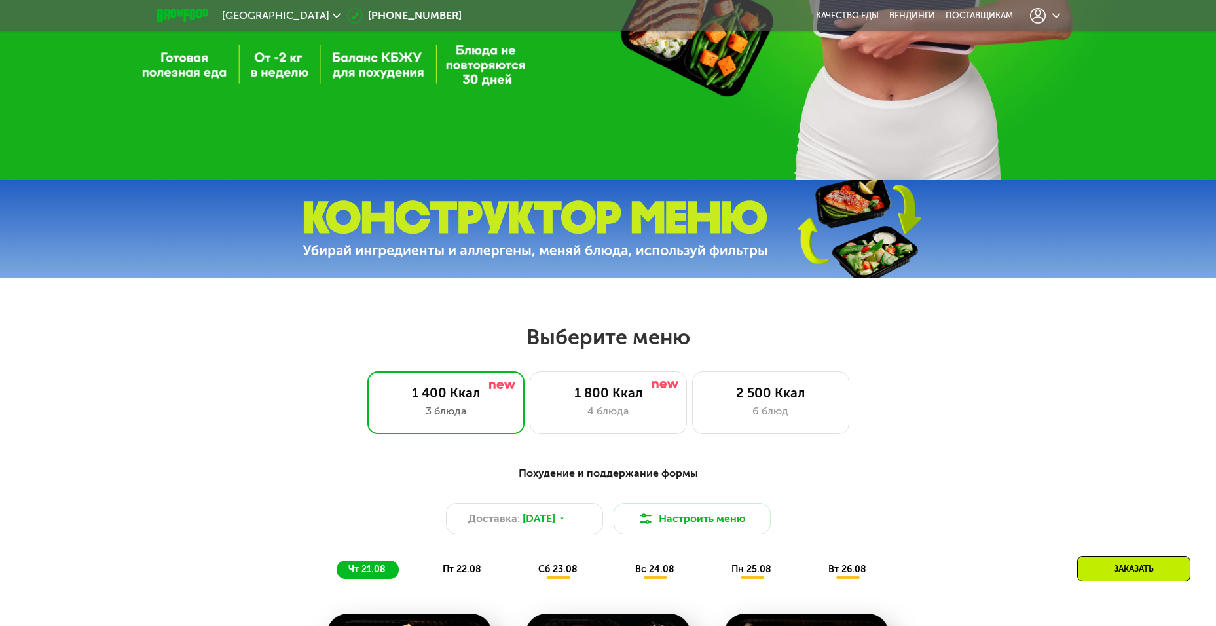
click at [1055, 12] on icon at bounding box center [1057, 16] width 8 height 8
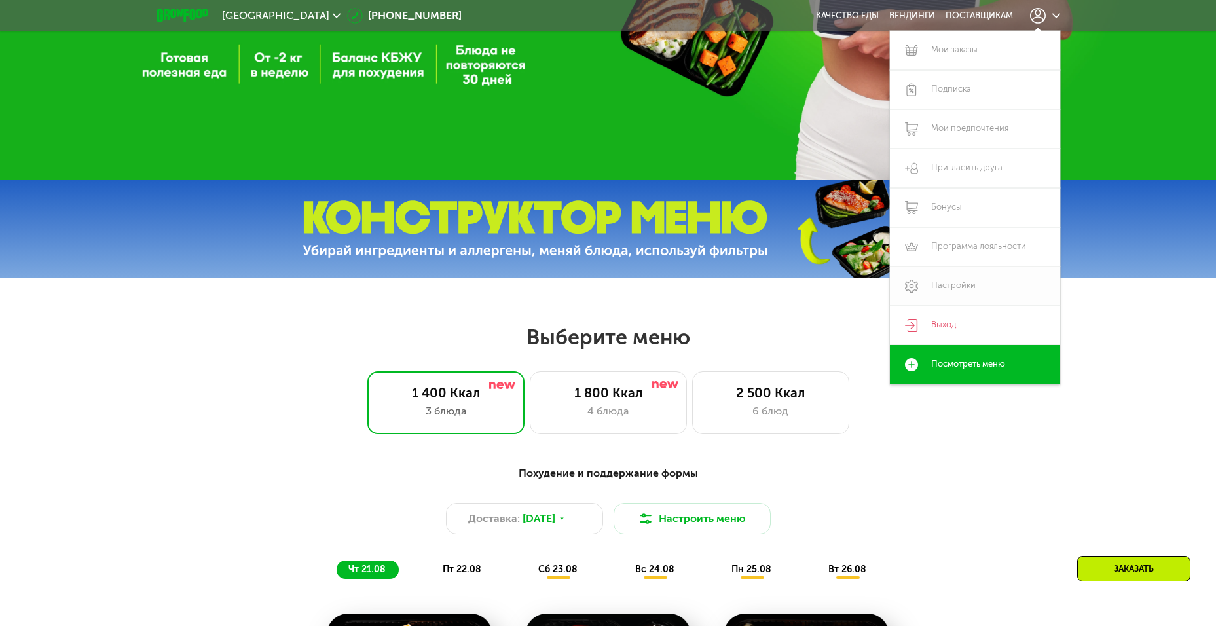
click at [975, 285] on link "Настройки" at bounding box center [975, 286] width 170 height 39
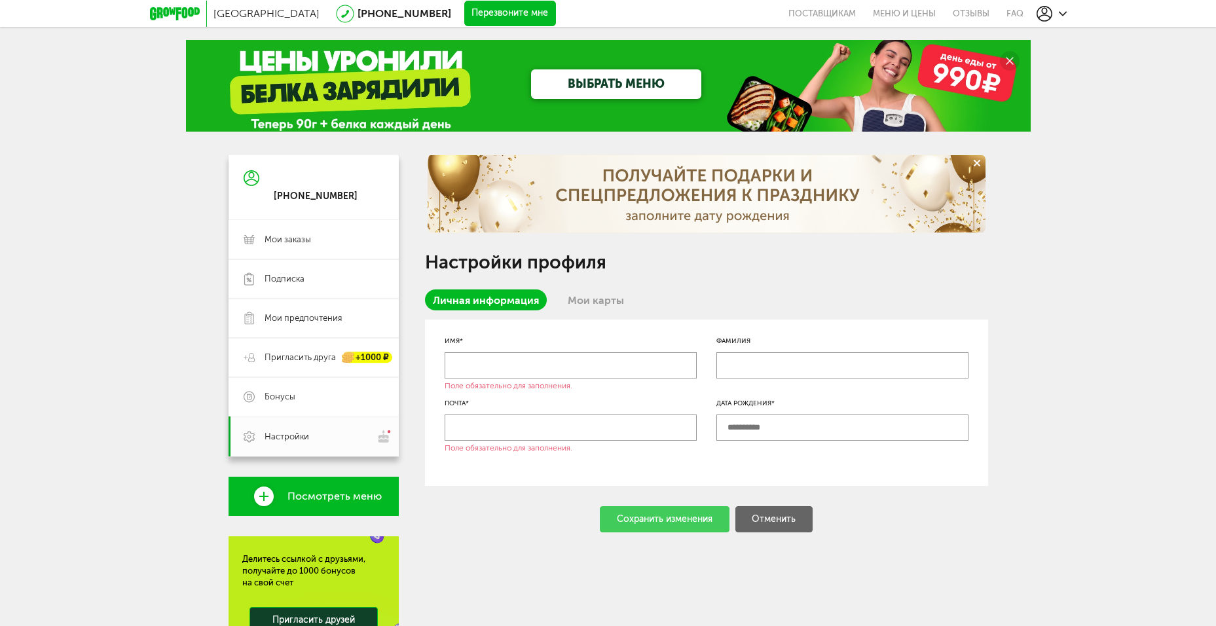
click at [485, 370] on input "text" at bounding box center [571, 365] width 252 height 26
type input "*****"
click at [494, 424] on input "text" at bounding box center [571, 428] width 252 height 26
type input "*"
drag, startPoint x: 503, startPoint y: 359, endPoint x: 108, endPoint y: 261, distance: 406.9
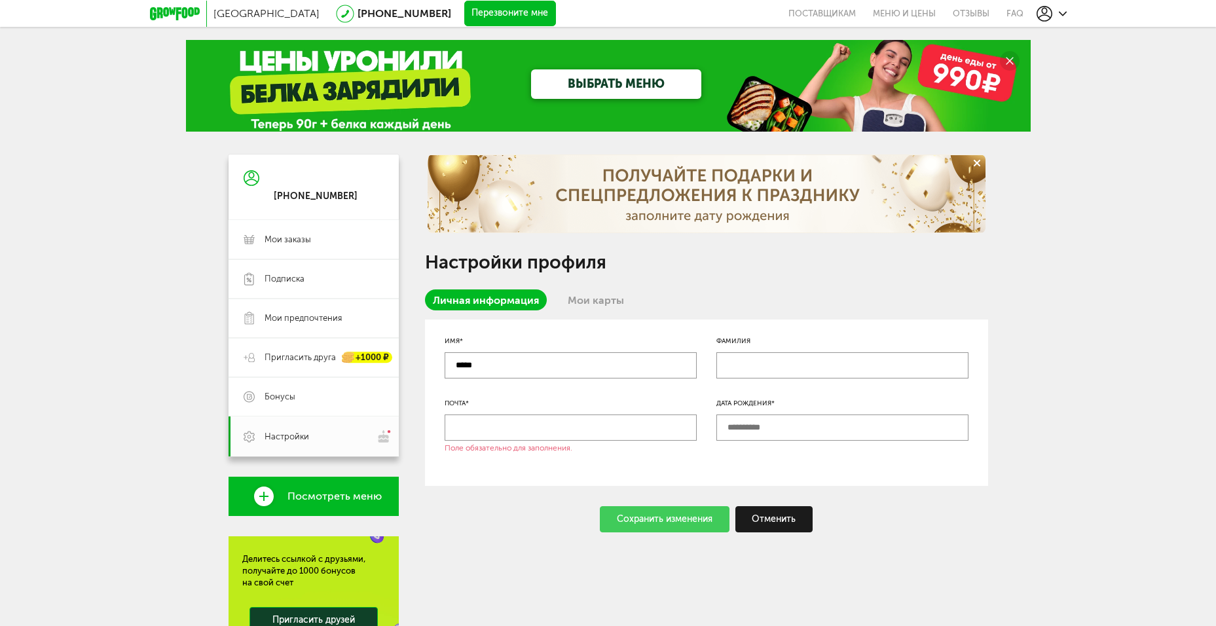
click at [117, 269] on div "Санкт-Петербург 8 (800) 555-21-78 Перезвоните мне поставщикам Меню и цены Отзыв…" at bounding box center [608, 406] width 1216 height 813
click at [469, 364] on input "*****" at bounding box center [571, 365] width 252 height 26
type input "*****"
click at [754, 364] on input "text" at bounding box center [843, 365] width 252 height 26
type input "*********"
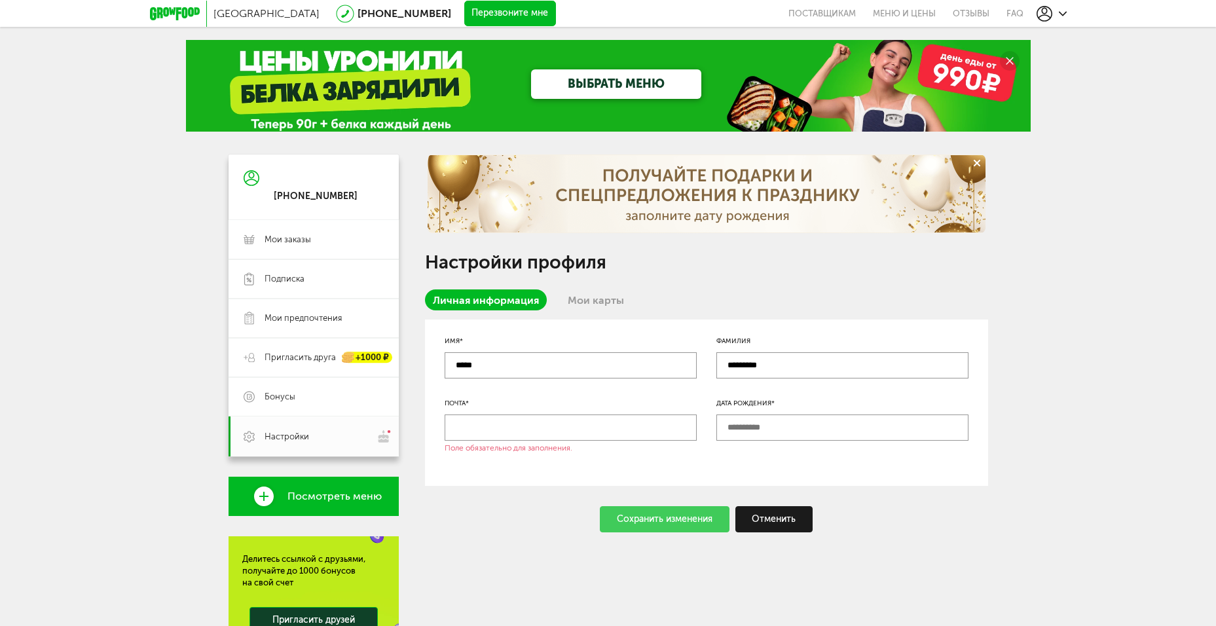
click at [523, 426] on input "text" at bounding box center [571, 428] width 252 height 26
type input "**********"
click at [818, 420] on input "text" at bounding box center [843, 428] width 252 height 26
type input "**********"
click at [674, 521] on div "Сохранить изменения" at bounding box center [665, 519] width 130 height 26
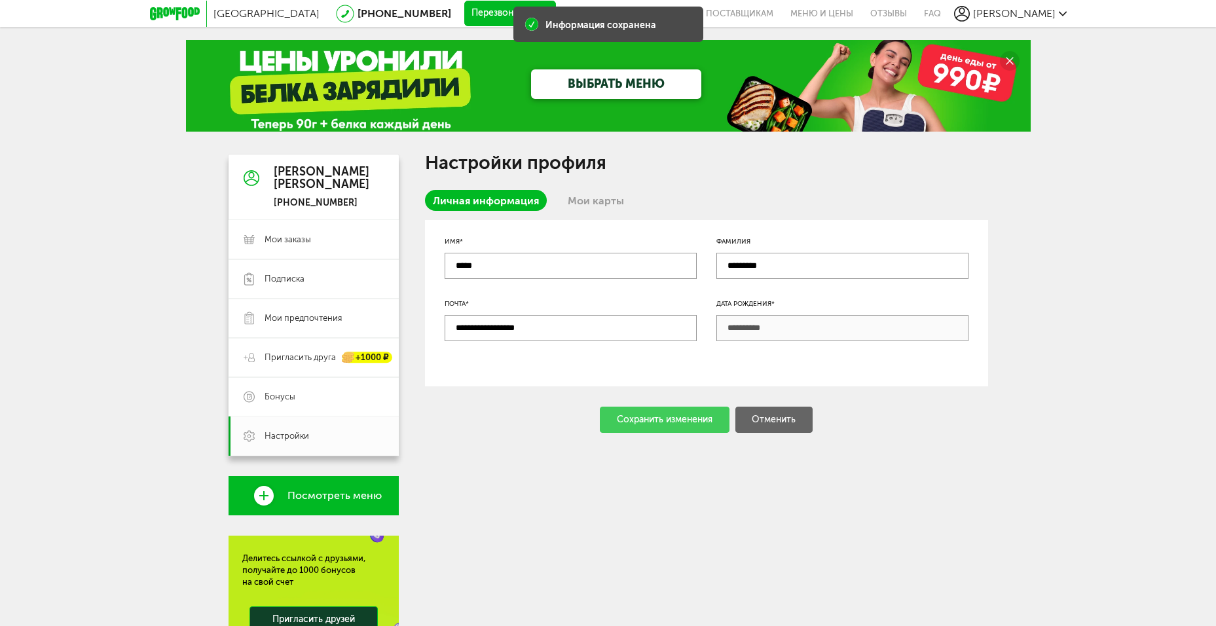
click at [593, 195] on link "Мои карты" at bounding box center [596, 200] width 72 height 21
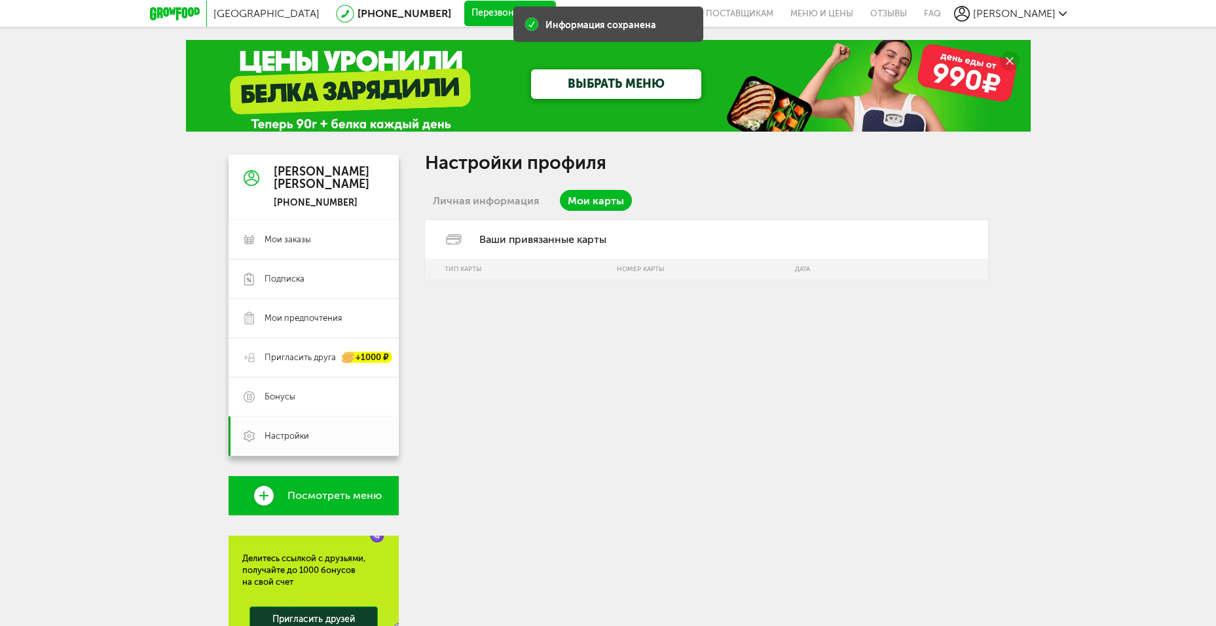
click at [461, 194] on link "Личная информация" at bounding box center [486, 200] width 122 height 21
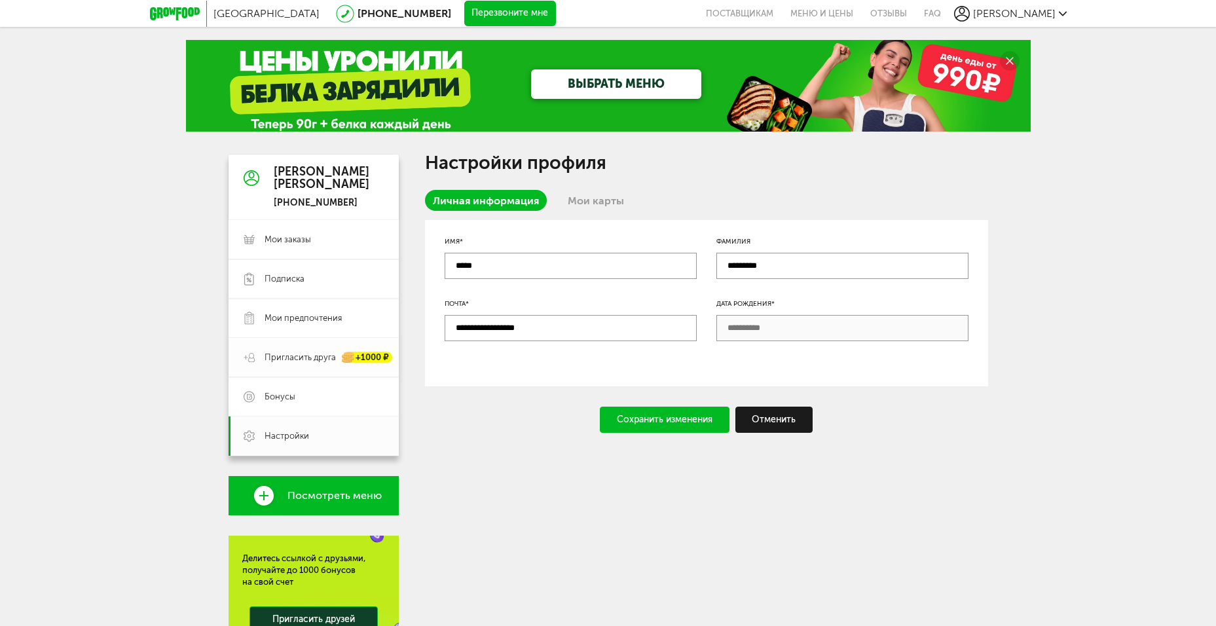
click at [312, 358] on span "Пригласить друга" at bounding box center [300, 358] width 71 height 12
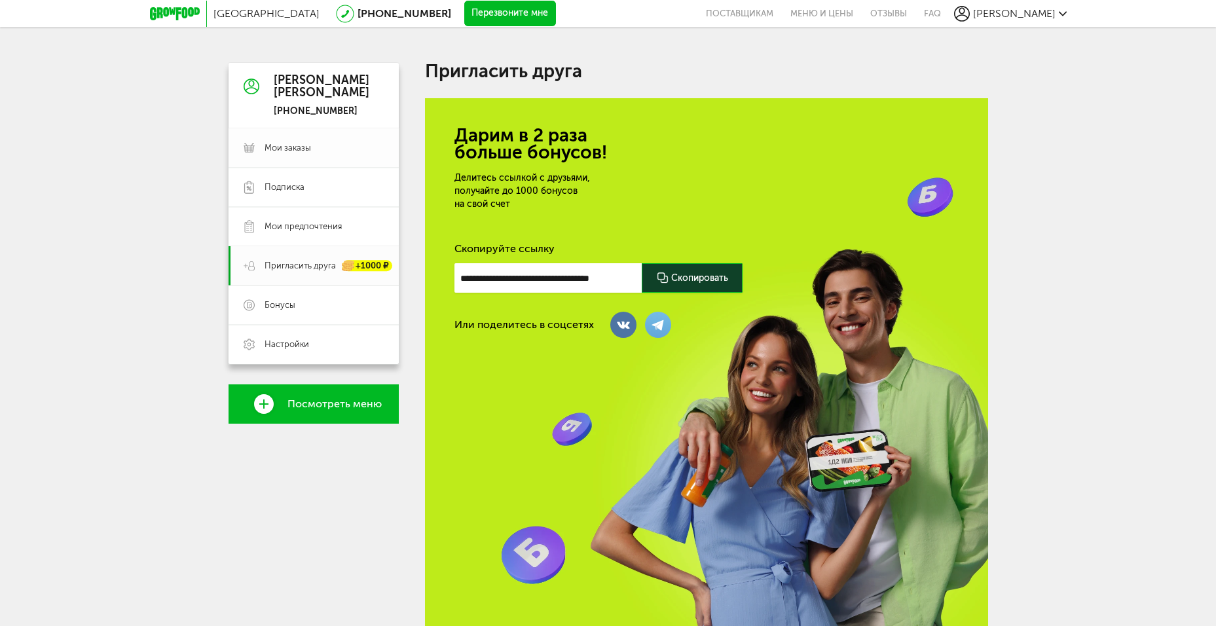
click at [294, 147] on span "Мои заказы" at bounding box center [288, 148] width 47 height 12
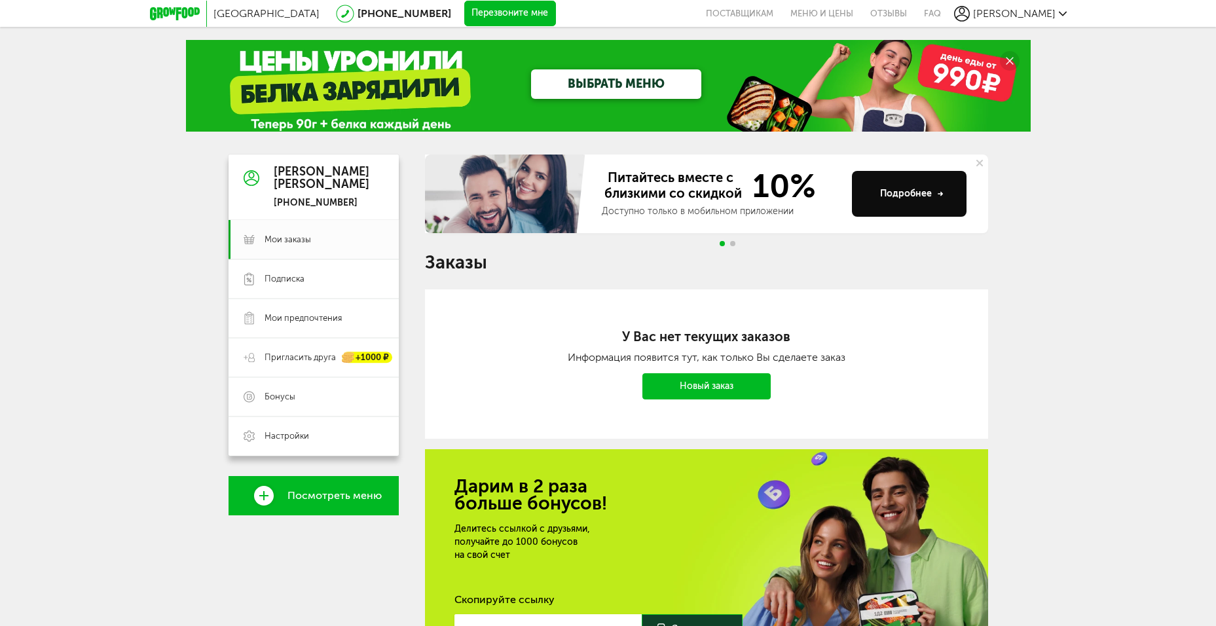
drag, startPoint x: 314, startPoint y: 199, endPoint x: 350, endPoint y: 210, distance: 37.7
click at [350, 210] on div "Алёна Вдовыкина +7 (962) 709-37-56" at bounding box center [314, 188] width 170 height 66
click at [1144, 286] on div "Санкт-Петербург 8 (800) 555-21-78 Перезвоните мне поставщикам Меню и цены Отзыв…" at bounding box center [608, 395] width 1216 height 791
click at [721, 385] on link "Новый заказ" at bounding box center [707, 386] width 128 height 26
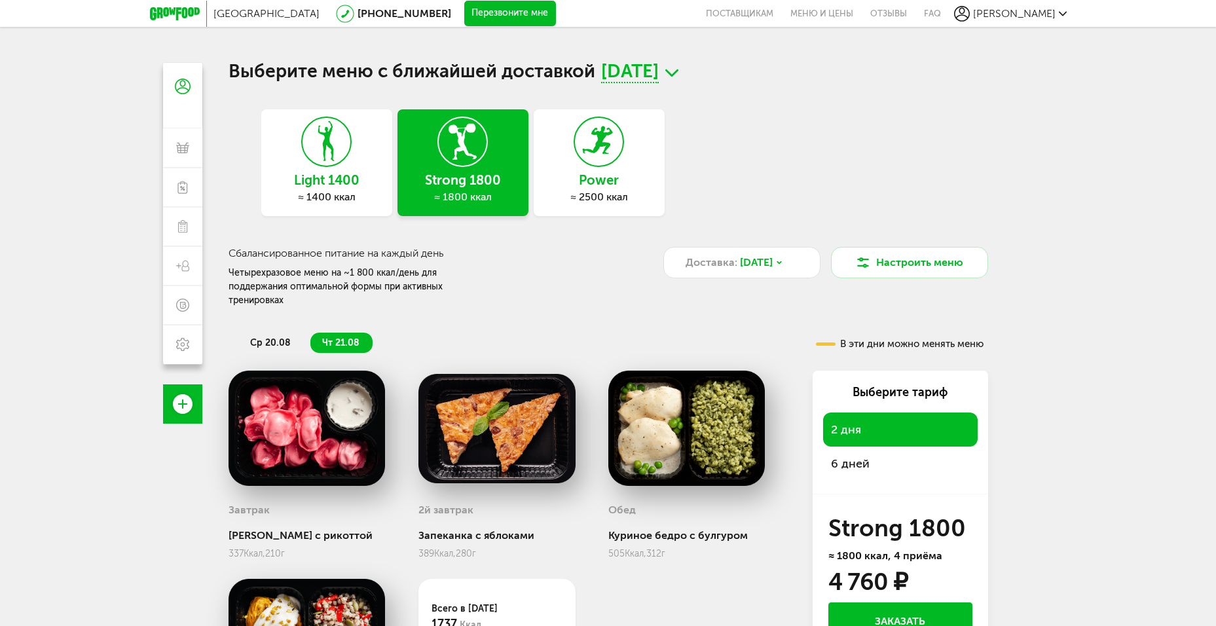
click at [371, 166] on div "Light 1400 ≈ 1400 ккал" at bounding box center [326, 162] width 131 height 107
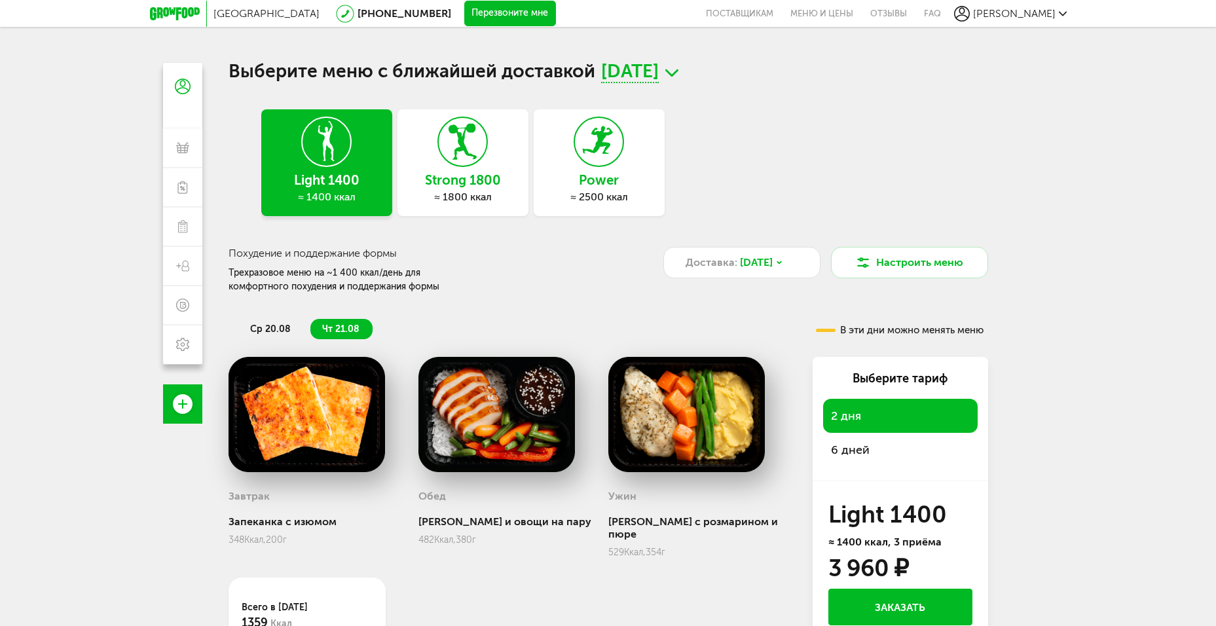
click at [279, 326] on span "ср 20.08" at bounding box center [270, 329] width 41 height 11
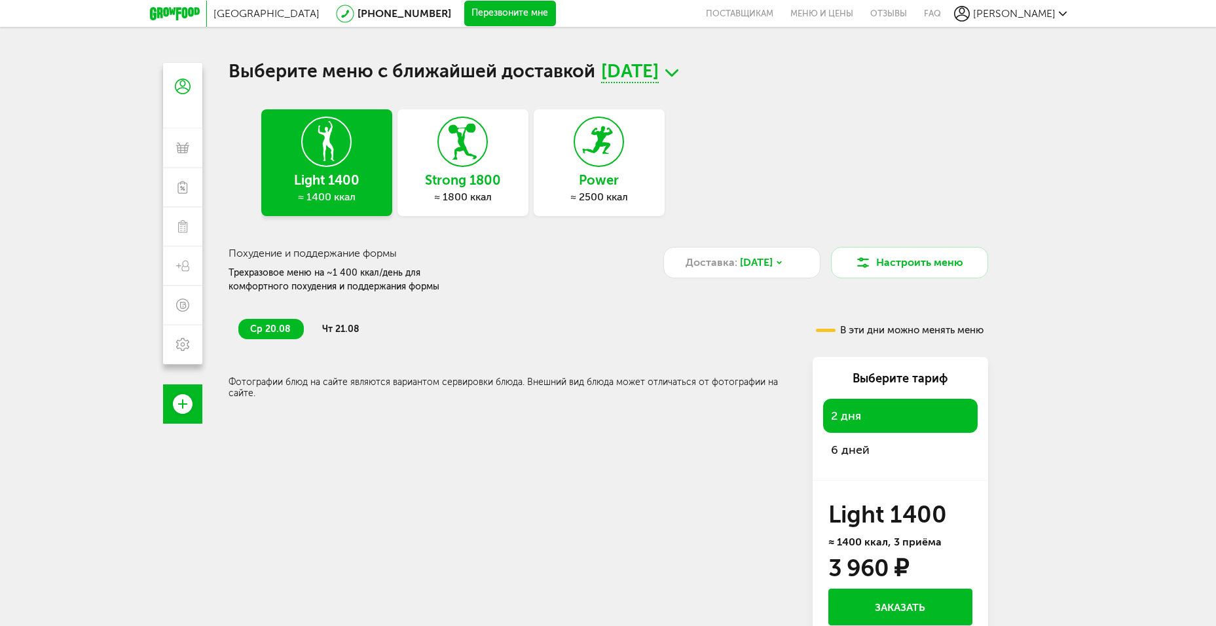
click at [337, 323] on li "чт 21.08" at bounding box center [342, 329] width 62 height 20
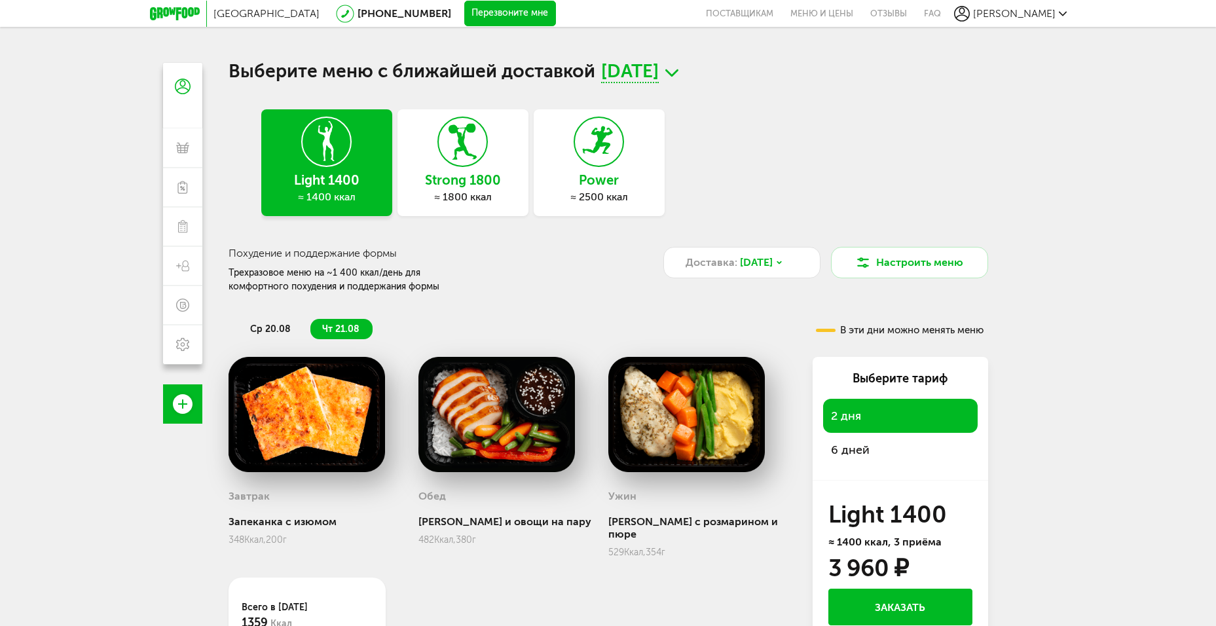
scroll to position [115, 0]
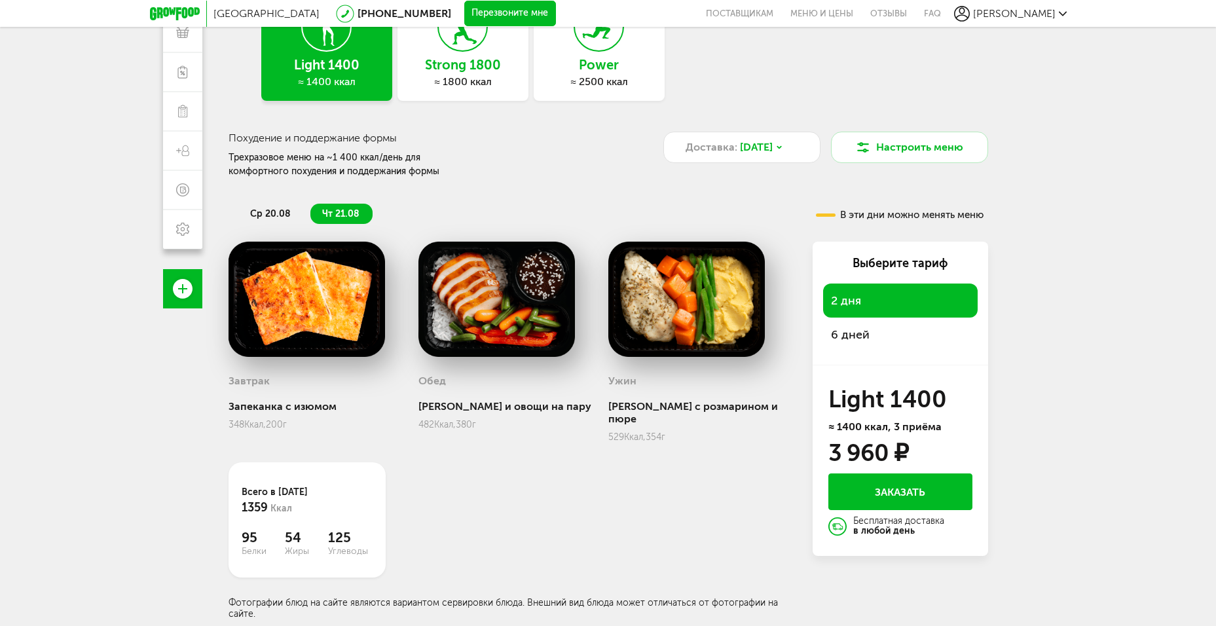
click at [868, 326] on div "6 дней" at bounding box center [900, 335] width 155 height 34
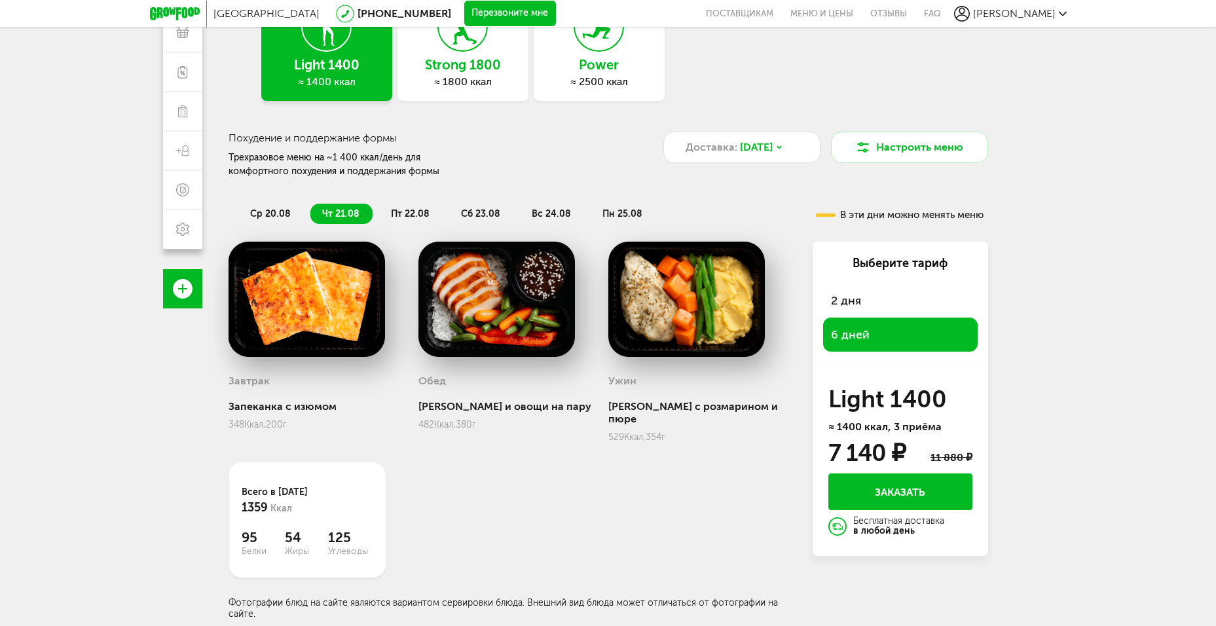
click at [876, 294] on div "2 дня" at bounding box center [900, 301] width 155 height 34
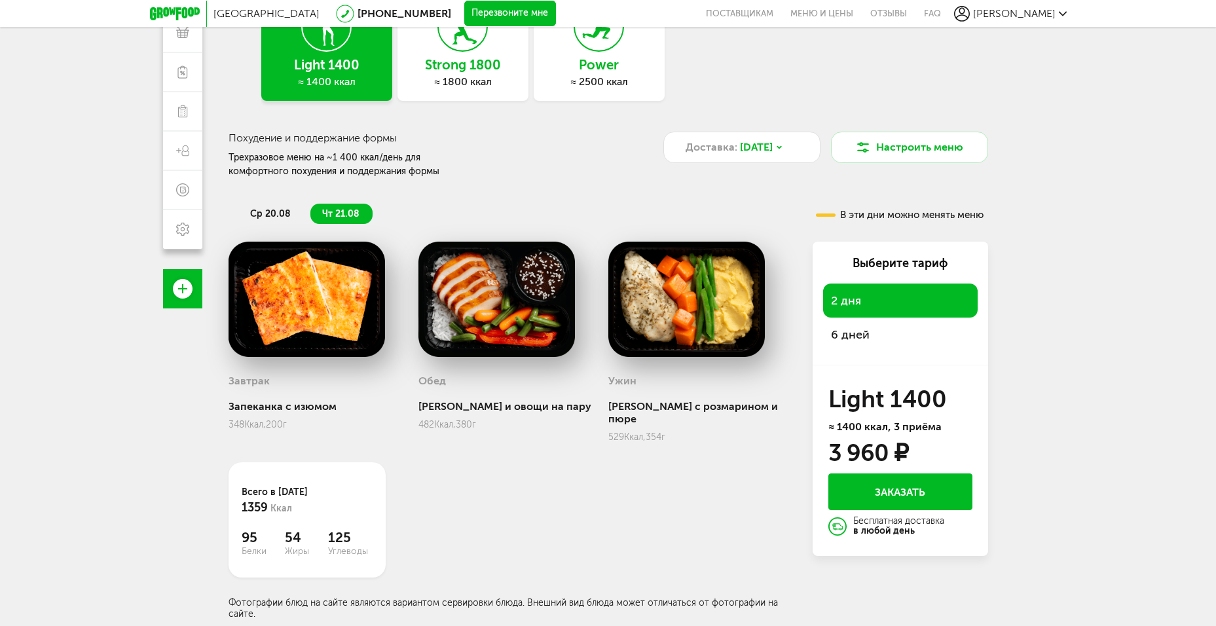
click at [878, 328] on div "6 дней" at bounding box center [900, 335] width 155 height 34
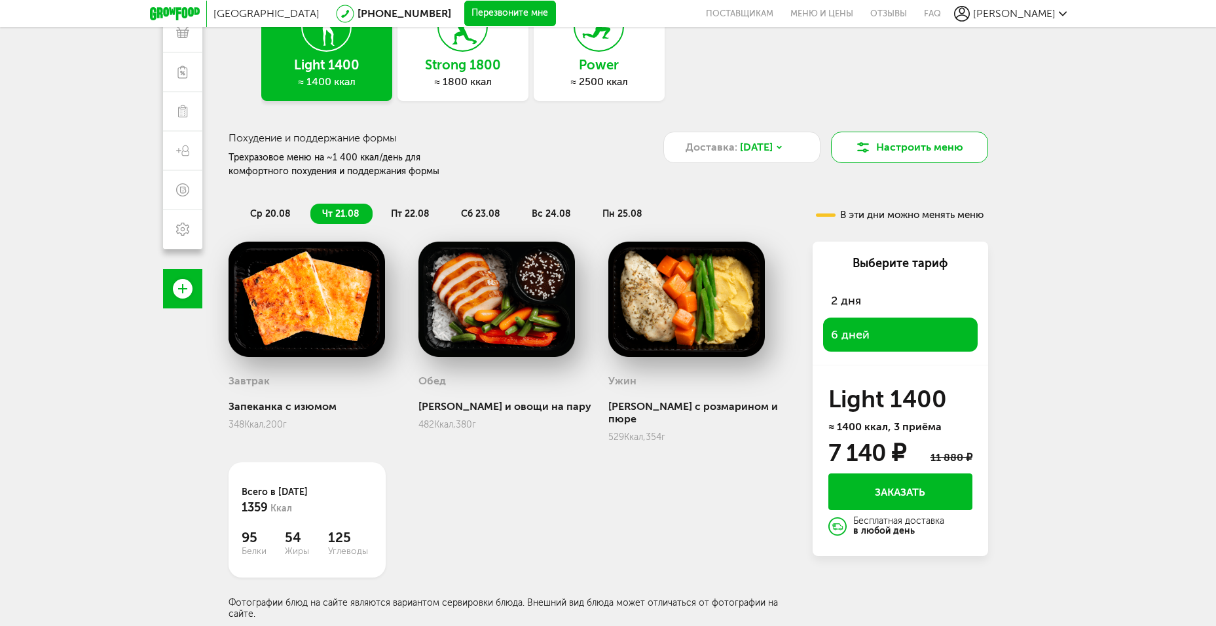
click at [850, 146] on button "Настроить меню" at bounding box center [909, 147] width 157 height 31
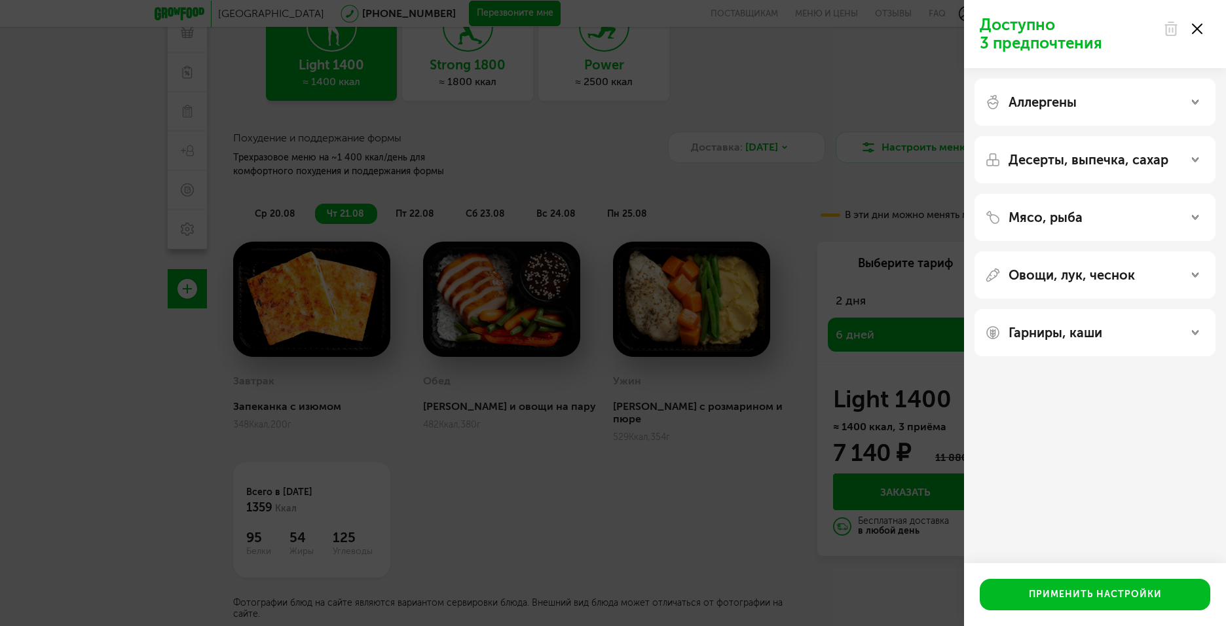
click at [598, 482] on div "Доступно 3 предпочтения Аллергены Десерты, выпечка, сахар Мясо, рыба Овощи, лук…" at bounding box center [613, 313] width 1226 height 626
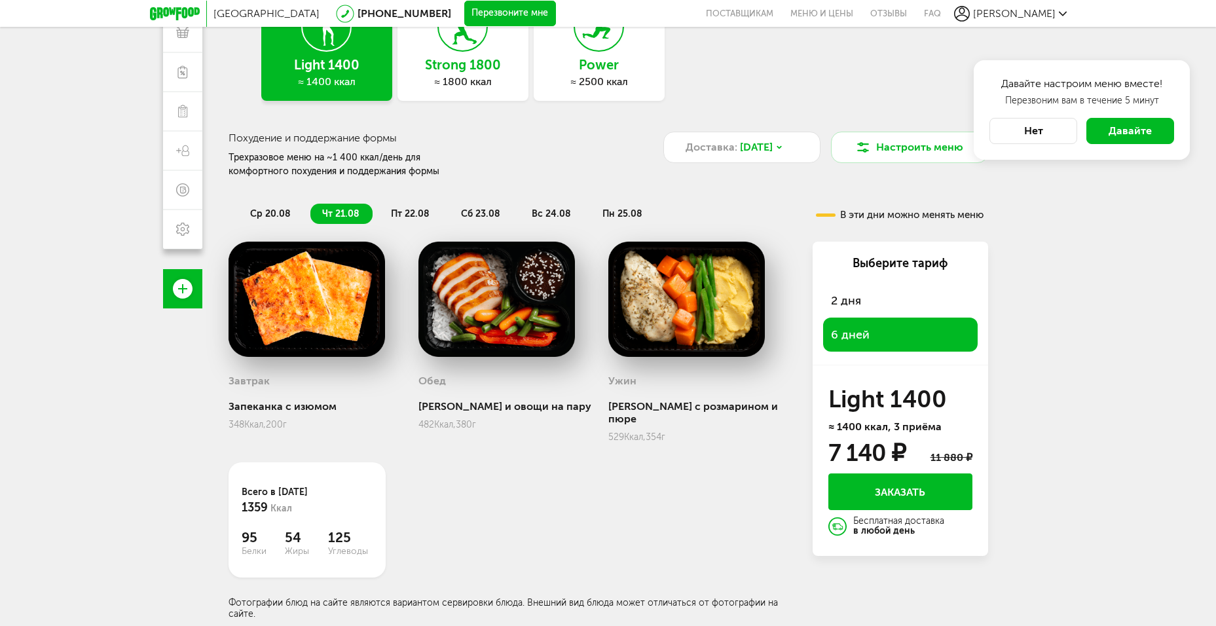
click at [411, 213] on span "пт 22.08" at bounding box center [410, 213] width 39 height 11
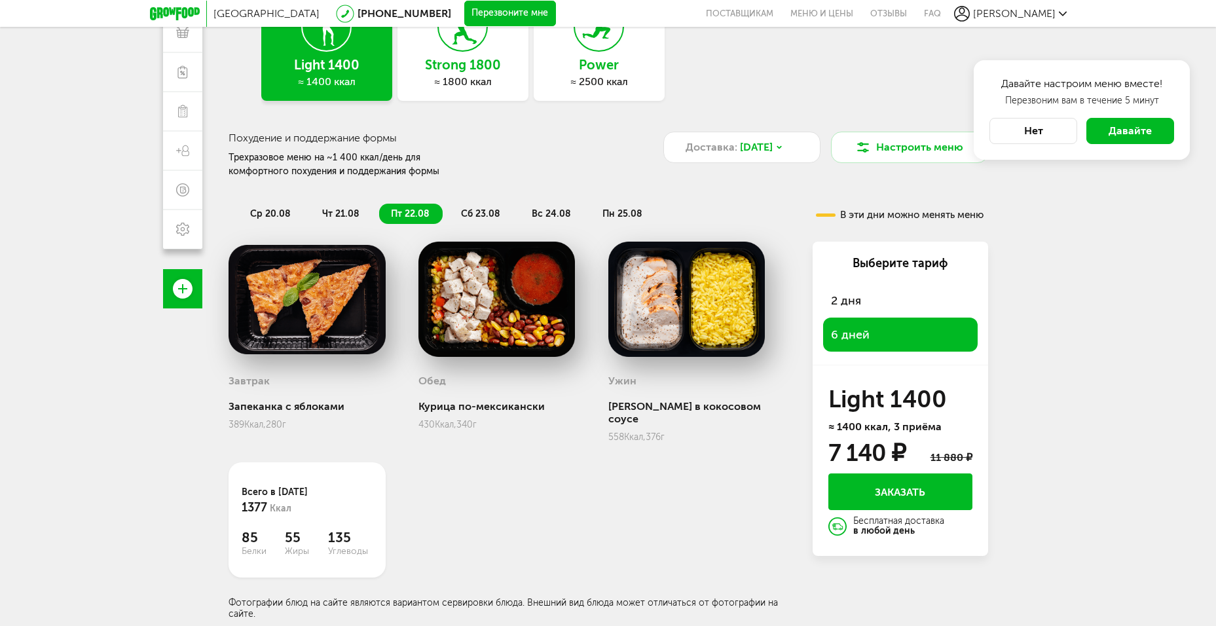
click at [473, 215] on span "сб 23.08" at bounding box center [480, 213] width 39 height 11
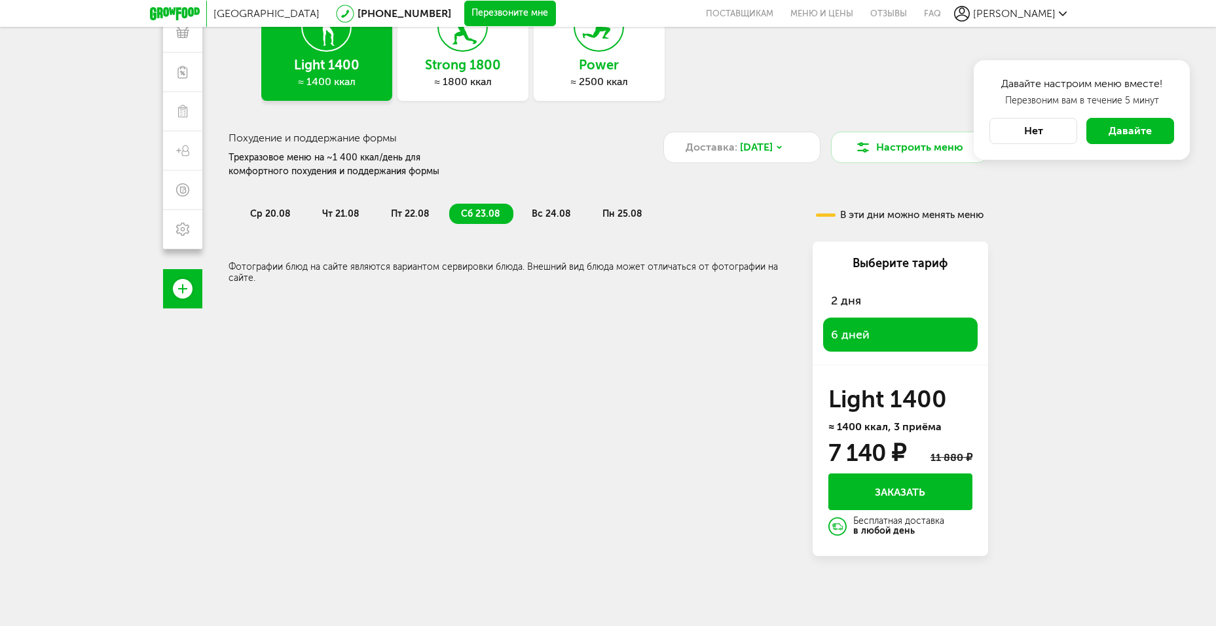
click at [480, 211] on span "сб 23.08" at bounding box center [480, 213] width 39 height 11
click at [553, 210] on span "вс 24.08" at bounding box center [551, 213] width 39 height 11
click at [615, 219] on span "пн 25.08" at bounding box center [623, 213] width 40 height 11
click at [402, 217] on span "пт 22.08" at bounding box center [410, 213] width 39 height 11
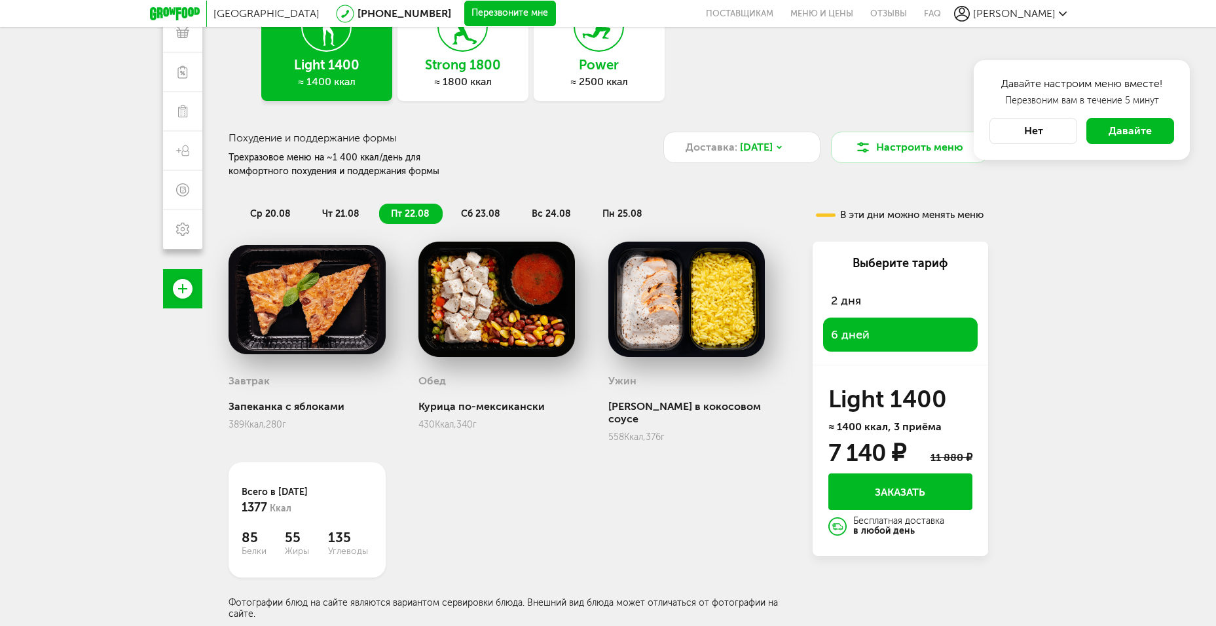
click at [329, 210] on span "чт 21.08" at bounding box center [340, 213] width 37 height 11
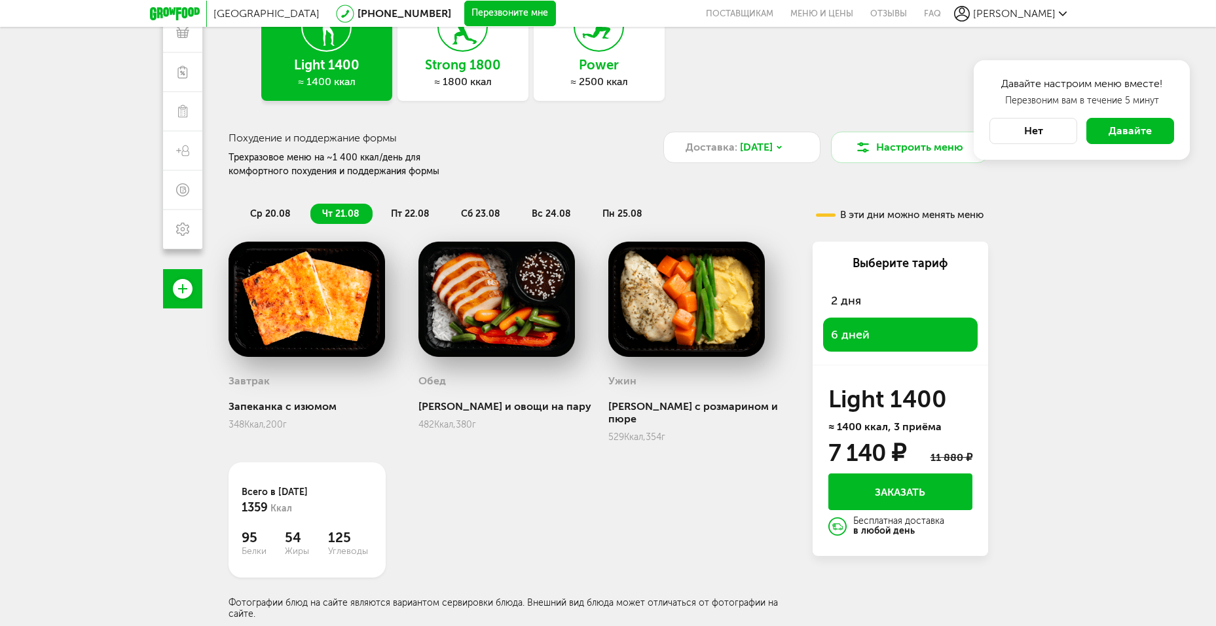
click at [408, 212] on span "пт 22.08" at bounding box center [410, 213] width 39 height 11
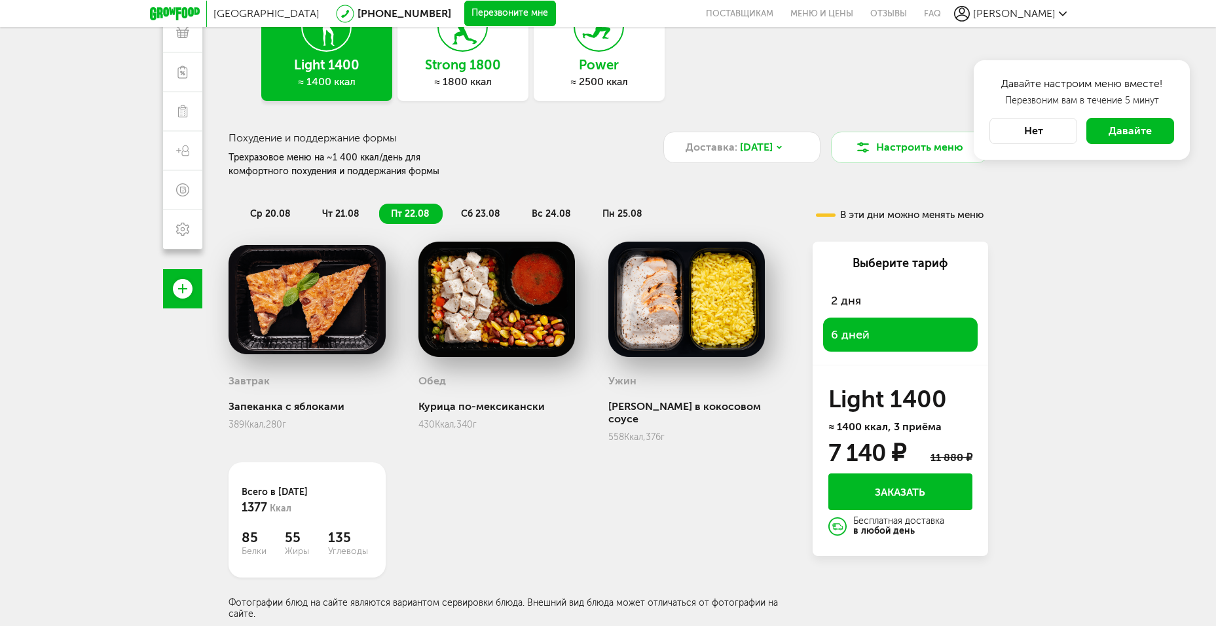
click at [1125, 231] on div "Санкт-Петербург 8 (800) 555-21-78 Перезвоните мне поставщикам Меню и цены Отзыв…" at bounding box center [608, 256] width 1216 height 742
click at [1051, 130] on button "Нет" at bounding box center [1034, 131] width 88 height 26
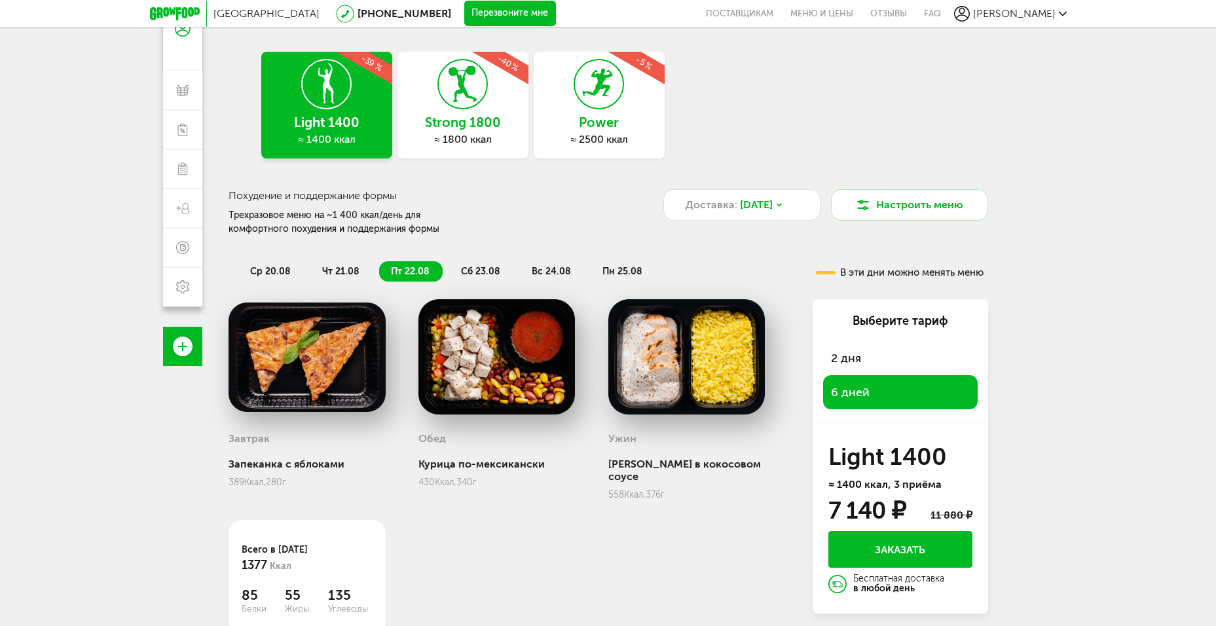
scroll to position [0, 0]
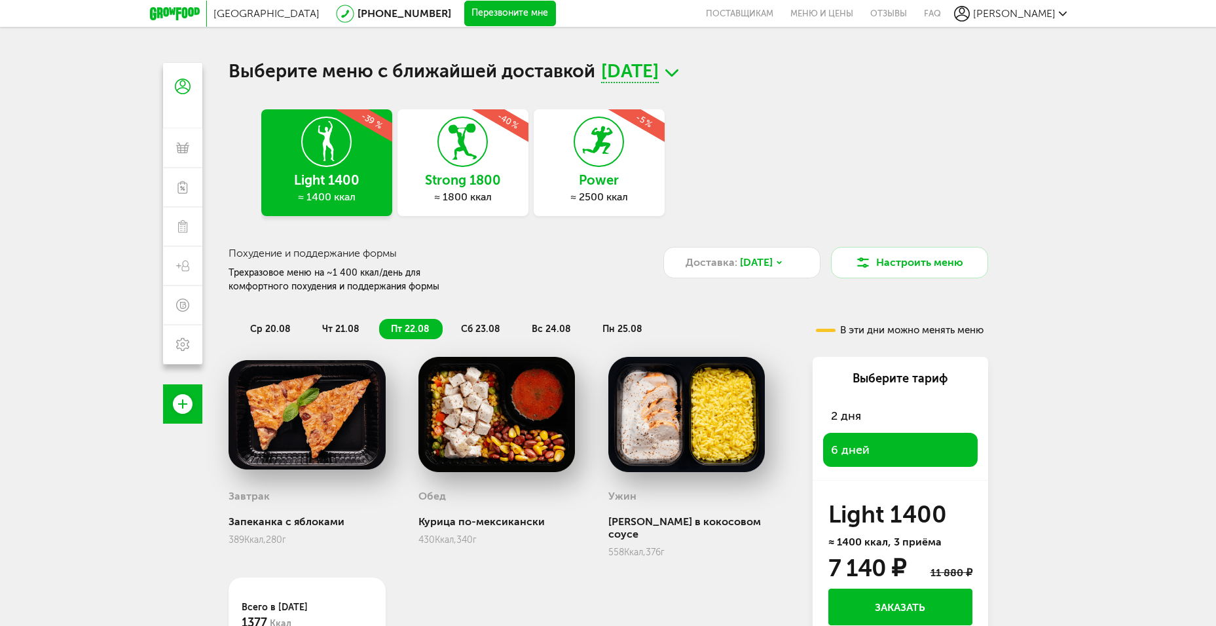
click at [322, 166] on icon at bounding box center [327, 141] width 48 height 49
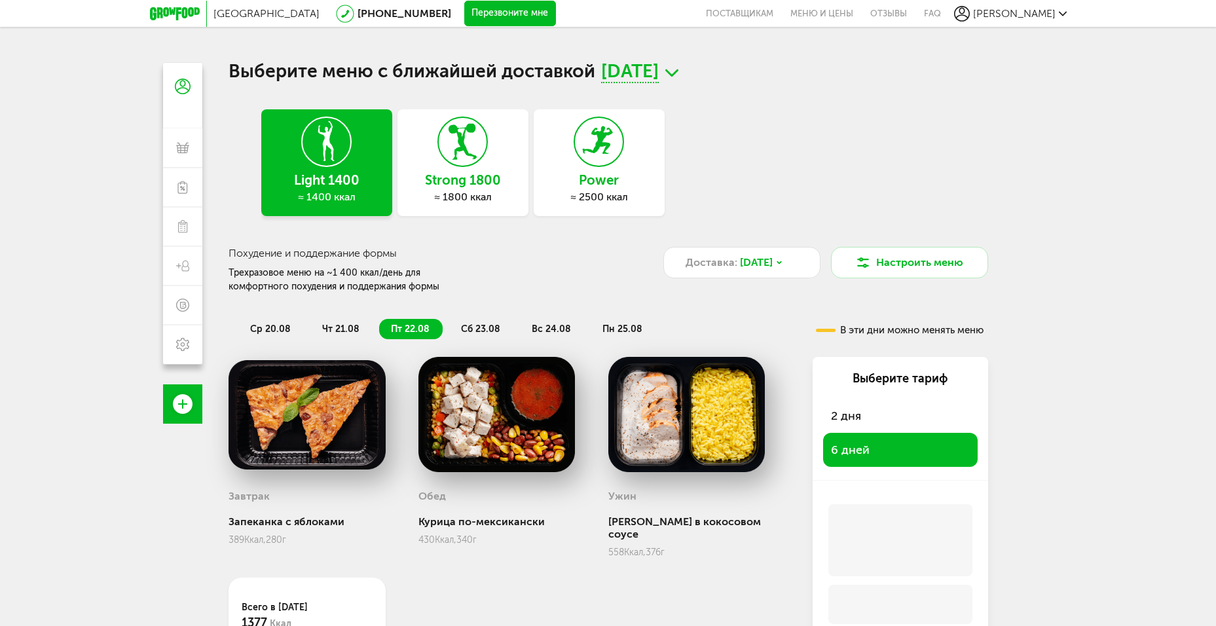
click at [322, 143] on icon at bounding box center [327, 141] width 48 height 49
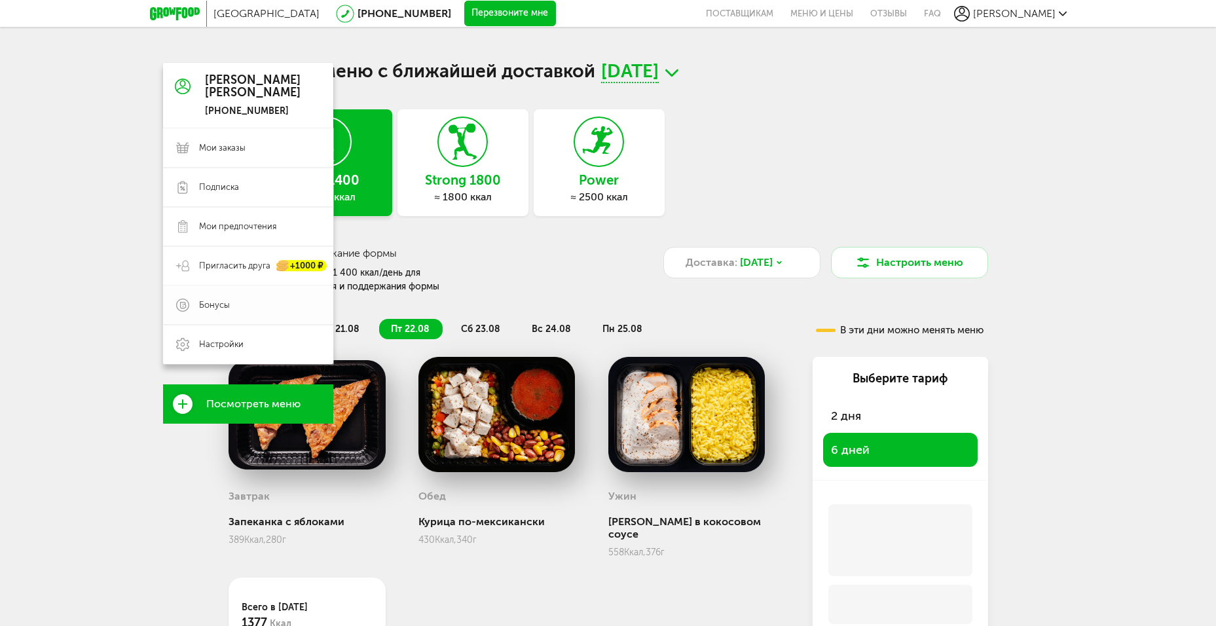
click at [214, 305] on span "Бонусы" at bounding box center [214, 305] width 31 height 12
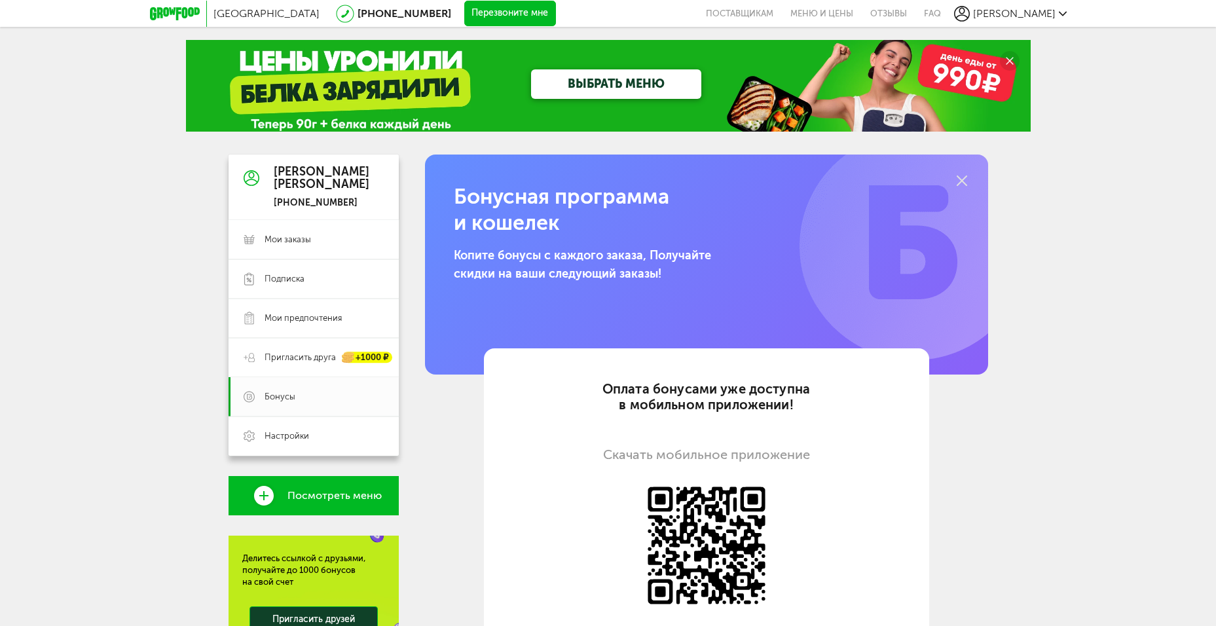
click at [962, 179] on icon at bounding box center [962, 181] width 10 height 10
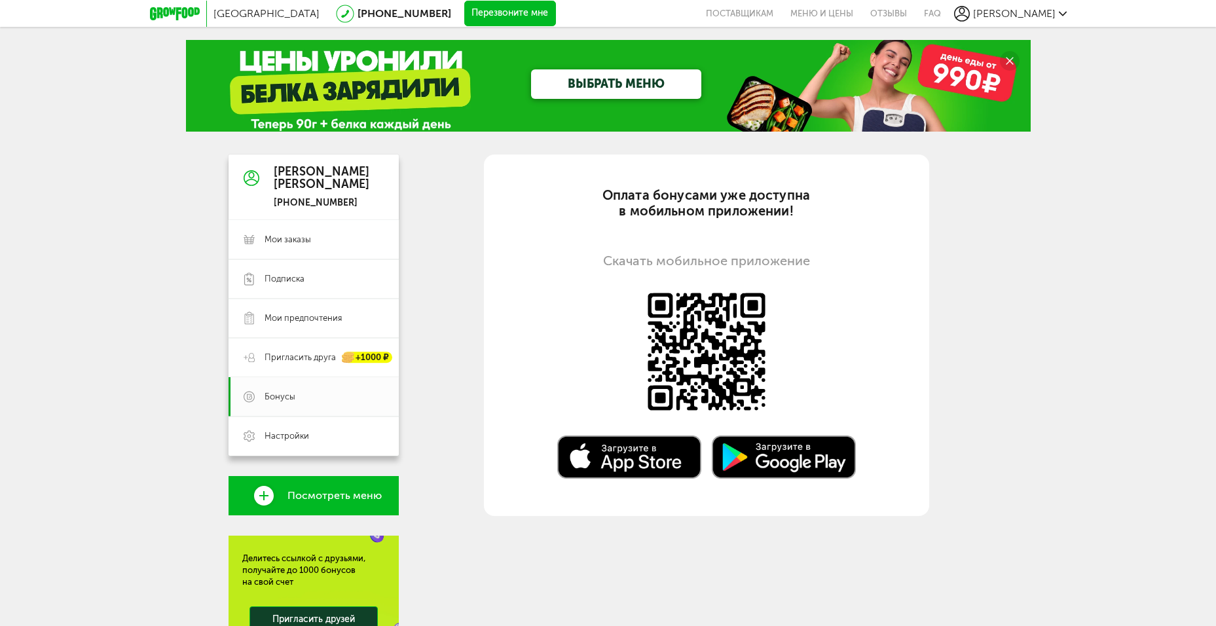
click at [305, 181] on div "Алёна Вдовыкина" at bounding box center [322, 179] width 96 height 26
click at [287, 431] on span "Настройки" at bounding box center [287, 436] width 45 height 12
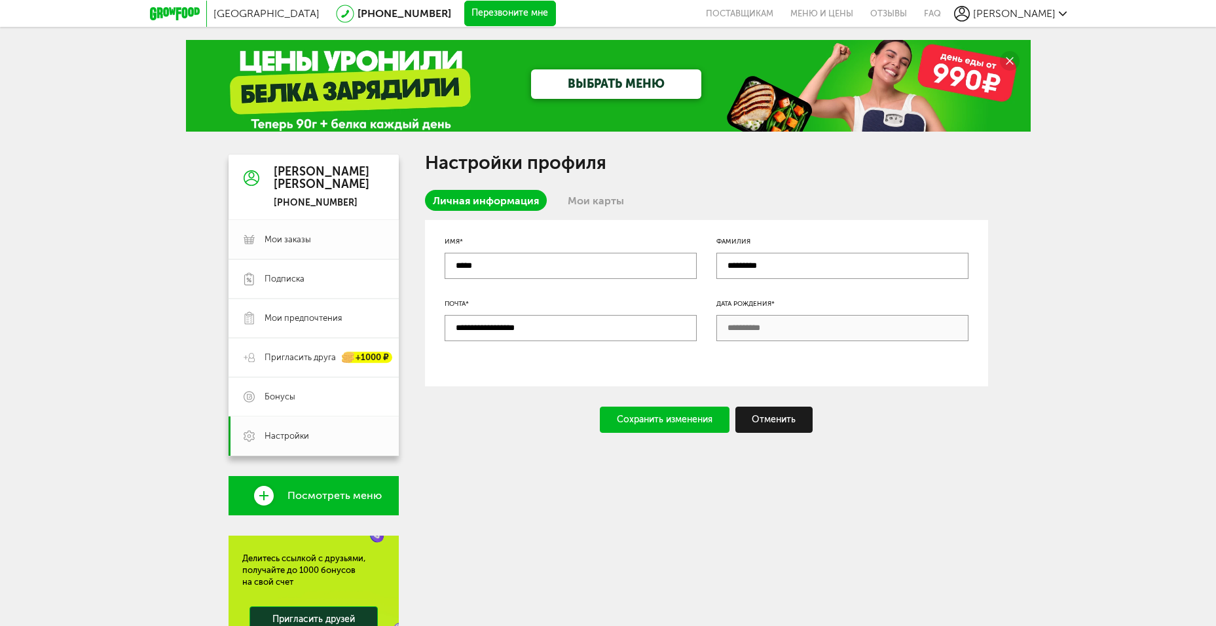
click at [296, 234] on span "Мои заказы" at bounding box center [288, 240] width 47 height 12
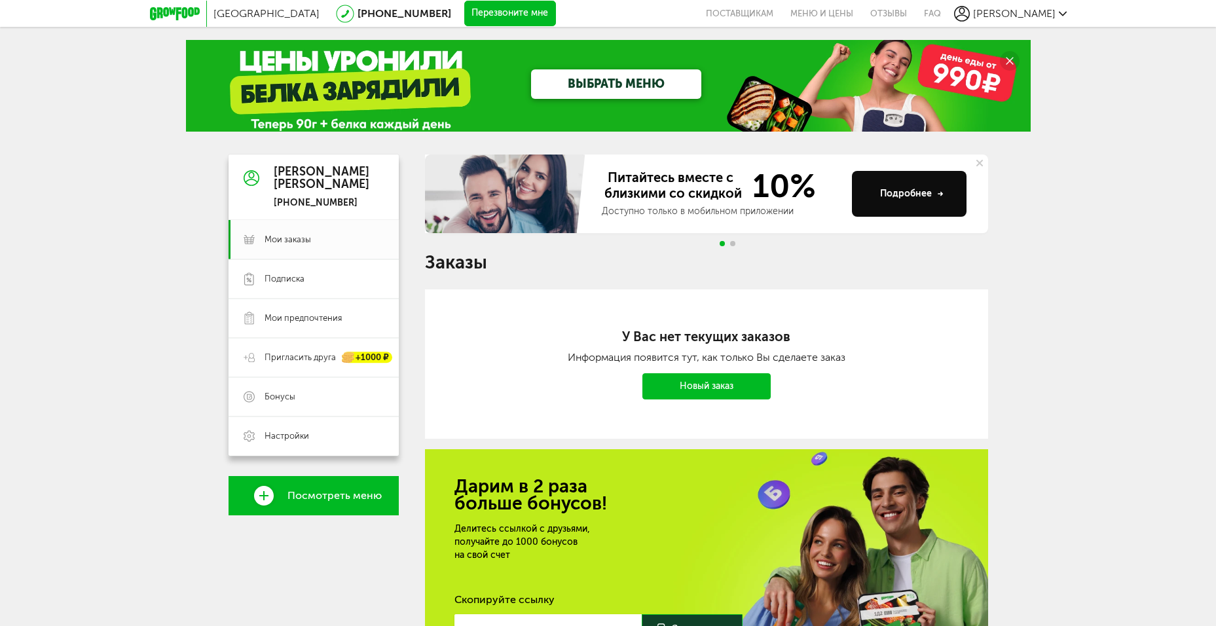
click at [1011, 62] on icon at bounding box center [1009, 60] width 7 height 7
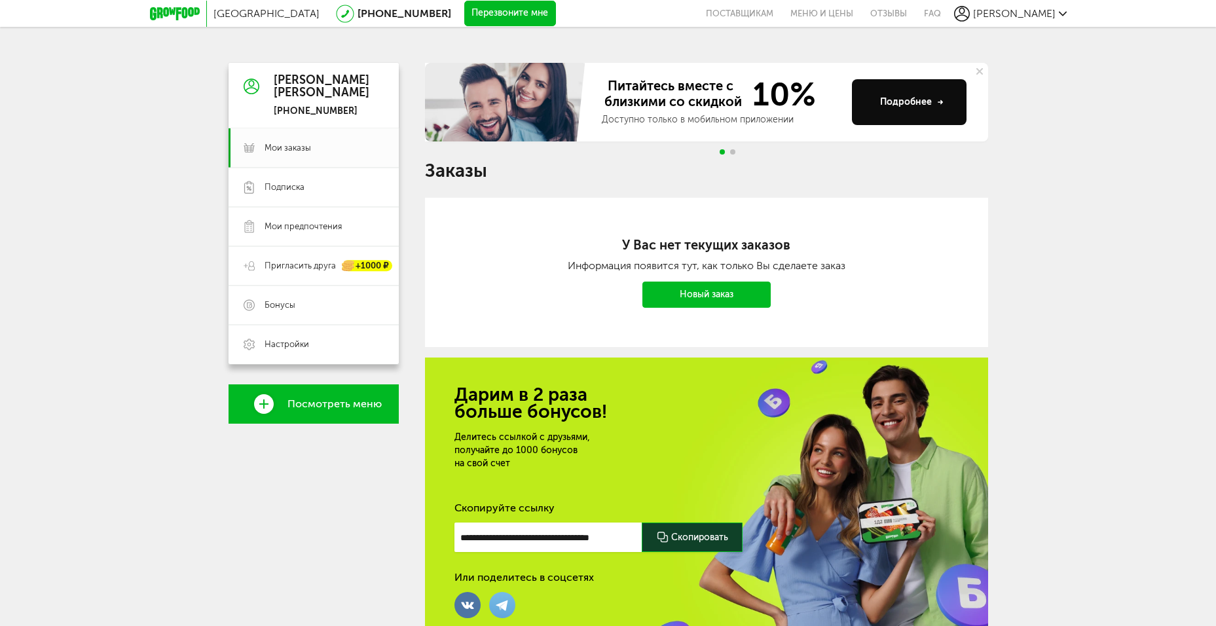
click at [981, 71] on use at bounding box center [980, 71] width 7 height 7
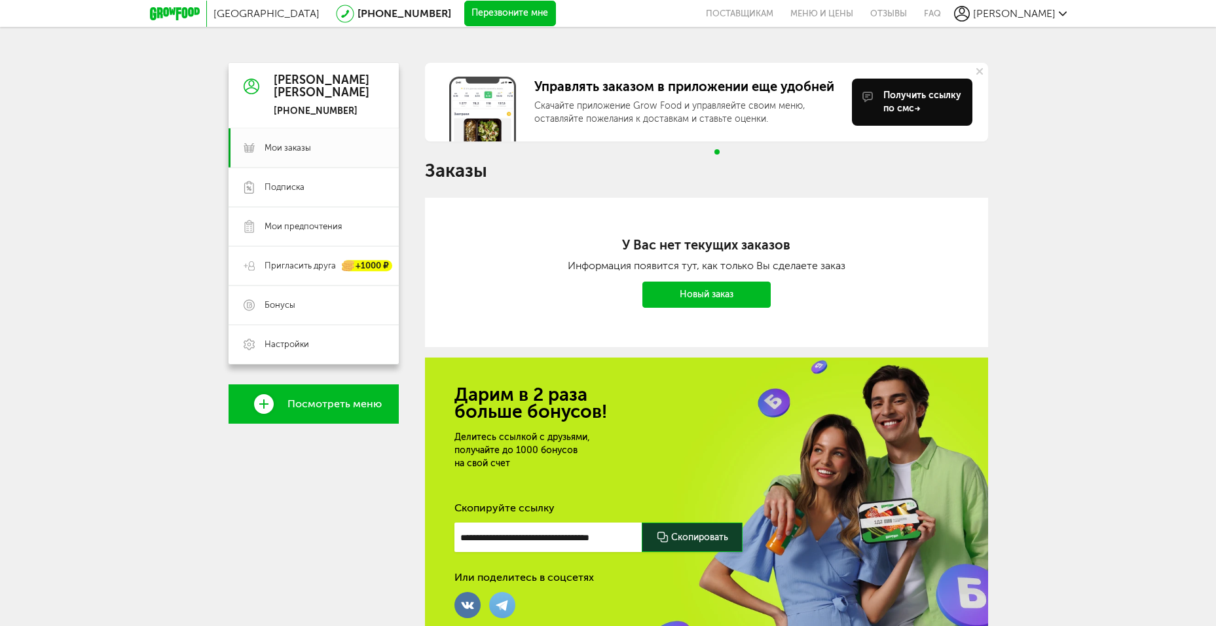
click at [983, 69] on button at bounding box center [979, 71] width 17 height 17
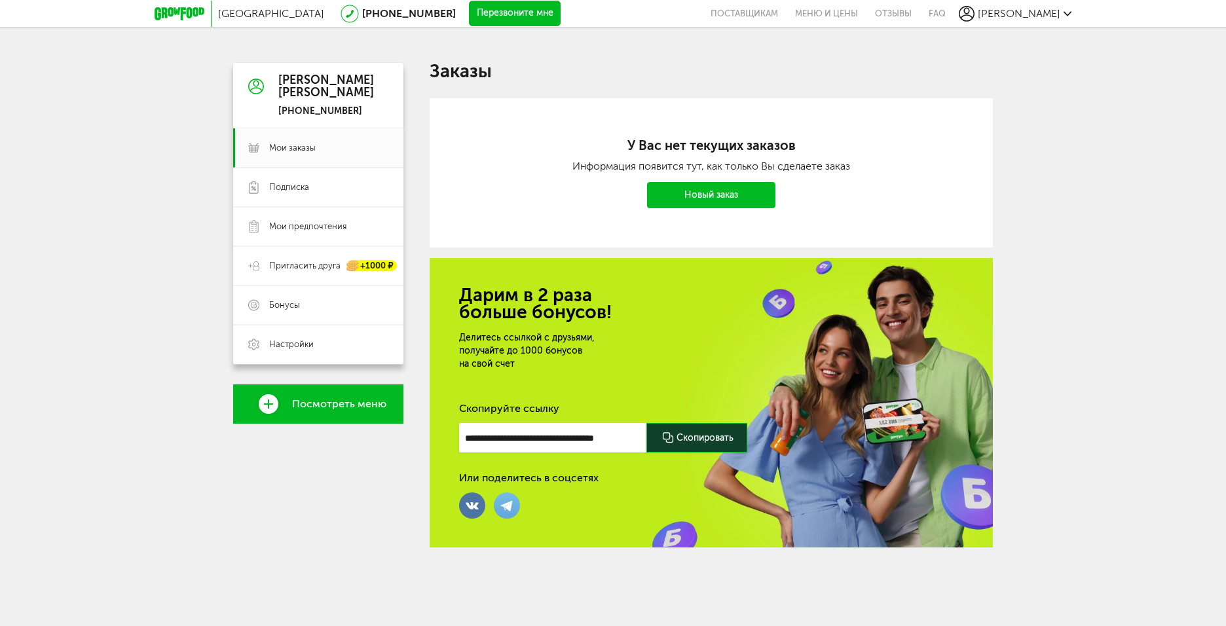
click at [299, 87] on div "Алёна Вдовыкина" at bounding box center [326, 87] width 96 height 26
click at [296, 154] on link "Мои заказы" at bounding box center [318, 147] width 170 height 39
click at [1123, 417] on div "Санкт-Петербург 8 (800) 555-21-78 Перезвоните мне поставщикам Меню и цены Отзыв…" at bounding box center [613, 300] width 1226 height 600
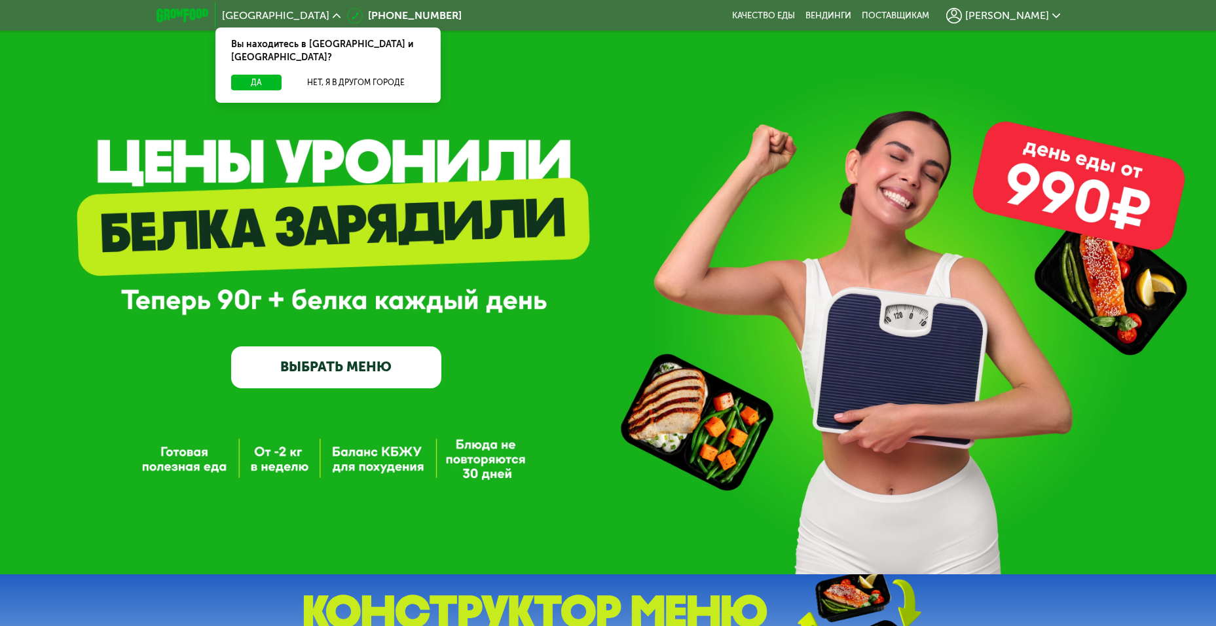
click at [1051, 18] on div "[PERSON_NAME]" at bounding box center [1004, 16] width 114 height 16
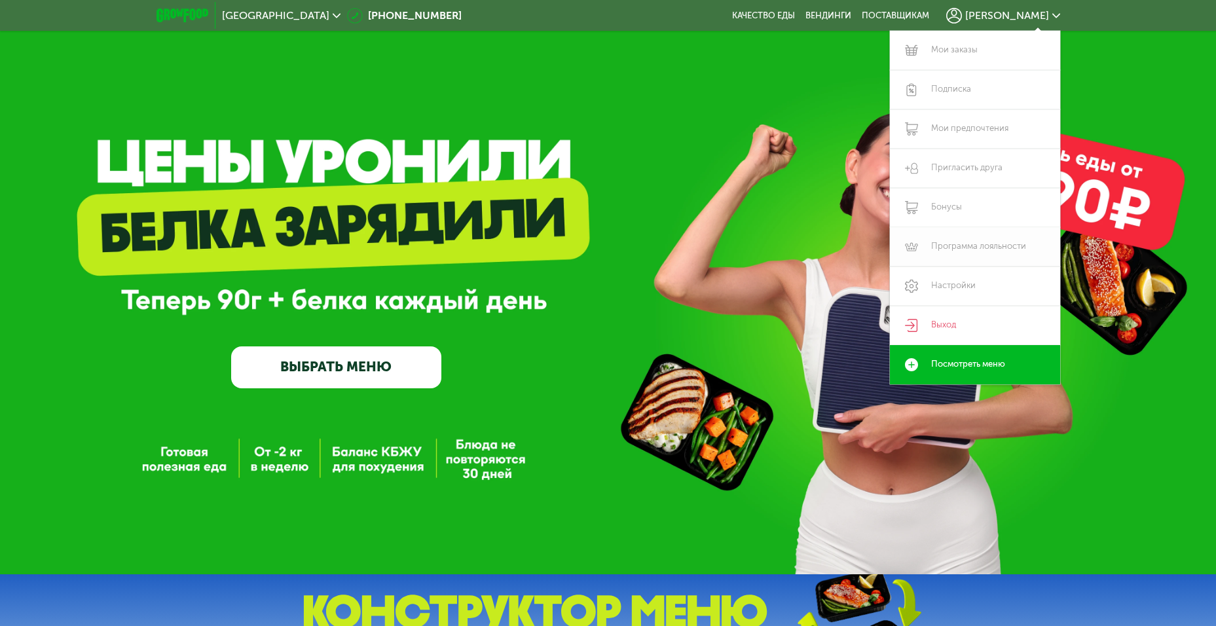
click at [977, 242] on link "Программа лояльности" at bounding box center [975, 246] width 170 height 39
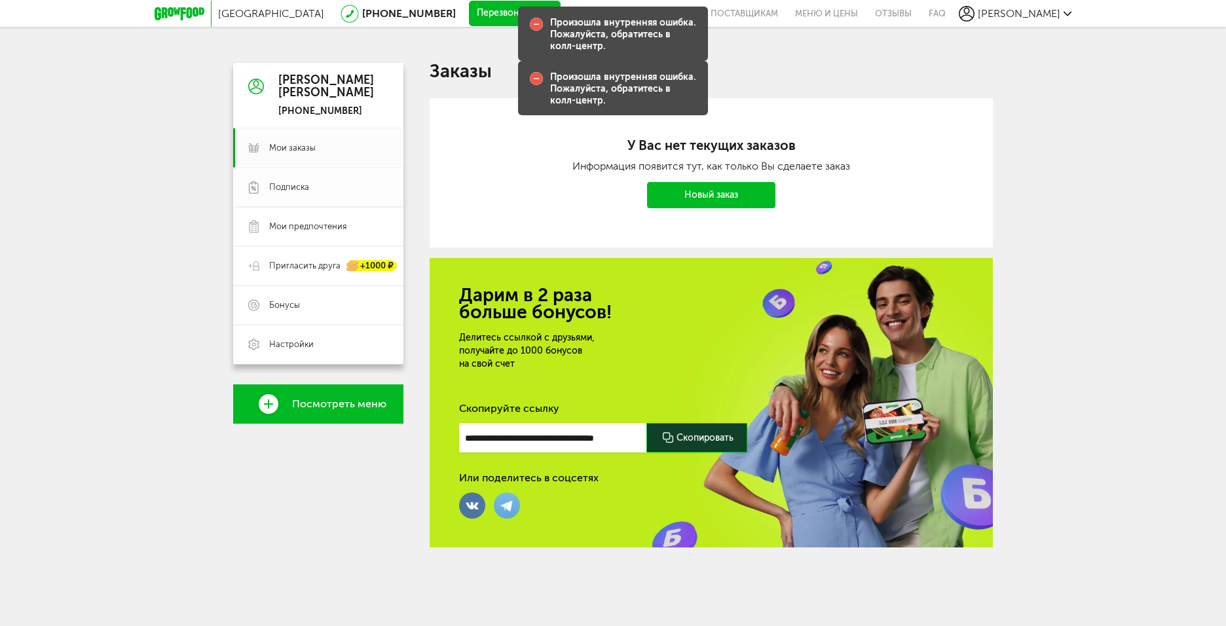
click at [310, 194] on link "Подписка" at bounding box center [318, 187] width 170 height 39
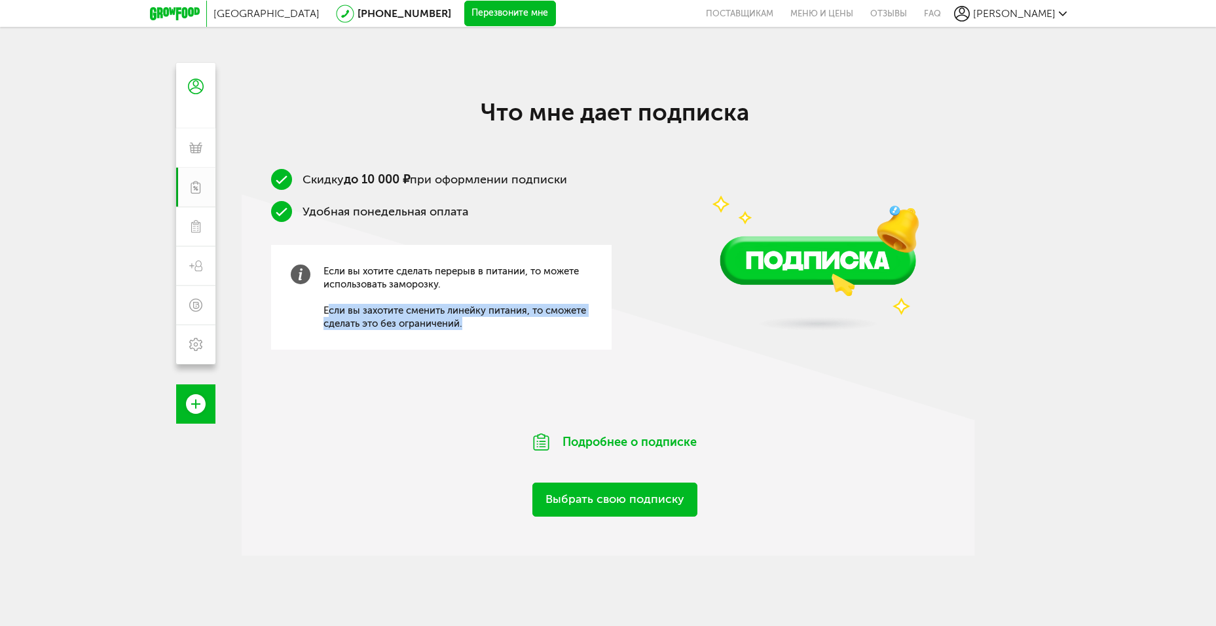
drag, startPoint x: 329, startPoint y: 307, endPoint x: 496, endPoint y: 334, distance: 169.2
click at [496, 334] on div "Если вы хотите сделать перерыв в питании, то можете использовать заморозку. Есл…" at bounding box center [441, 297] width 341 height 105
copy span "сли вы захотите сменить линейку питания, то сможете сделать это без ограничений."
click at [480, 326] on span "Если вы хотите сделать перерыв в питании, то можете использовать заморозку. Есл…" at bounding box center [458, 298] width 269 height 66
drag, startPoint x: 480, startPoint y: 326, endPoint x: 323, endPoint y: 256, distance: 171.9
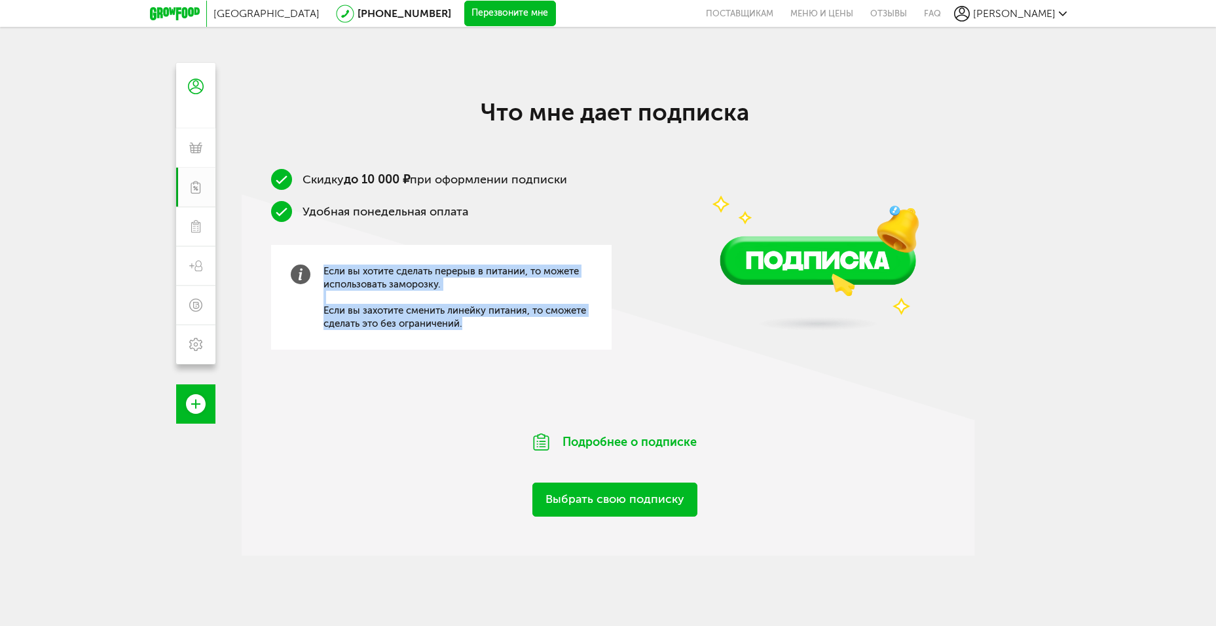
click at [323, 256] on div "Если вы хотите сделать перерыв в питании, то можете использовать заморозку. Есл…" at bounding box center [441, 297] width 341 height 105
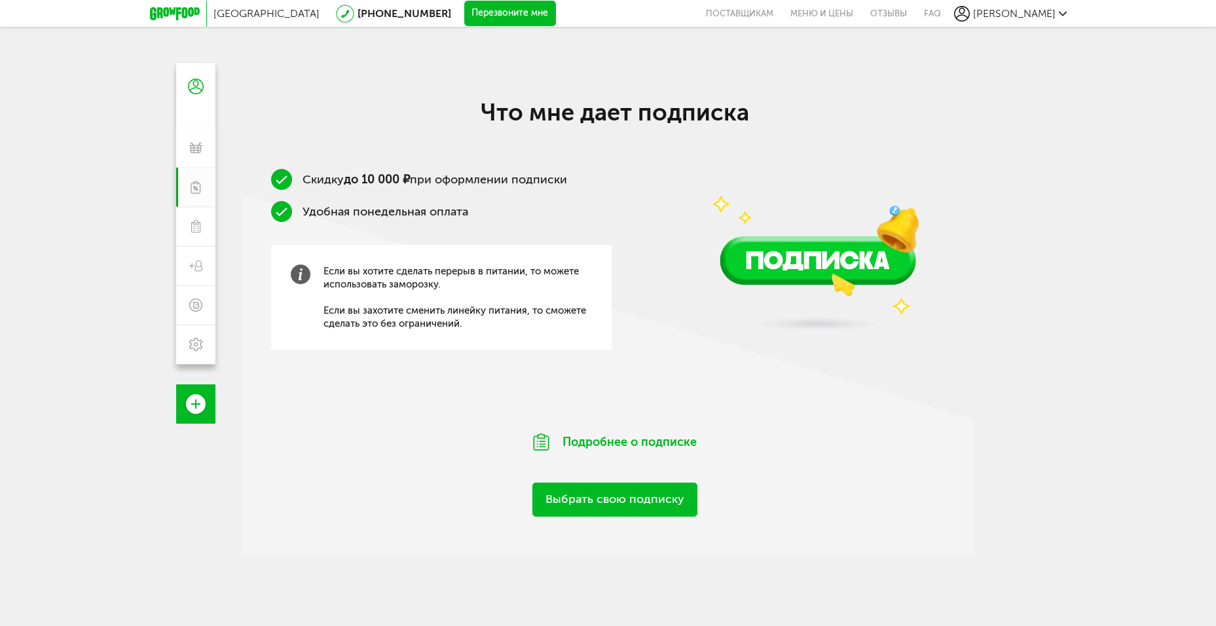
click at [680, 394] on div "Скидку до 10 000 ₽ при оформлении подписки Удобная понедельная оплата Если вы х…" at bounding box center [615, 283] width 747 height 229
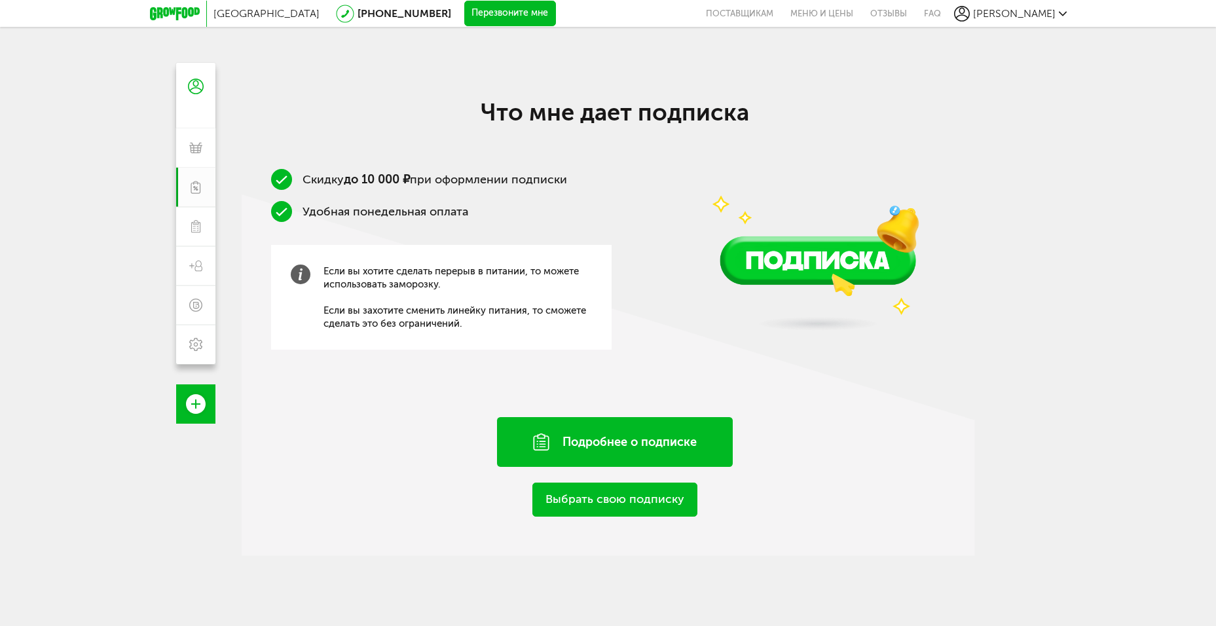
click at [618, 443] on div "Подробнее о подписке" at bounding box center [615, 442] width 236 height 50
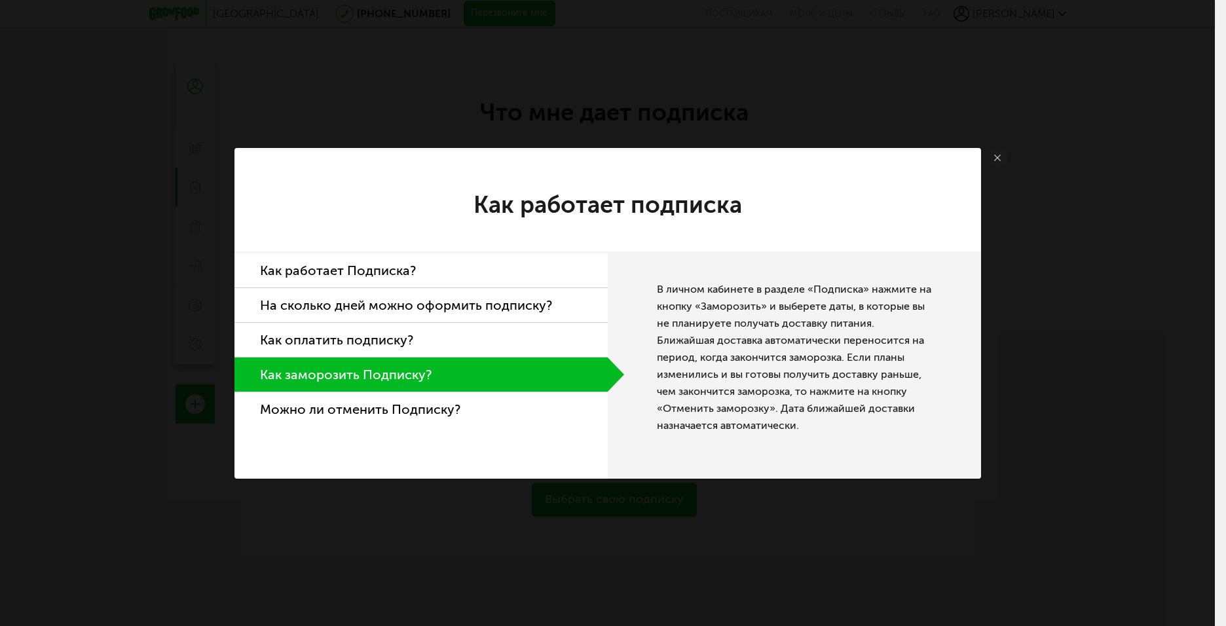
click at [354, 272] on li "Как работает Подписка?" at bounding box center [421, 271] width 373 height 35
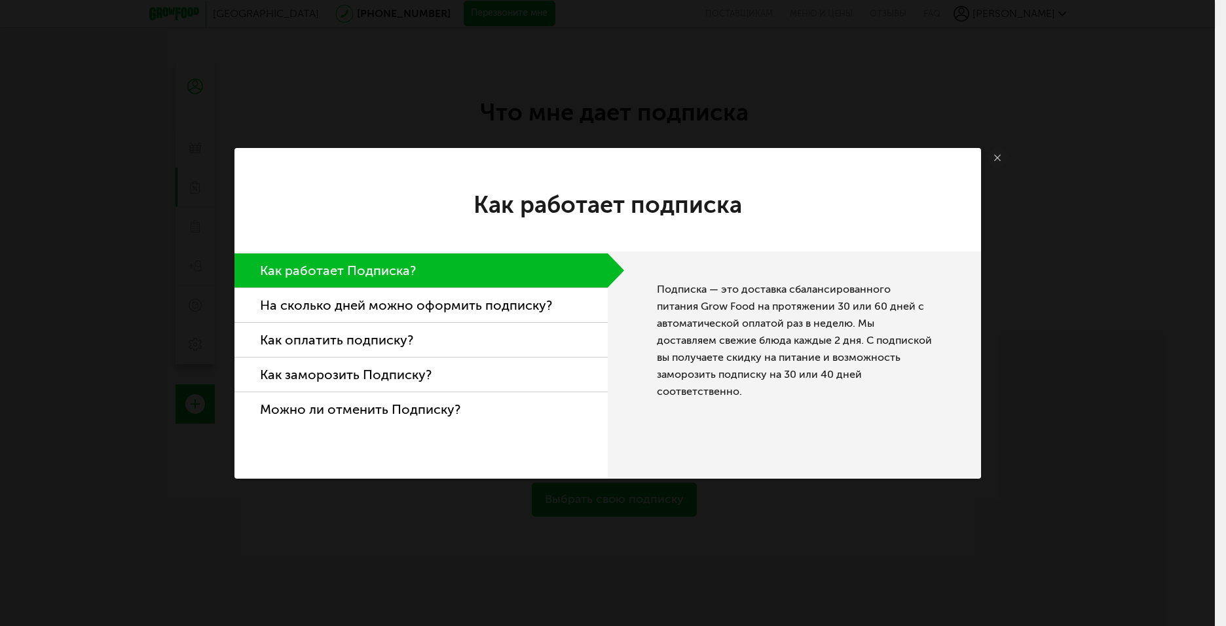
click at [350, 299] on li "На сколько дней можно оформить подписку?" at bounding box center [421, 305] width 373 height 35
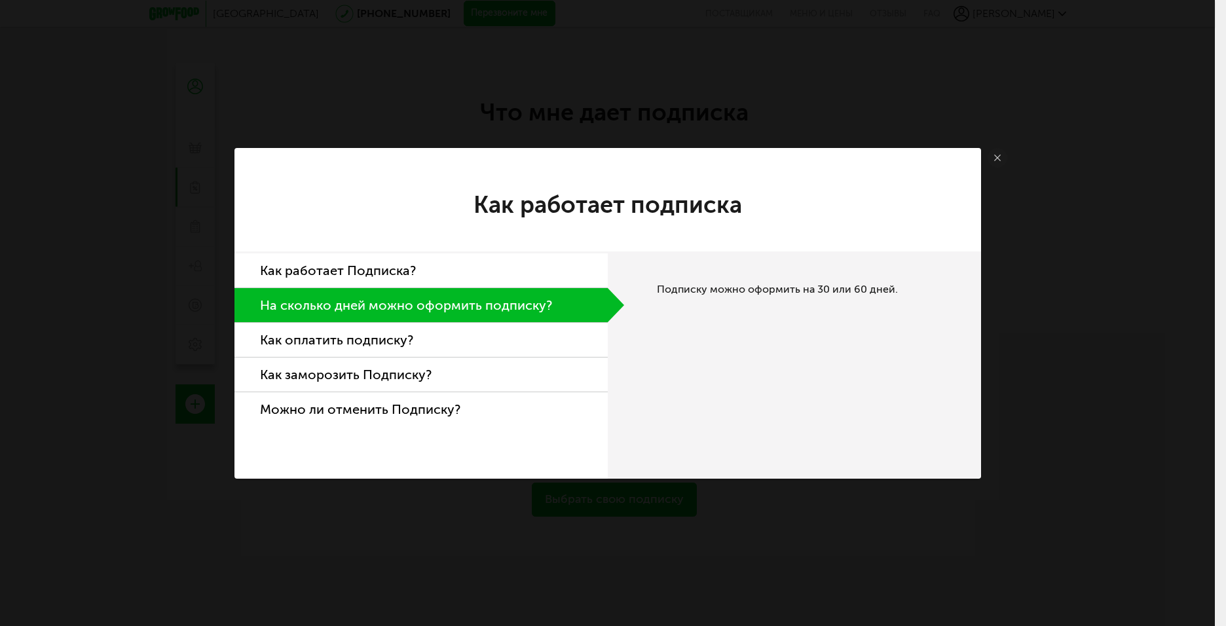
click at [342, 336] on li "Как оплатить подписку?" at bounding box center [421, 340] width 373 height 35
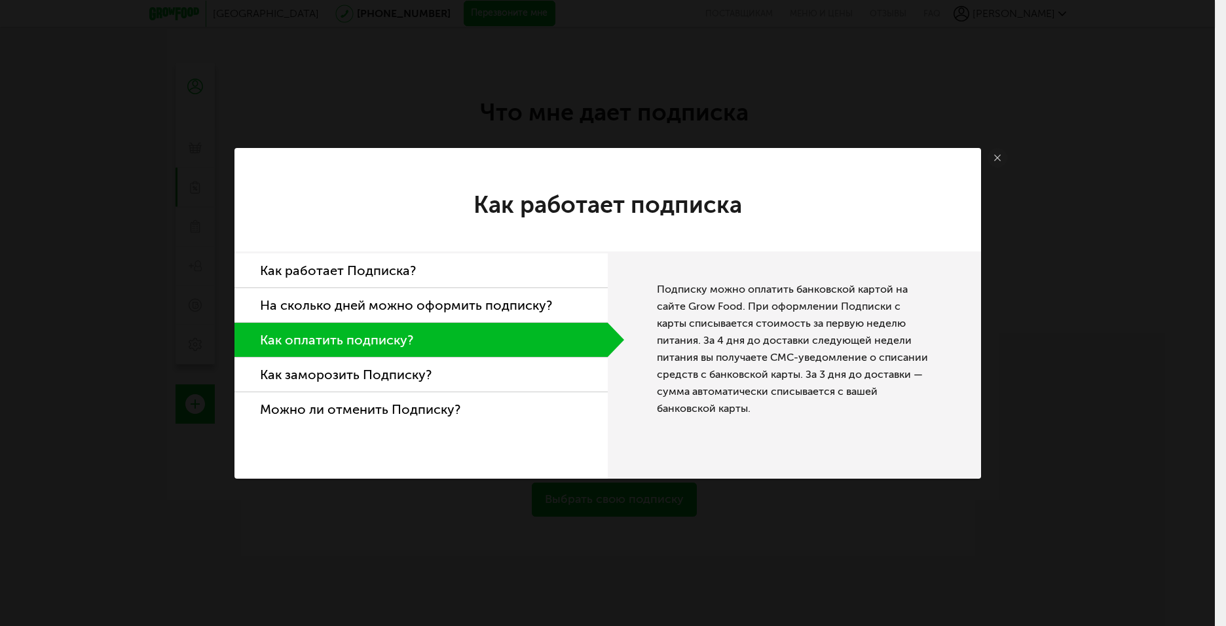
click at [355, 378] on li "Как заморозить Подписку?" at bounding box center [421, 375] width 373 height 35
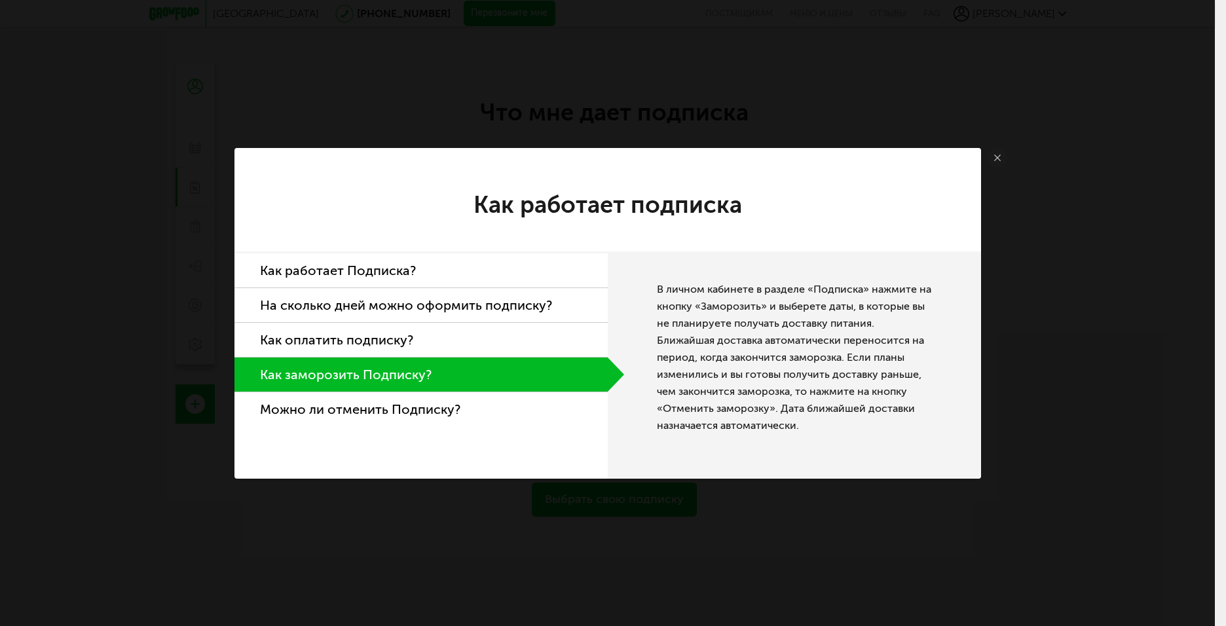
click at [372, 409] on li "Можно ли отменить Подписку?" at bounding box center [421, 409] width 373 height 34
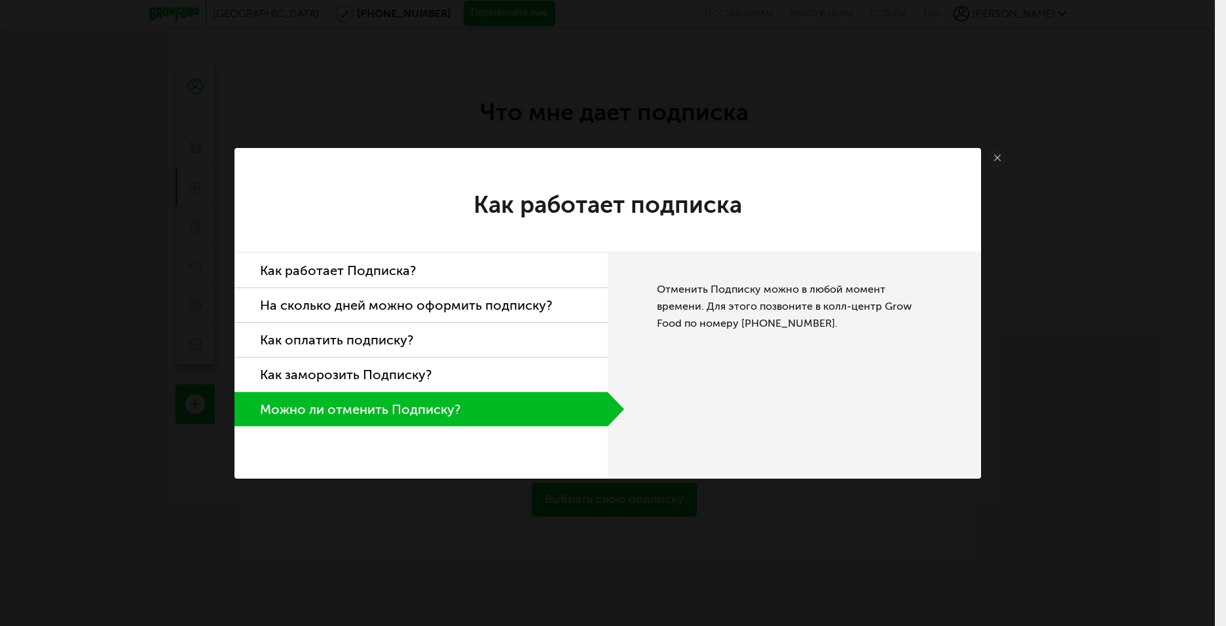
click at [999, 162] on link at bounding box center [998, 158] width 20 height 20
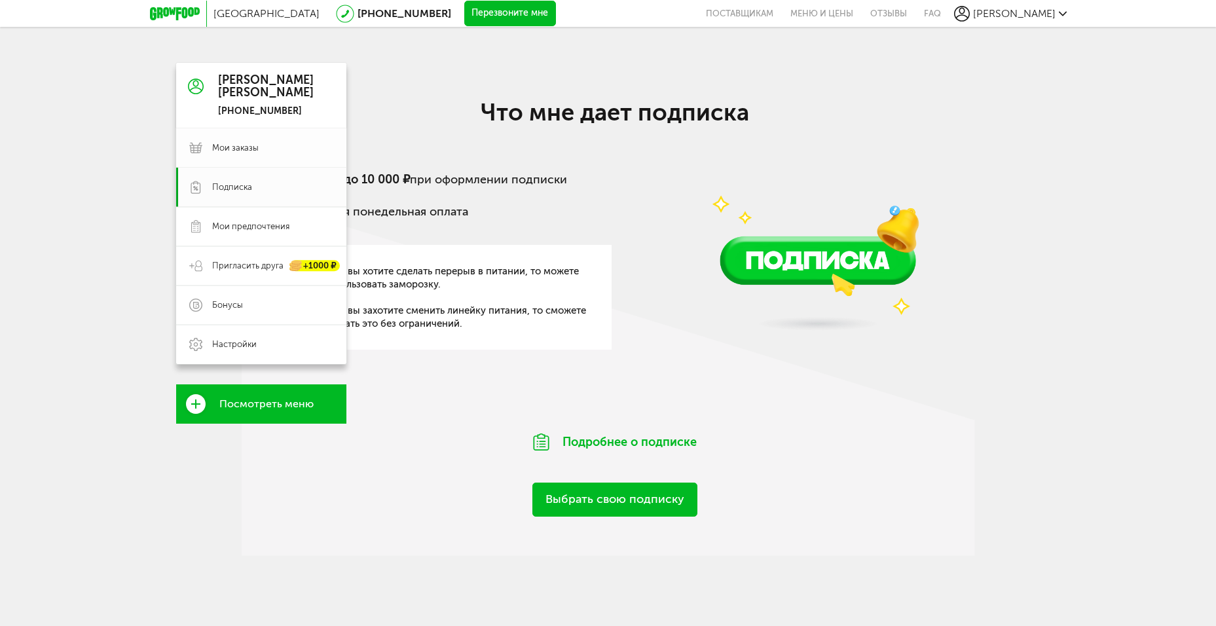
click at [251, 147] on span "Мои заказы" at bounding box center [235, 148] width 47 height 12
